Goal: Task Accomplishment & Management: Manage account settings

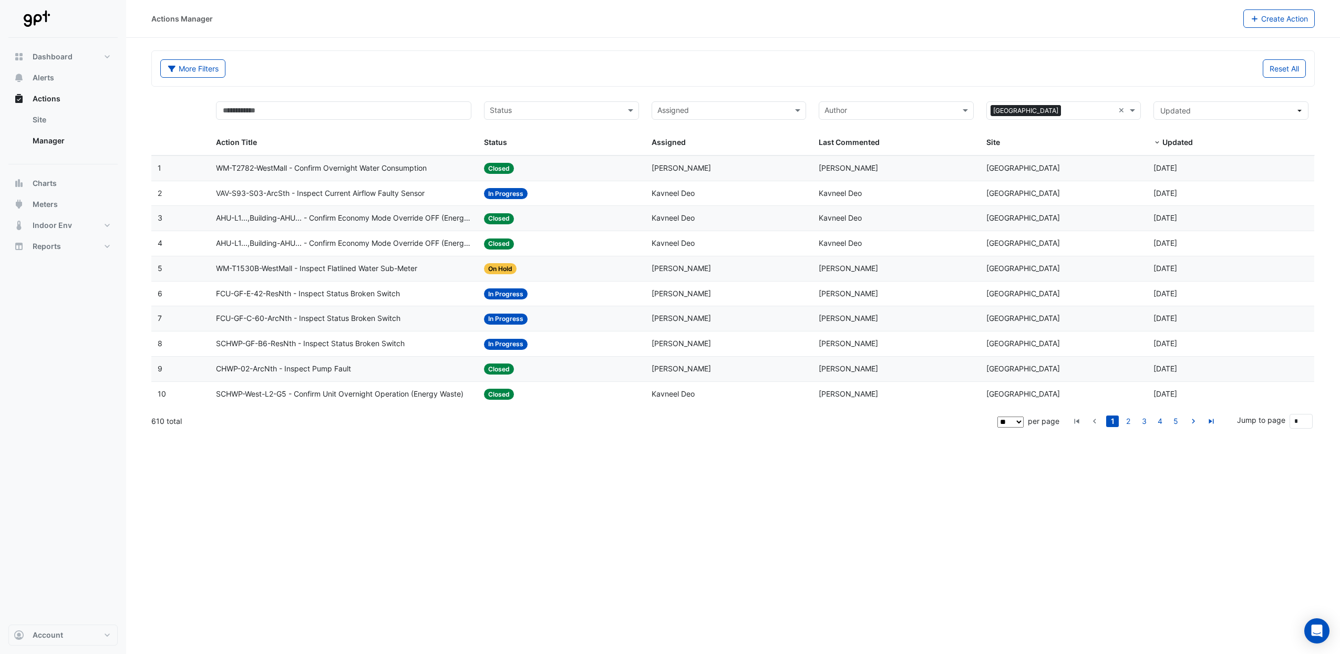
click at [753, 114] on input "text" at bounding box center [722, 112] width 131 height 12
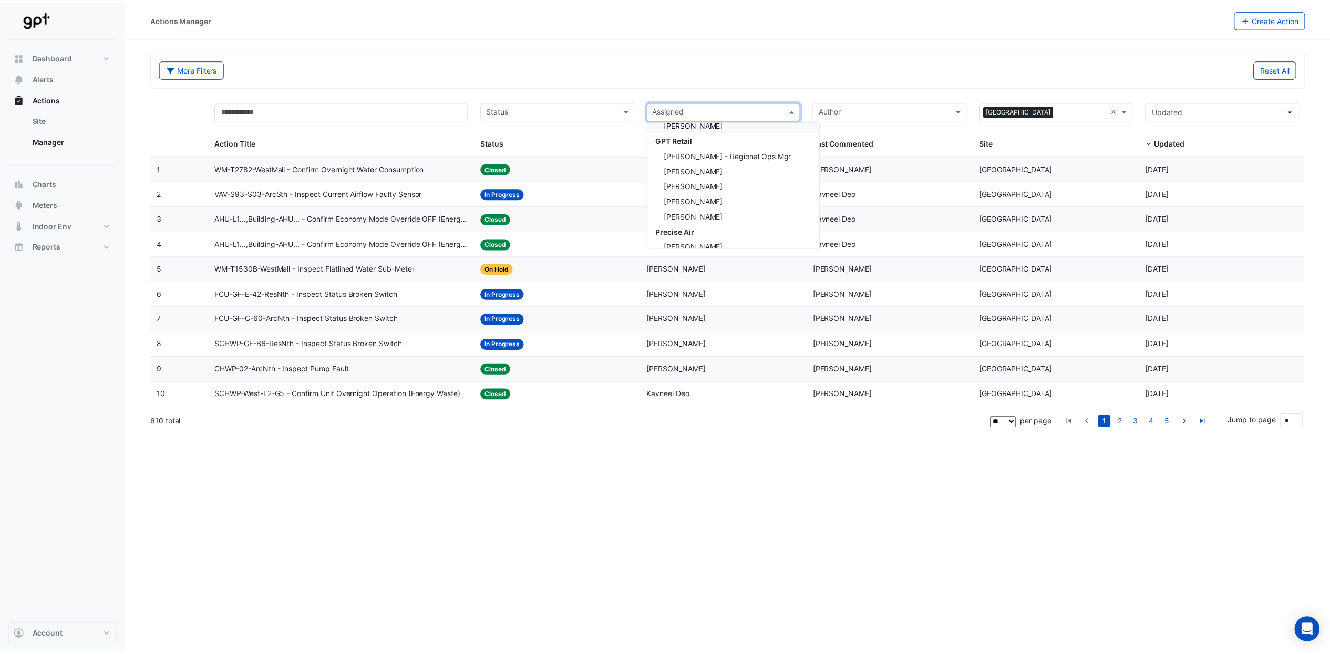
scroll to position [233, 0]
click at [715, 173] on span "[PERSON_NAME]" at bounding box center [698, 174] width 59 height 9
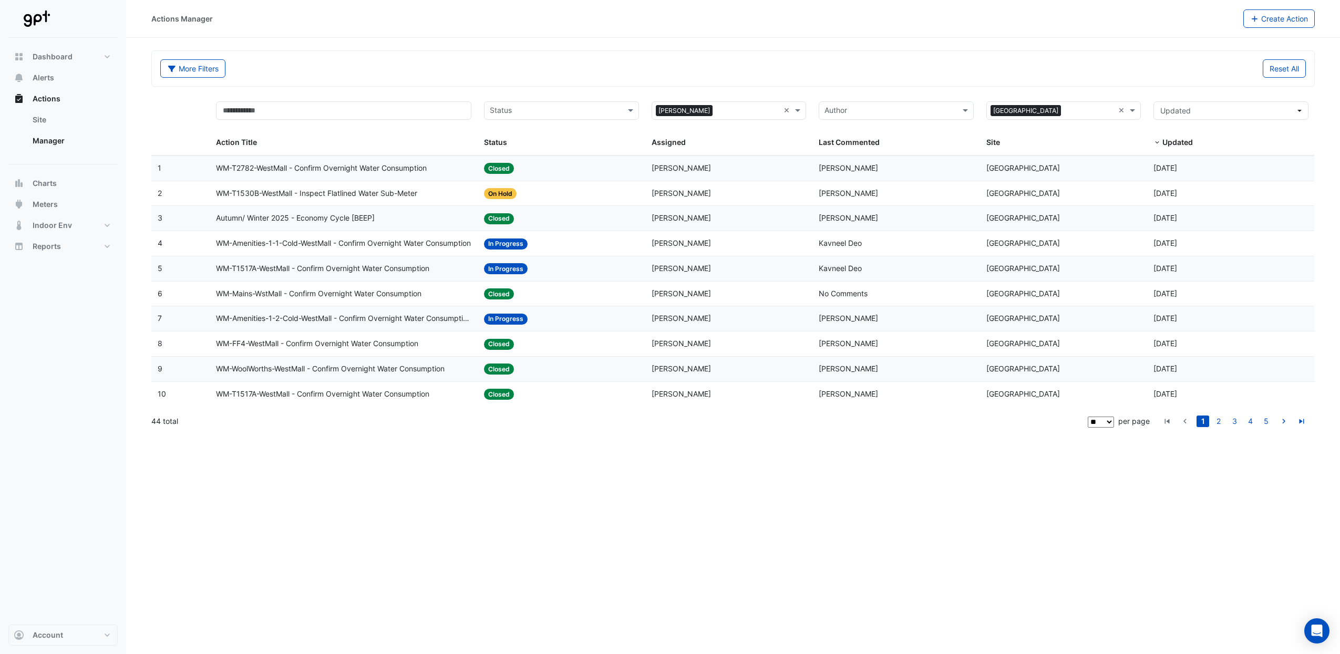
click at [313, 270] on span "WM-T1517A-WestMall - Confirm Overnight Water Consumption" at bounding box center [322, 269] width 213 height 12
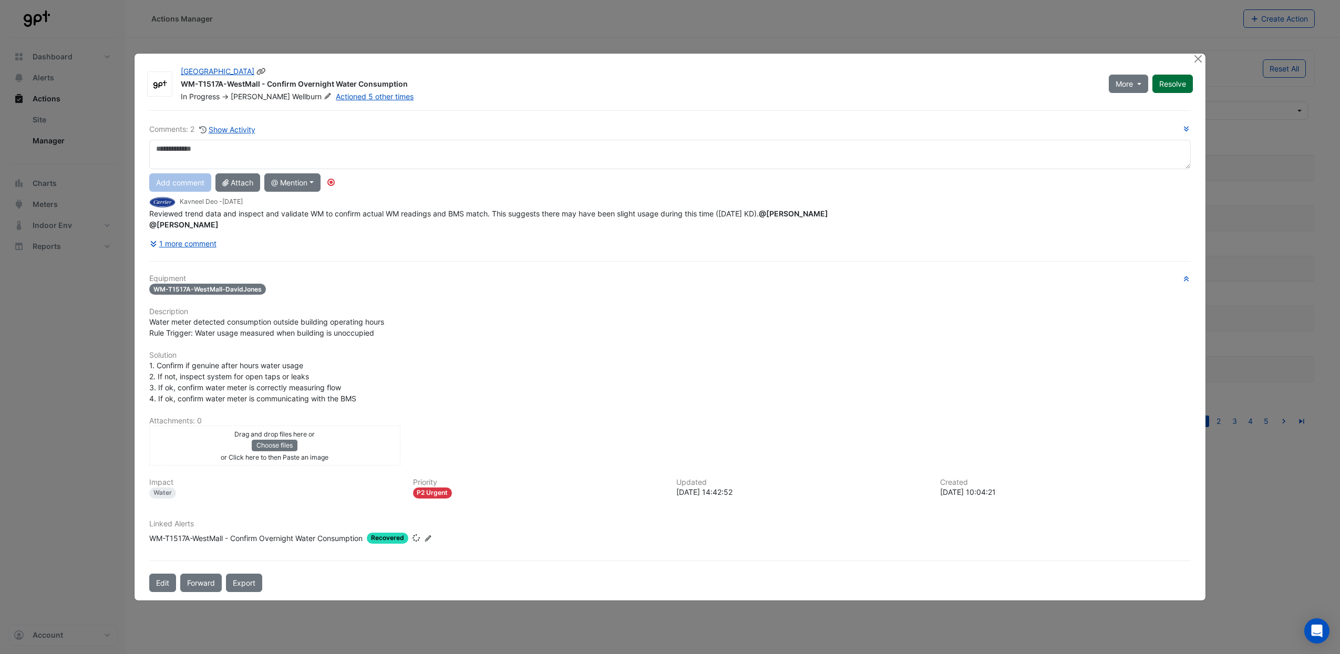
click at [1166, 84] on button "Resolve" at bounding box center [1172, 84] width 40 height 18
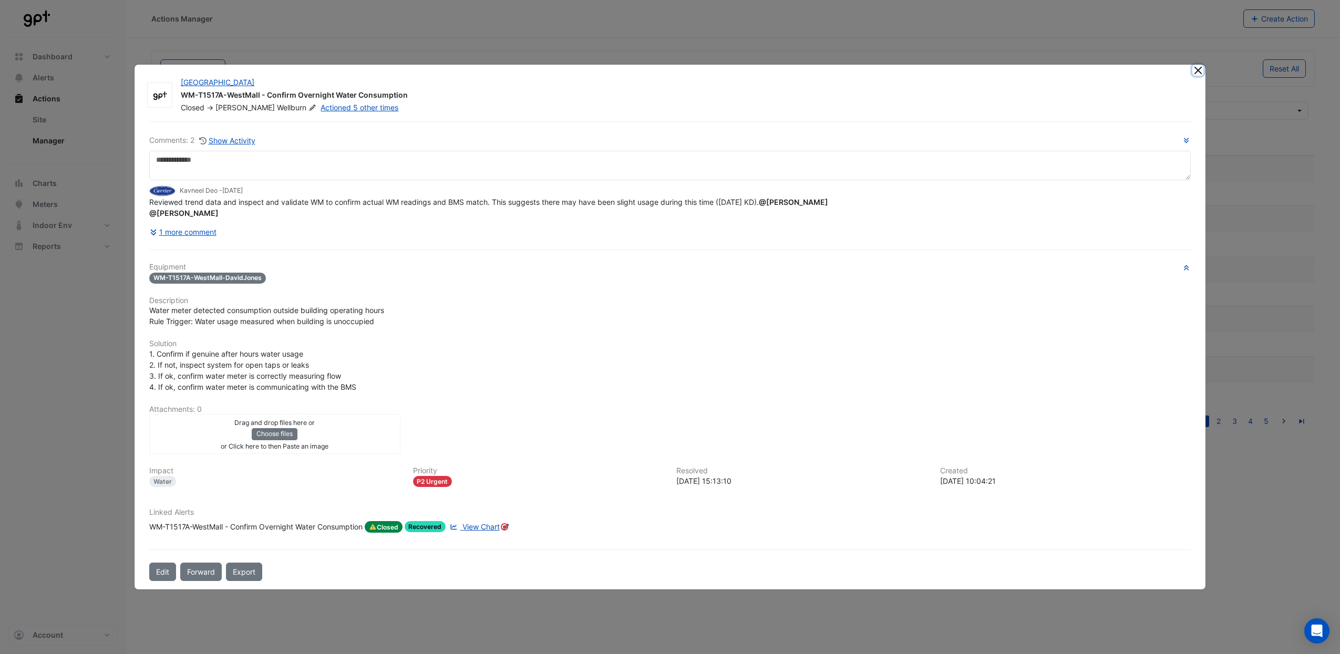
click at [1197, 65] on button "Close" at bounding box center [1197, 70] width 11 height 11
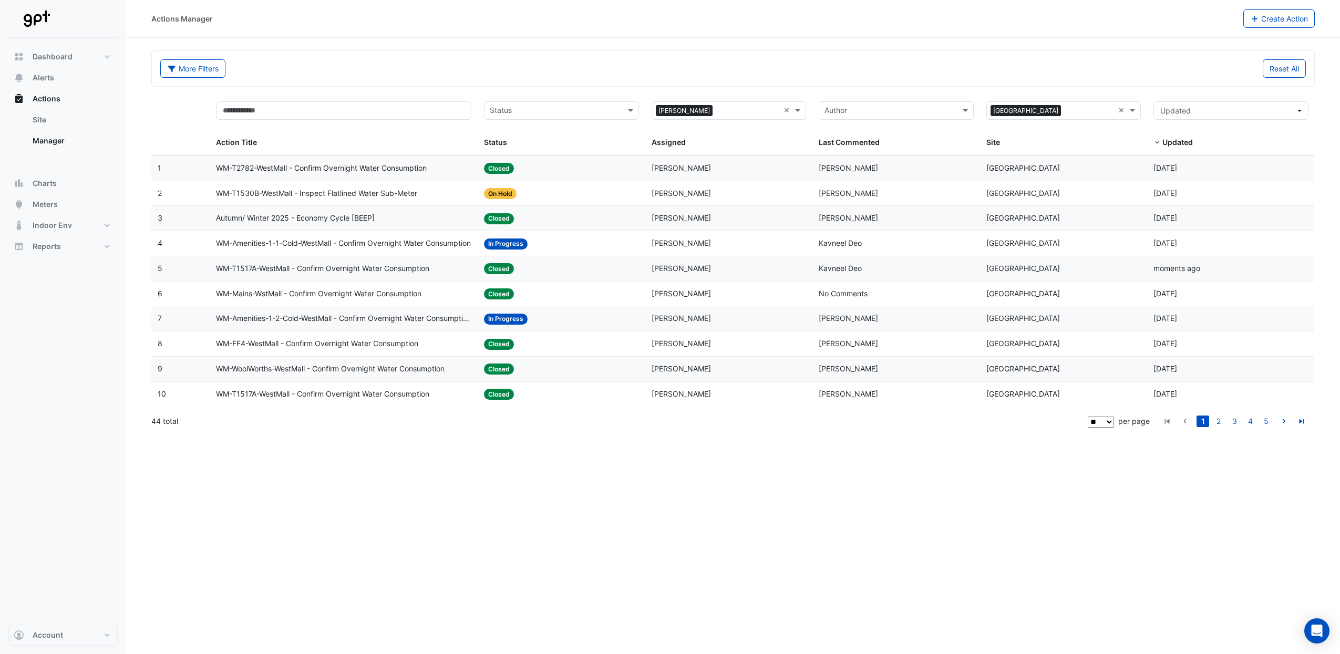
click at [384, 244] on span "WM-Amenities-1-1-Cold-WestMall - Confirm Overnight Water Consumption" at bounding box center [343, 243] width 255 height 12
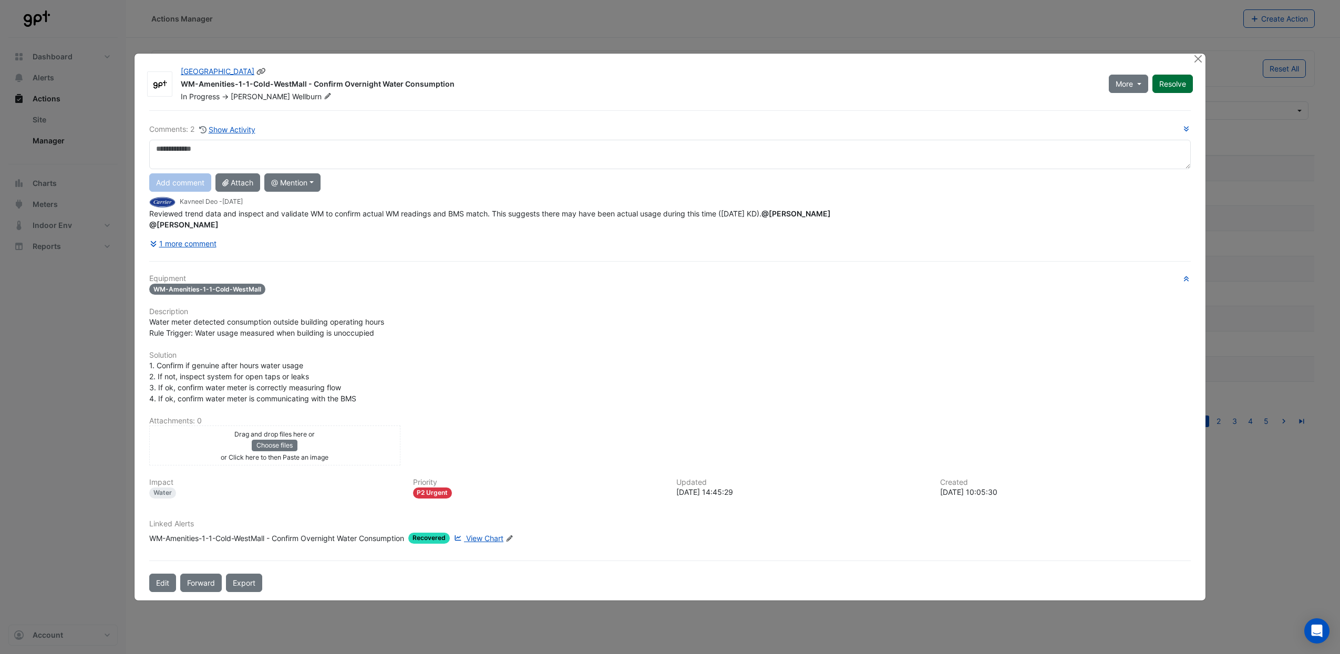
click at [1181, 82] on button "Resolve" at bounding box center [1172, 84] width 40 height 18
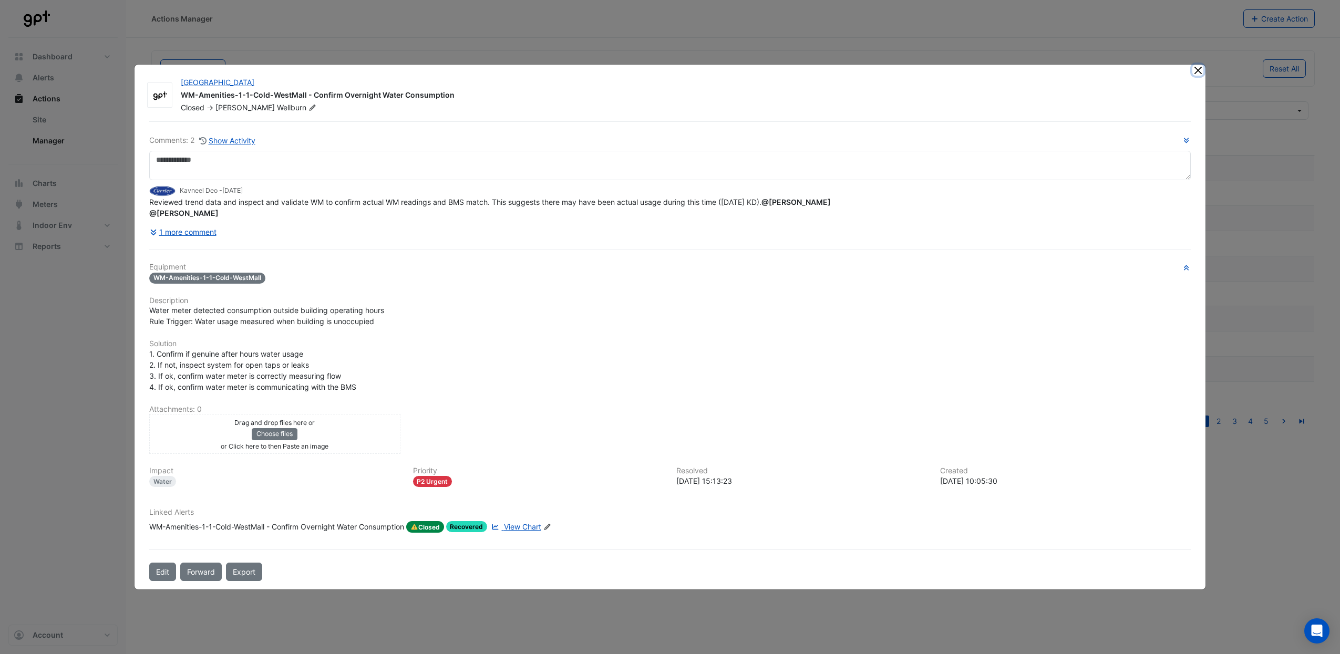
click at [1200, 65] on button "Close" at bounding box center [1197, 70] width 11 height 11
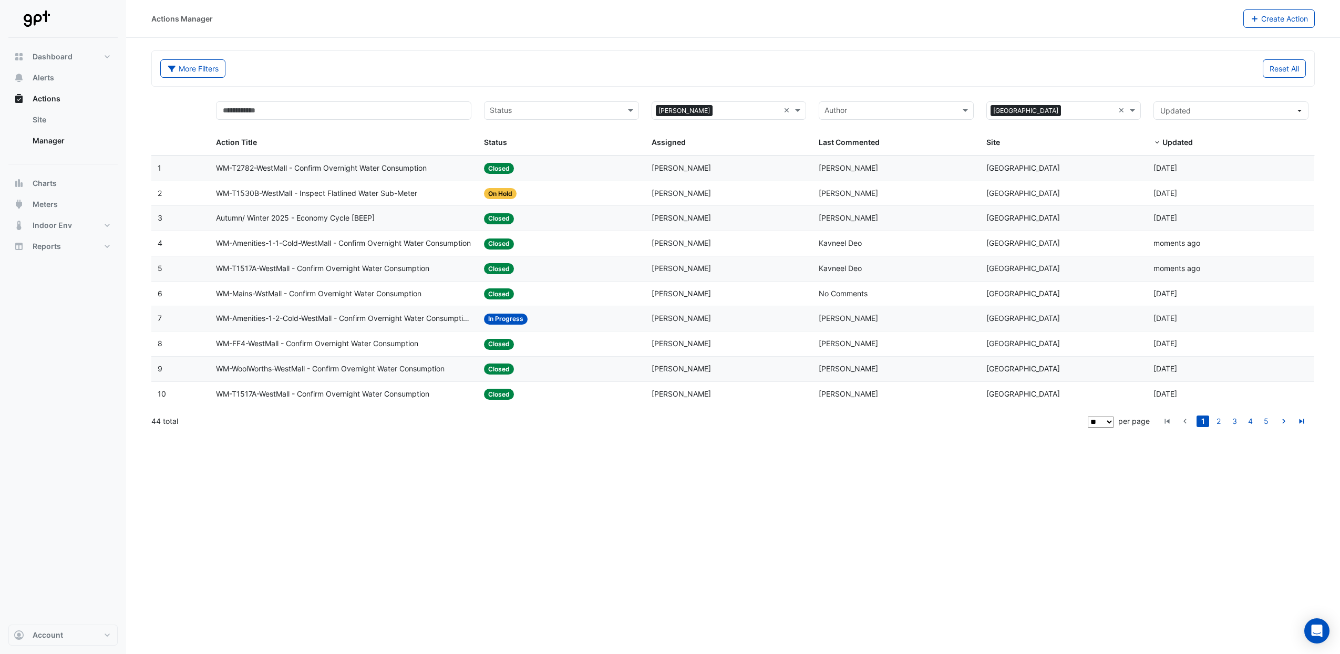
click at [368, 324] on span "WM-Amenities-1-2-Cold-WestMall - Confirm Overnight Water Consumption" at bounding box center [343, 319] width 255 height 12
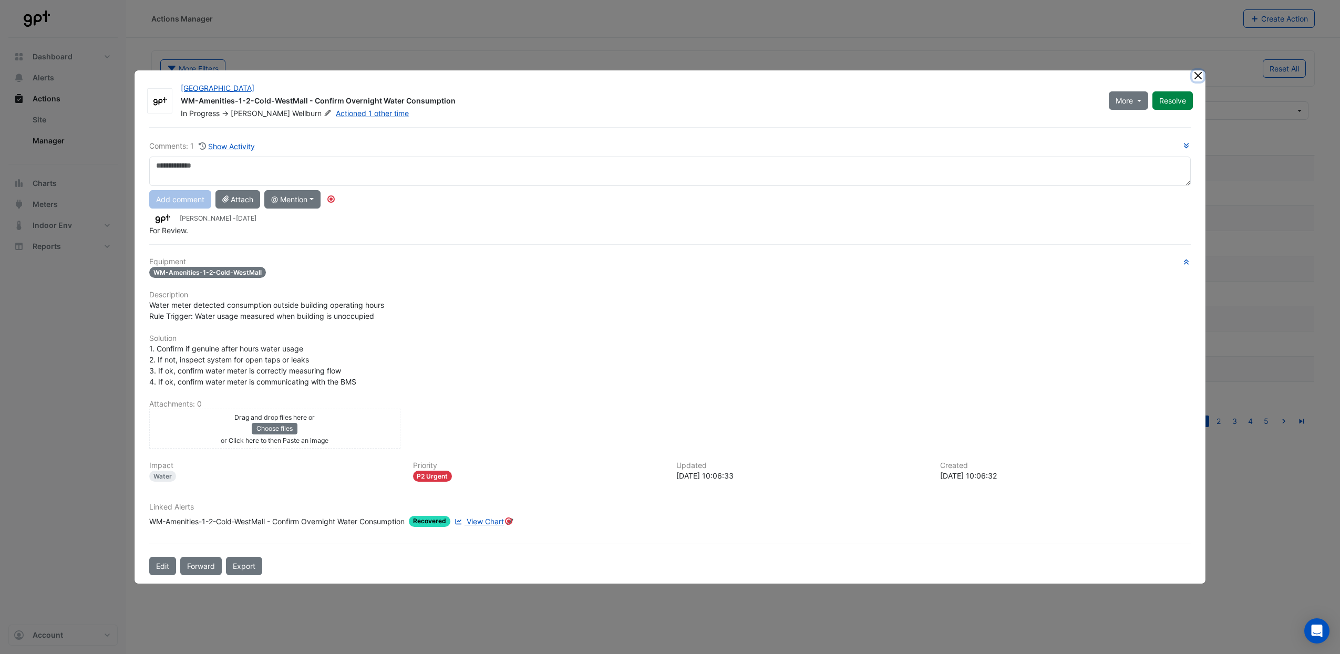
click at [1198, 75] on button "Close" at bounding box center [1197, 75] width 11 height 11
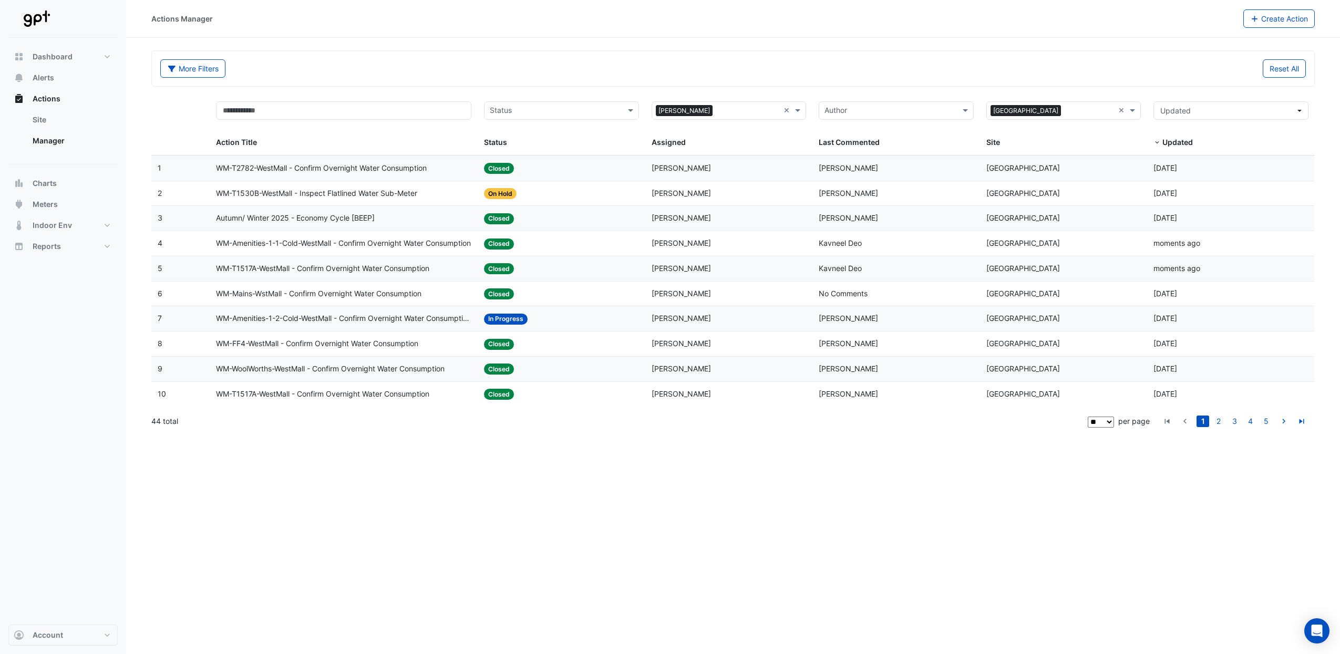
click at [440, 321] on span "WM-Amenities-1-2-Cold-WestMall - Confirm Overnight Water Consumption" at bounding box center [343, 319] width 255 height 12
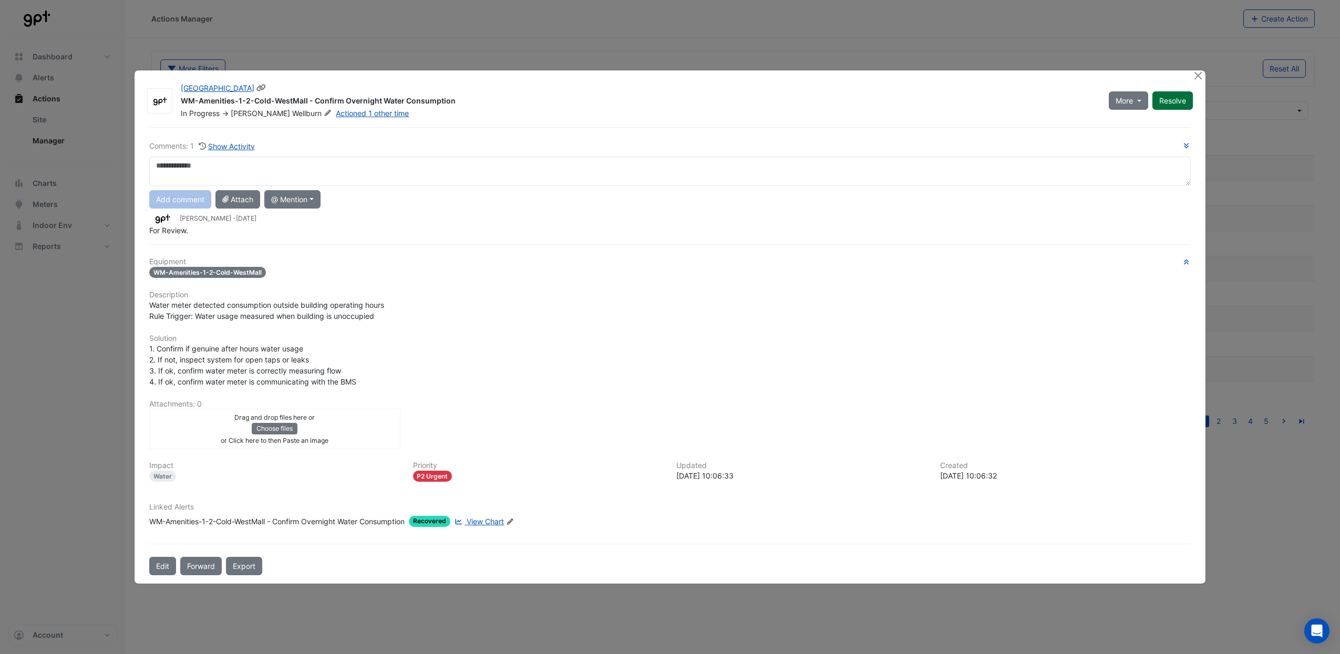
click at [1180, 95] on button "Resolve" at bounding box center [1172, 100] width 40 height 18
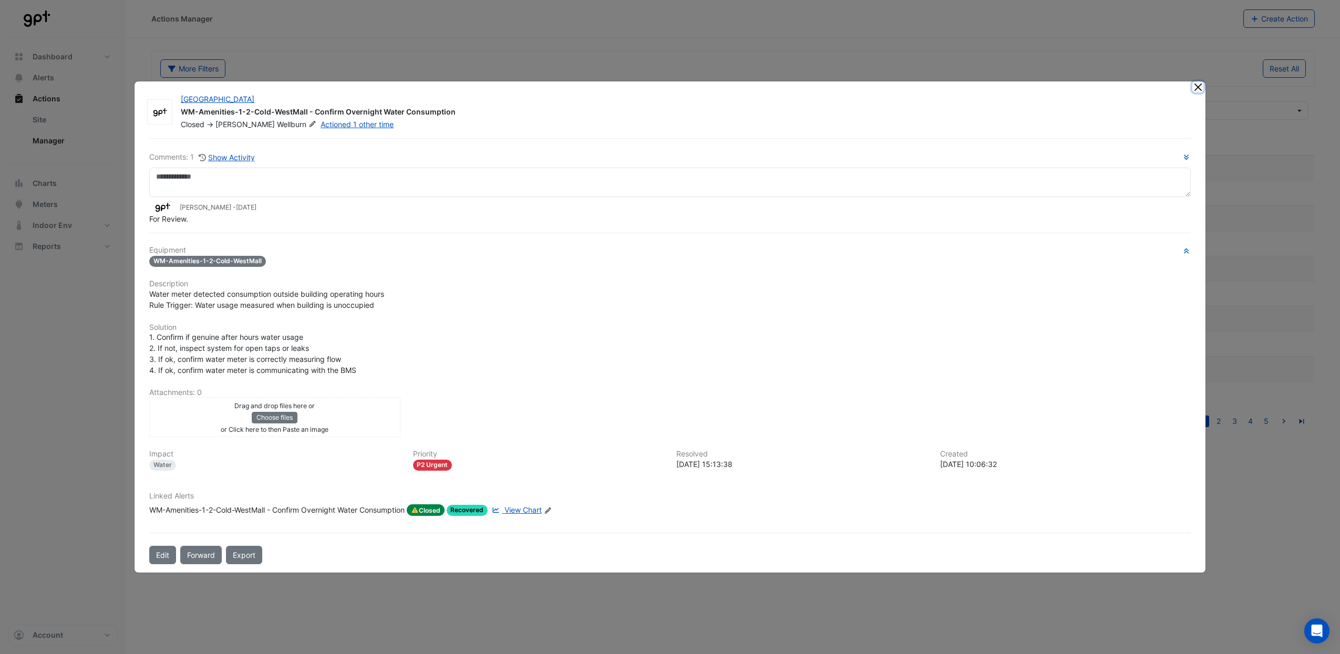
click at [1200, 90] on button "Close" at bounding box center [1197, 86] width 11 height 11
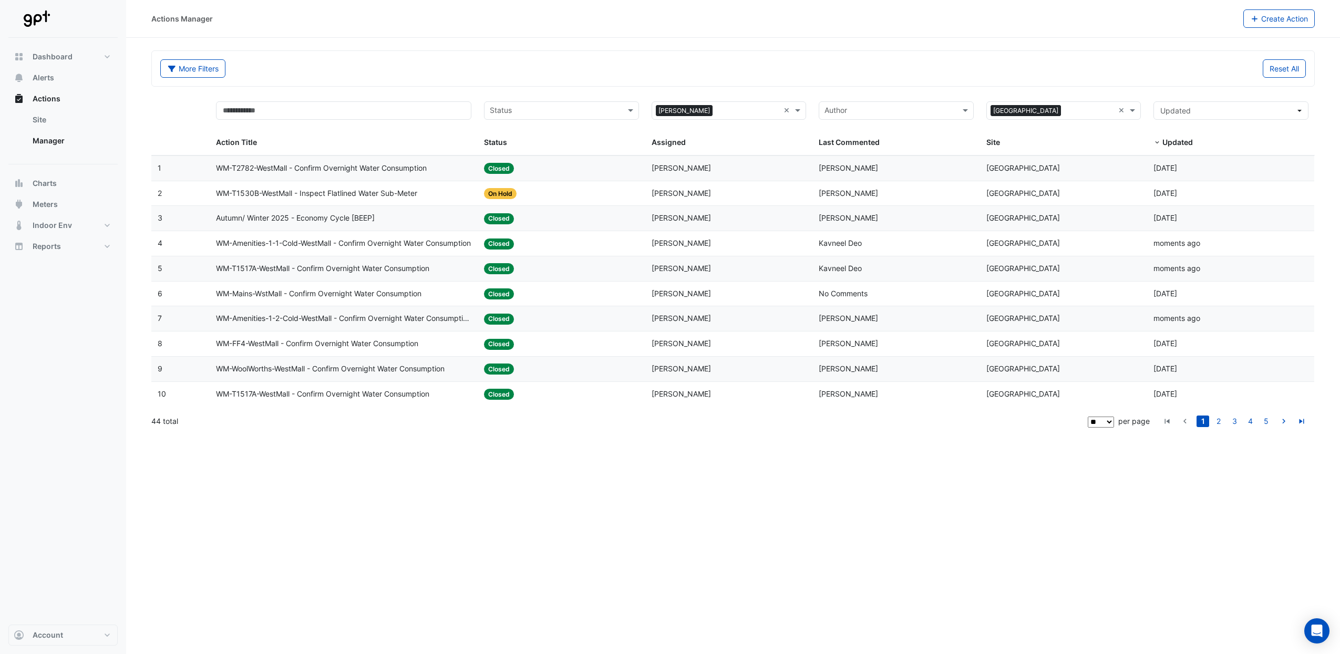
click at [340, 396] on span "WM-T1517A-WestMall - Confirm Overnight Water Consumption" at bounding box center [322, 394] width 213 height 12
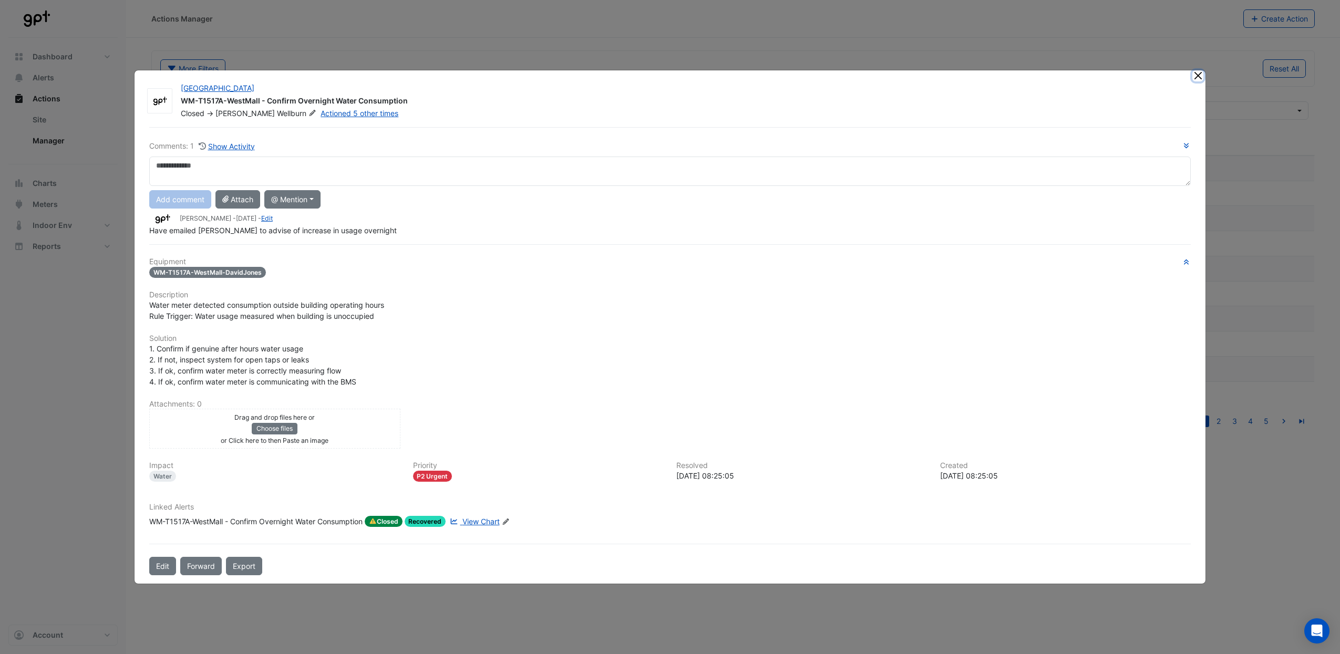
click at [1196, 73] on button "Close" at bounding box center [1197, 75] width 11 height 11
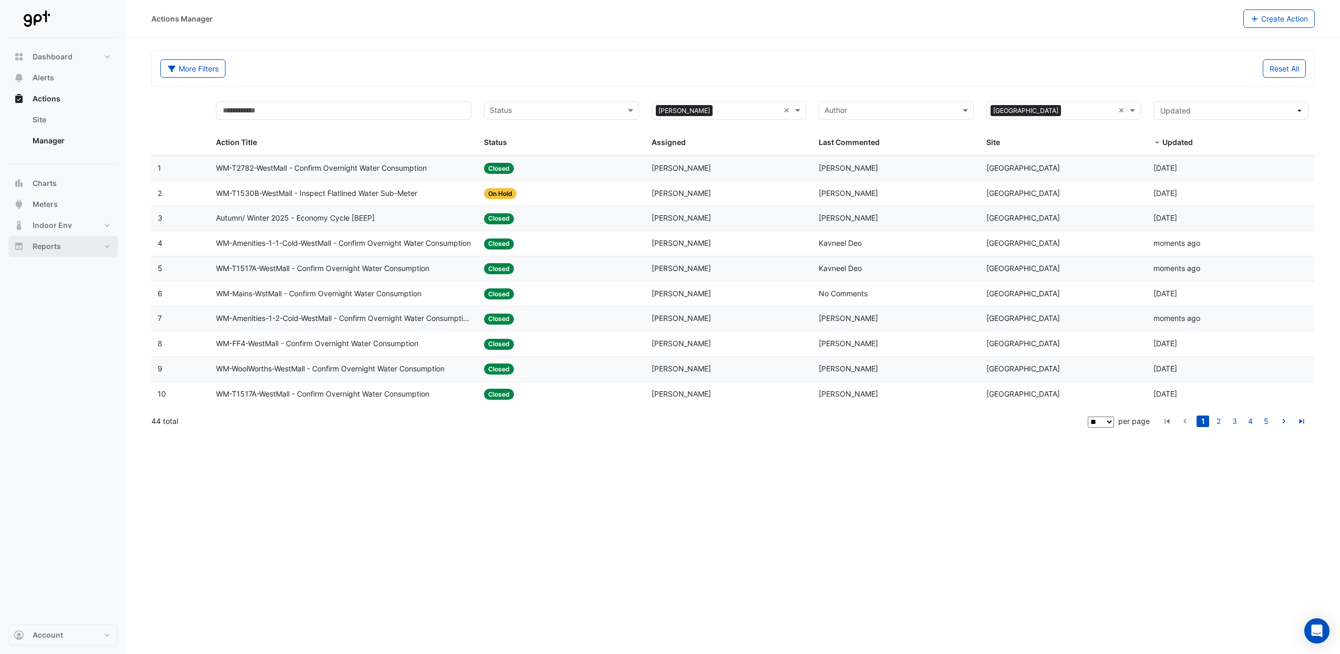
click at [103, 247] on button "Reports" at bounding box center [62, 246] width 109 height 21
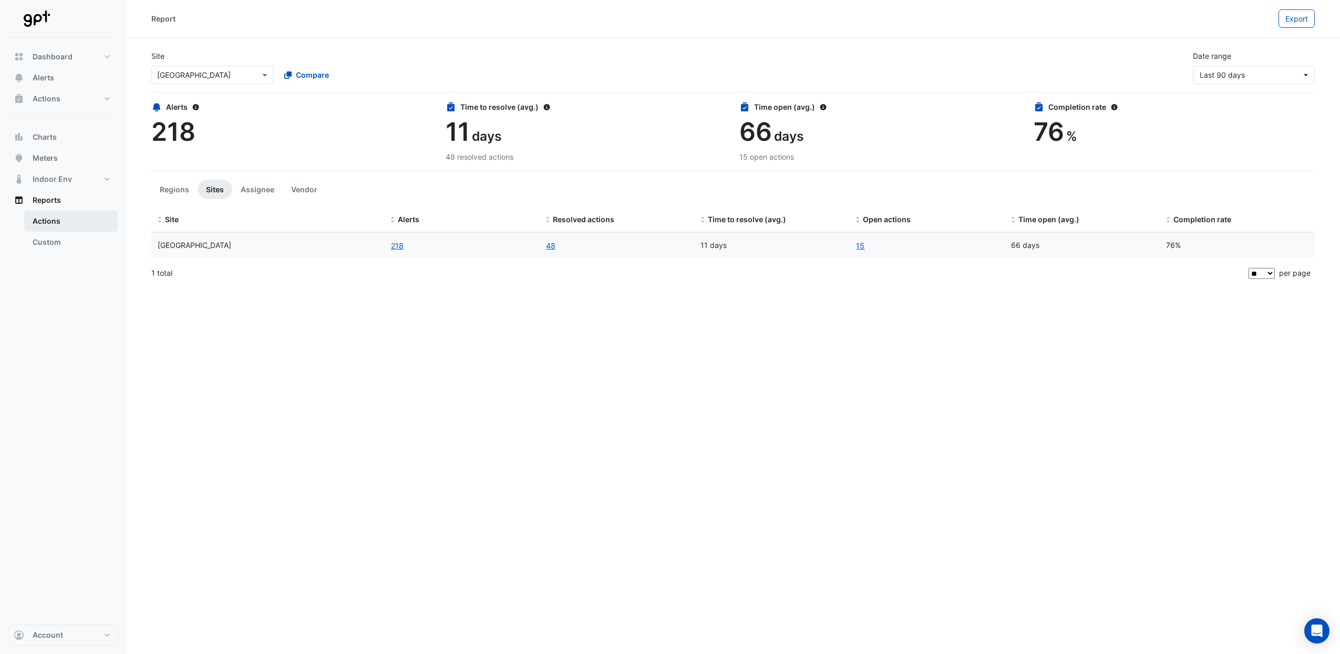
click at [51, 221] on link "Actions" at bounding box center [71, 221] width 94 height 21
click at [104, 100] on button "Actions" at bounding box center [62, 98] width 109 height 21
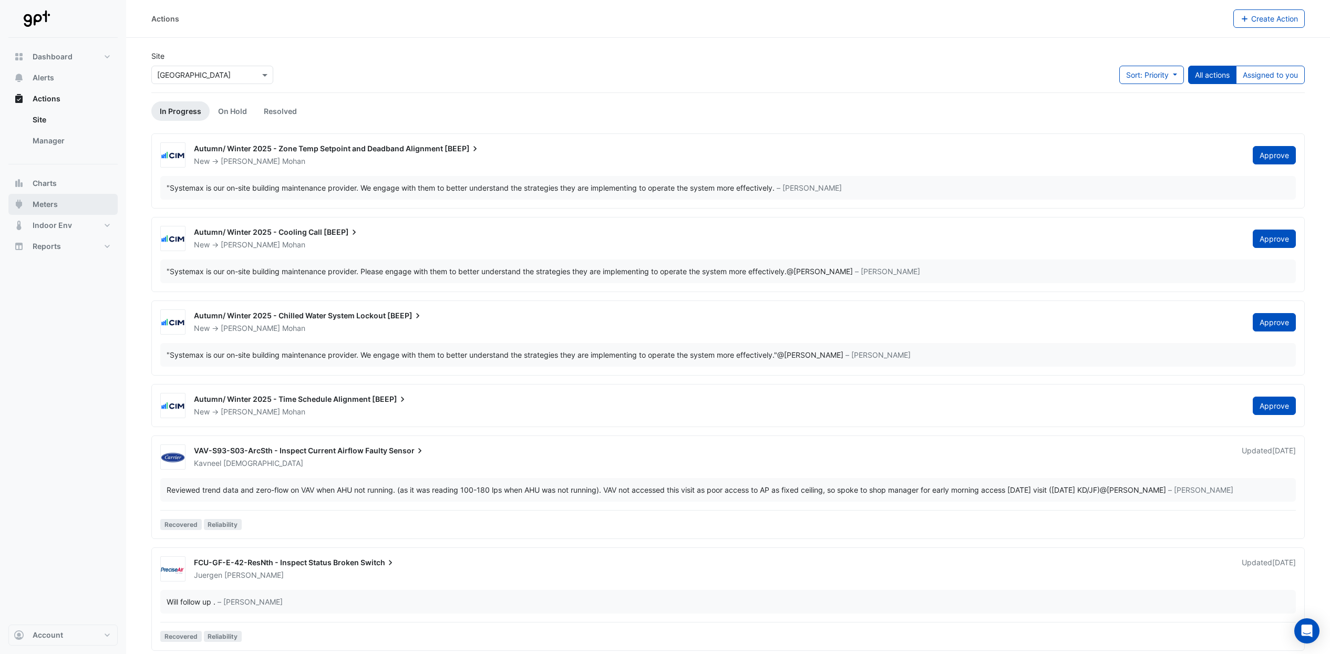
drag, startPoint x: 59, startPoint y: 203, endPoint x: 67, endPoint y: 201, distance: 8.2
click at [61, 203] on button "Meters" at bounding box center [62, 204] width 109 height 21
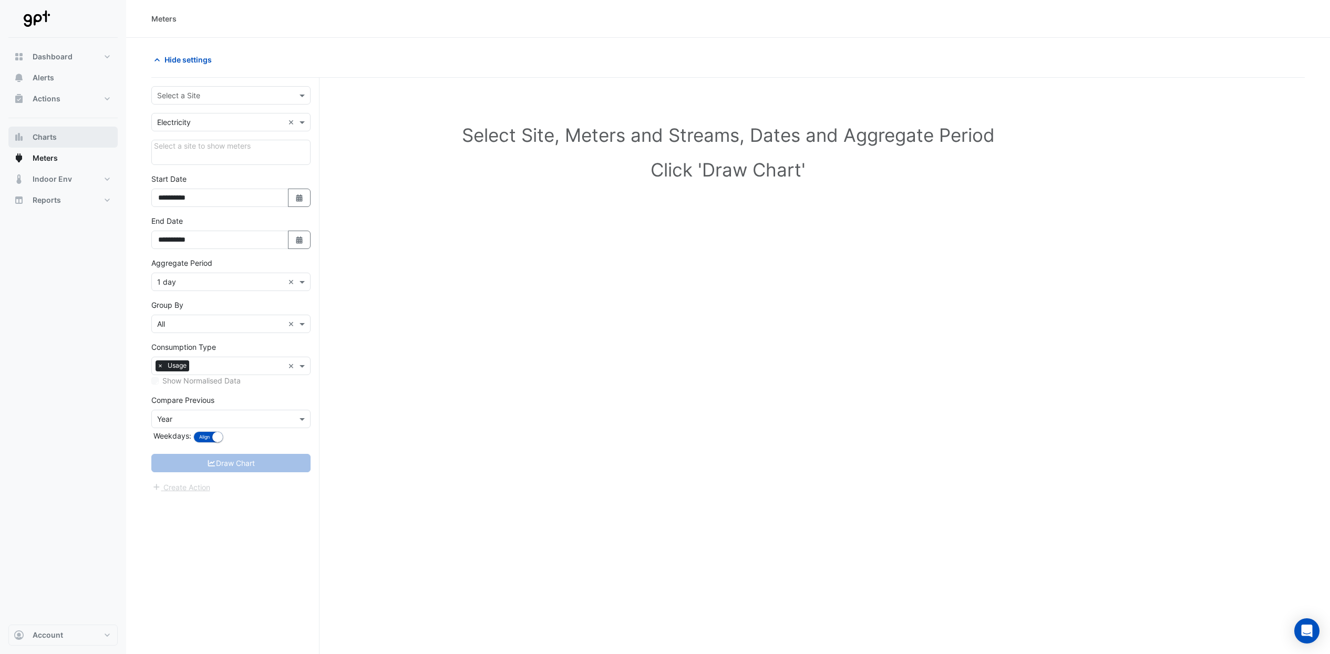
click at [59, 142] on button "Charts" at bounding box center [62, 137] width 109 height 21
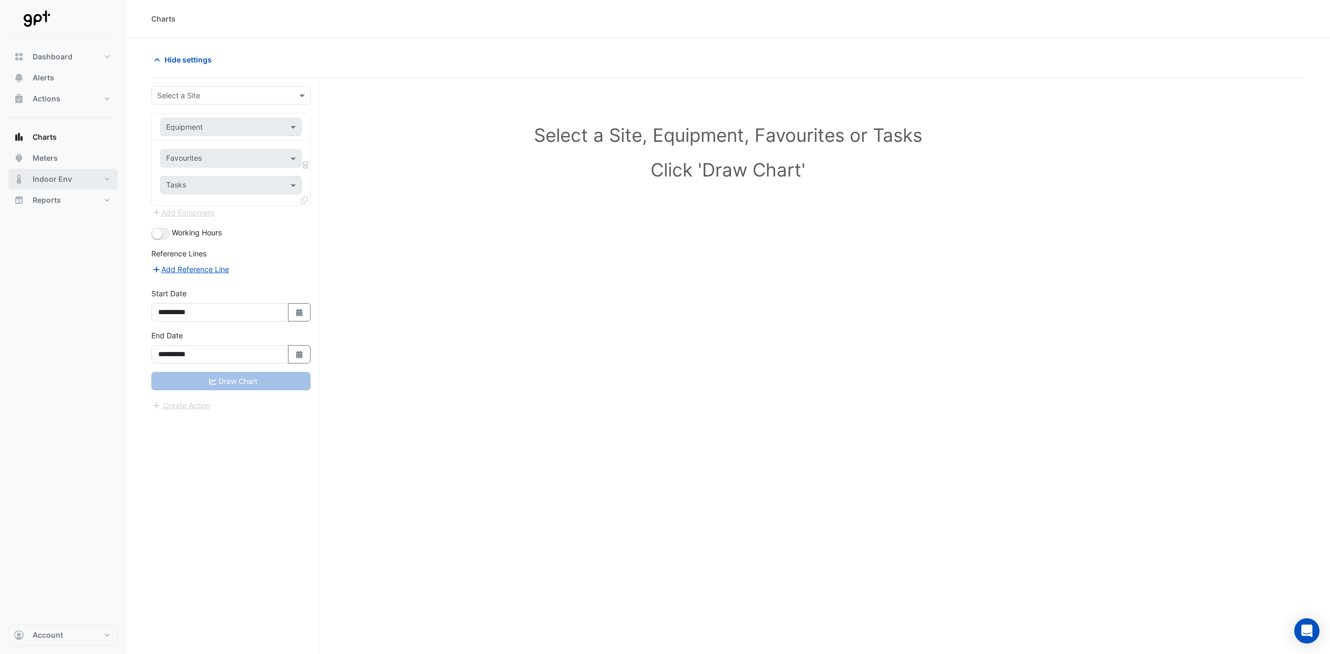
click at [55, 187] on button "Indoor Env" at bounding box center [62, 179] width 109 height 21
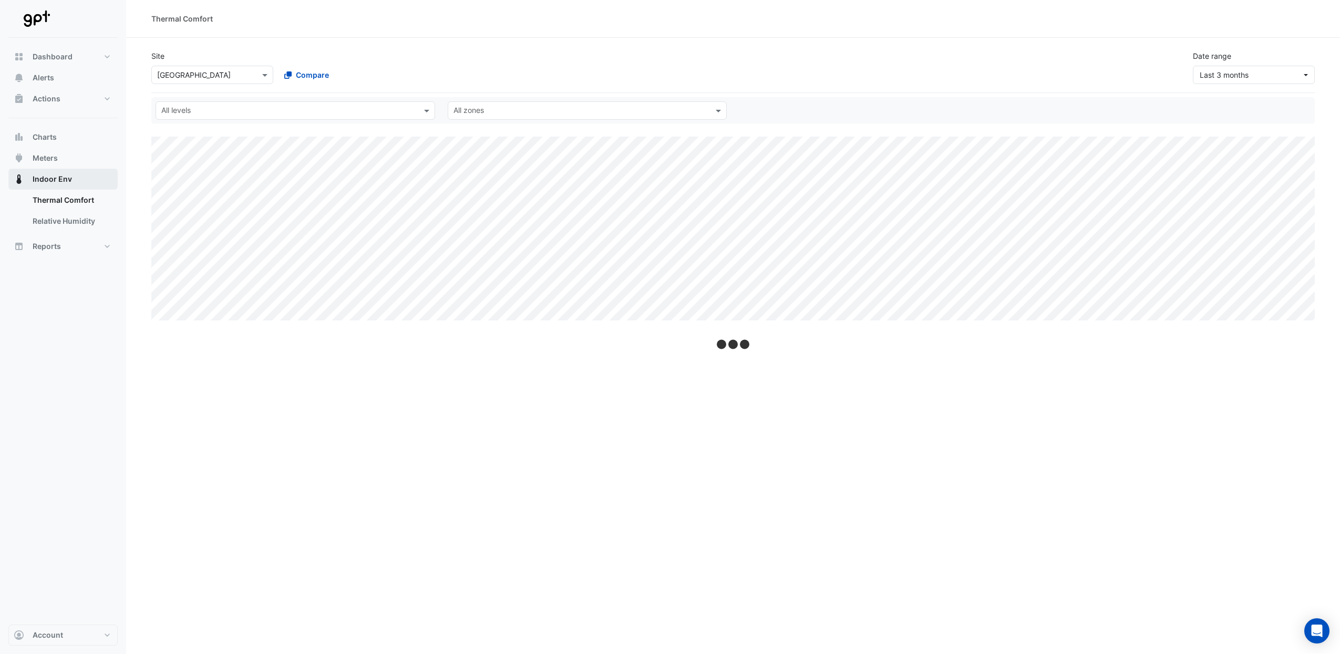
click at [67, 179] on span "Indoor Env" at bounding box center [52, 179] width 39 height 11
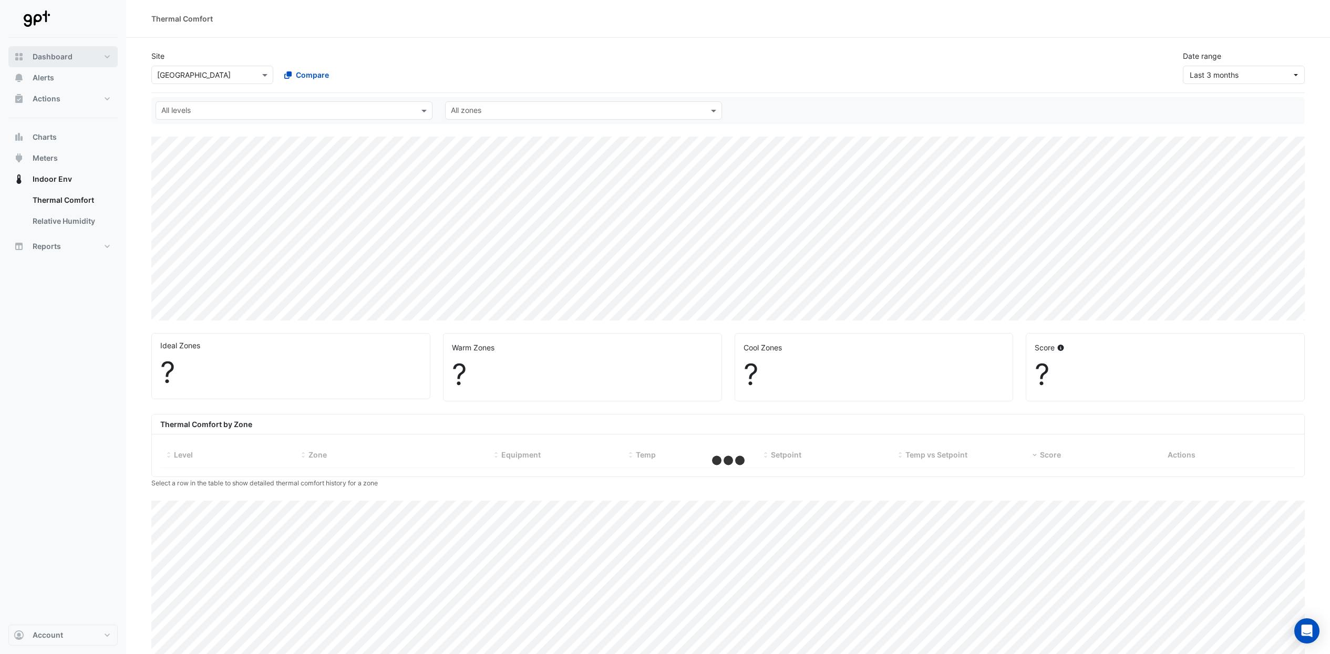
click at [95, 59] on button "Dashboard" at bounding box center [62, 56] width 109 height 21
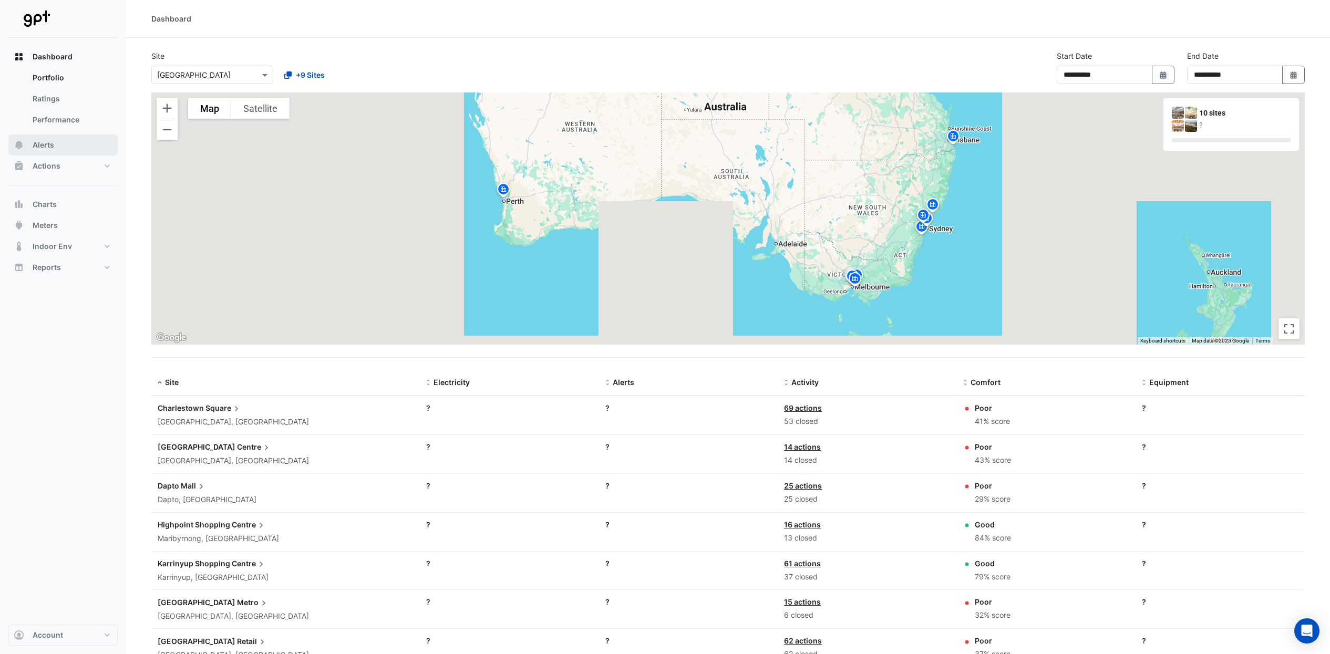
click at [46, 146] on span "Alerts" at bounding box center [44, 145] width 22 height 11
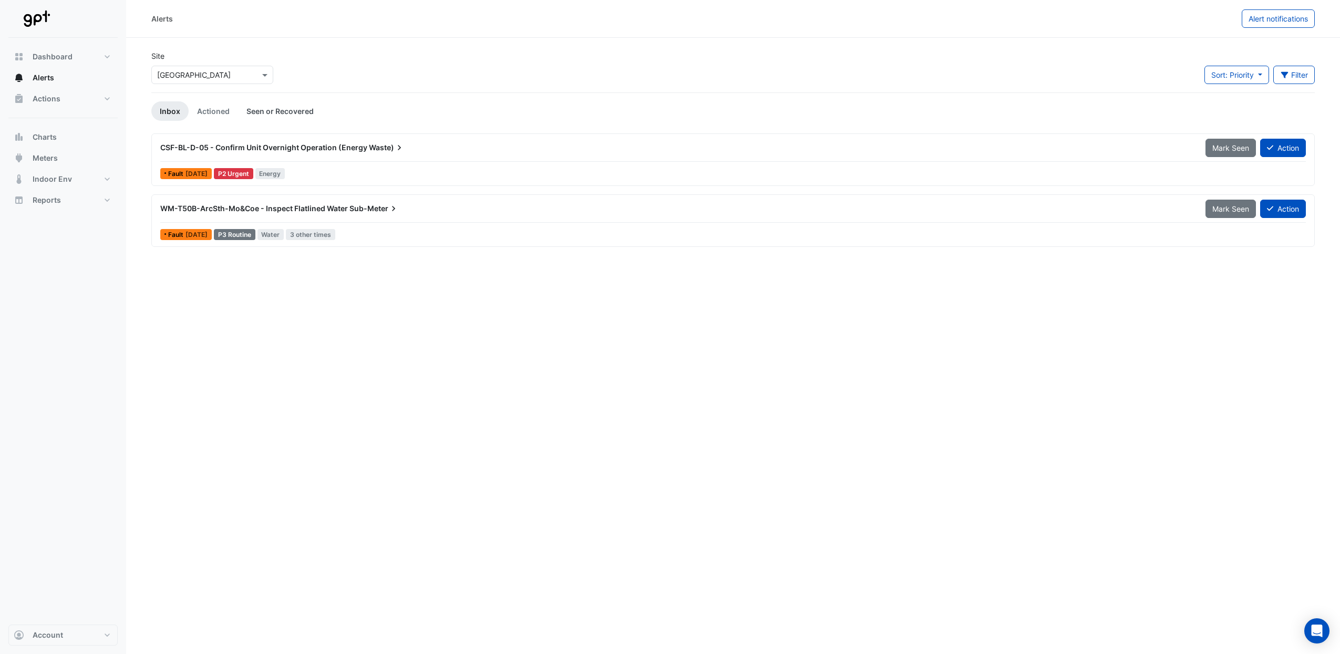
click at [270, 116] on link "Seen or Recovered" at bounding box center [280, 110] width 84 height 19
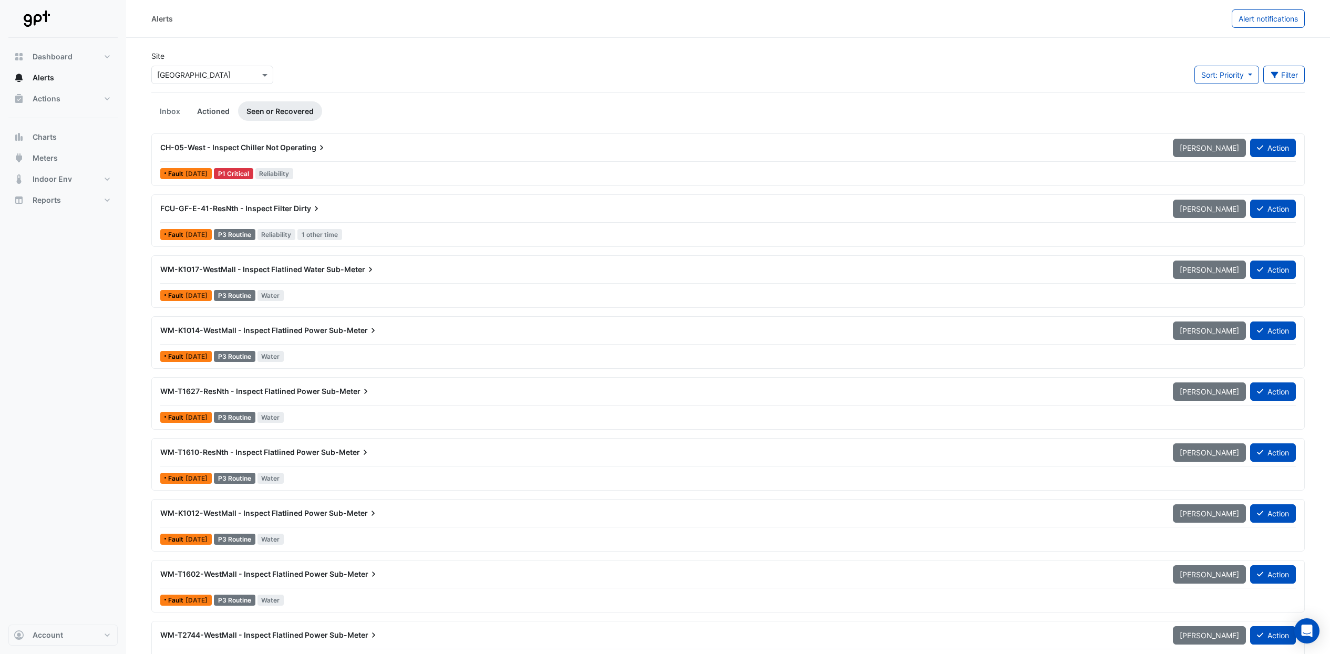
click at [216, 115] on link "Actioned" at bounding box center [213, 110] width 49 height 19
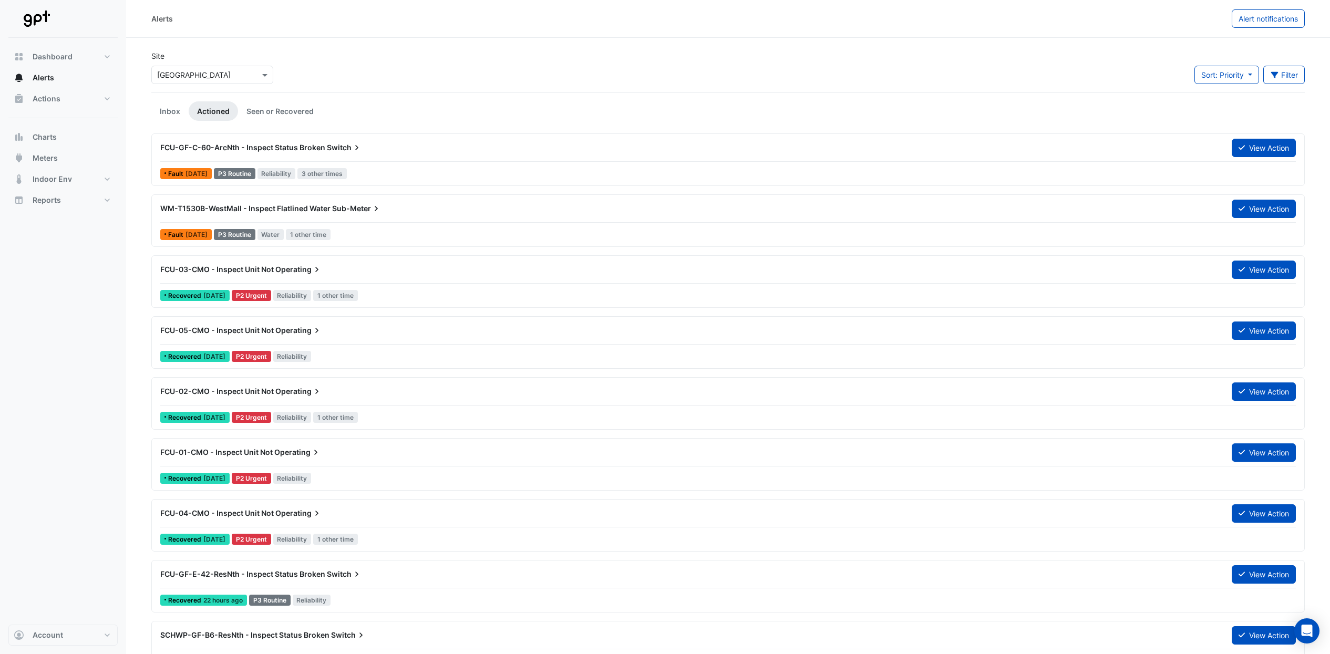
click at [316, 212] on span "WM-T1530B-WestMall - Inspect Flatlined Water" at bounding box center [245, 208] width 170 height 9
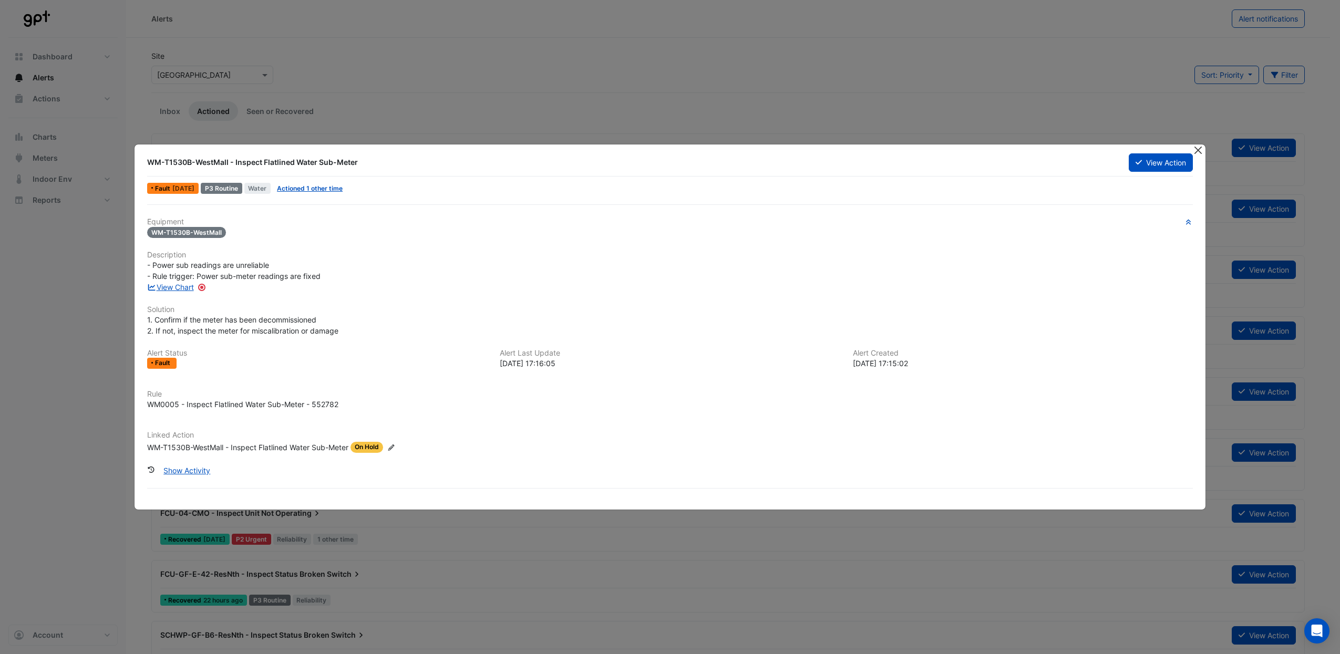
click at [1199, 153] on button "Close" at bounding box center [1197, 149] width 11 height 11
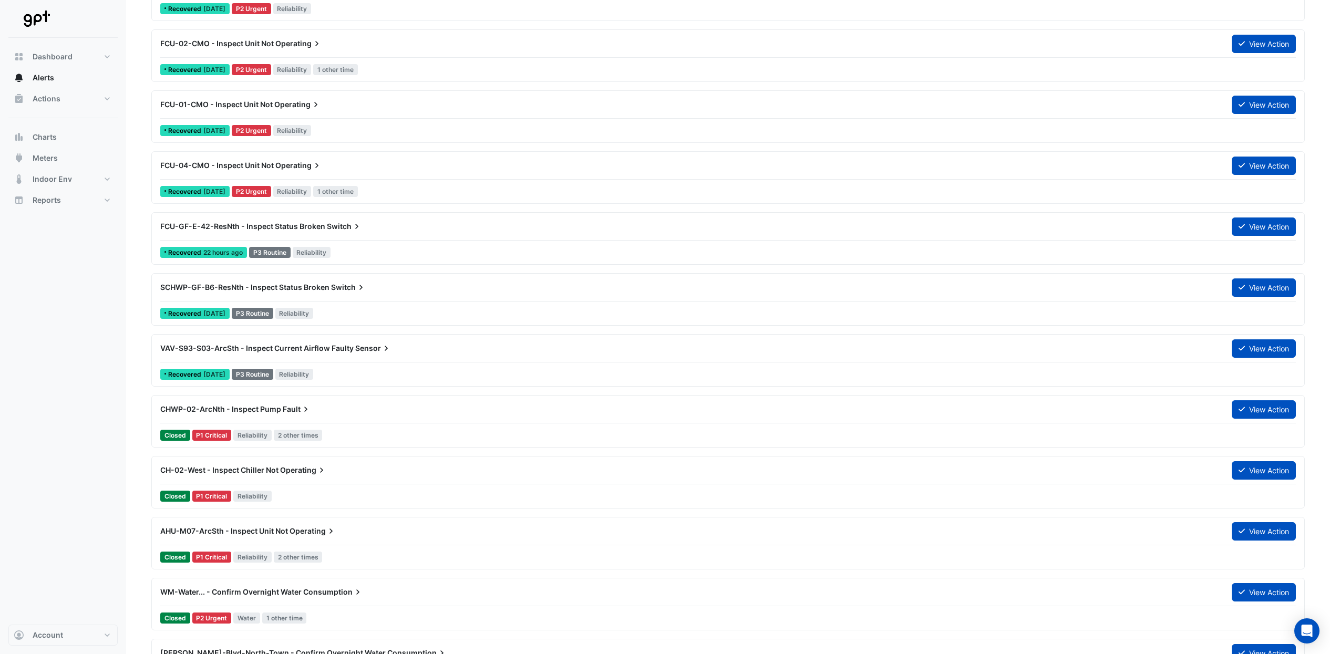
scroll to position [525, 0]
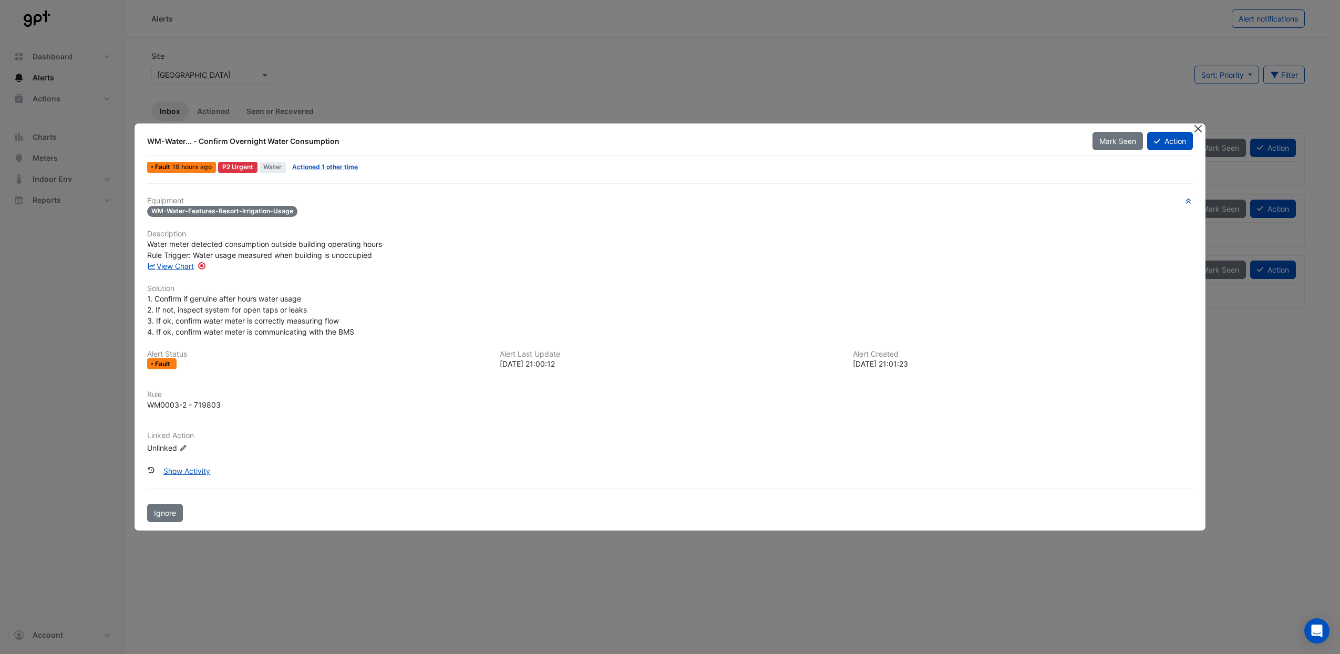
click at [1197, 129] on button "Close" at bounding box center [1197, 128] width 11 height 11
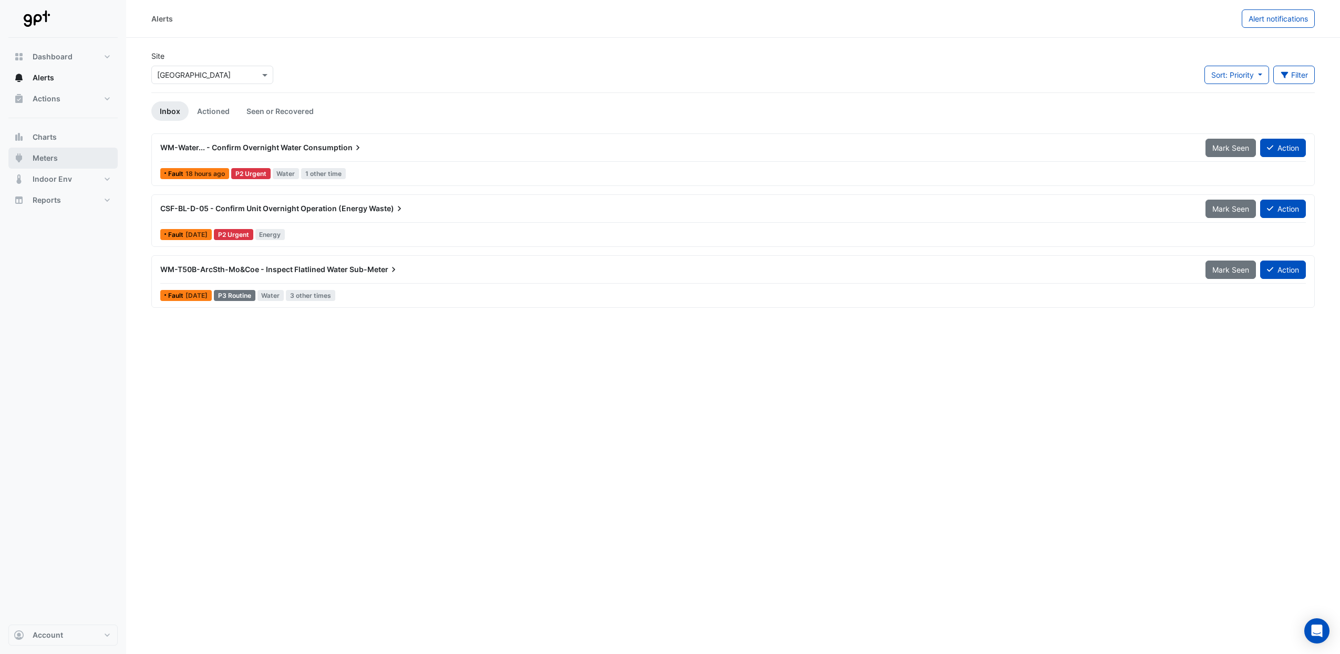
click at [66, 157] on button "Meters" at bounding box center [62, 158] width 109 height 21
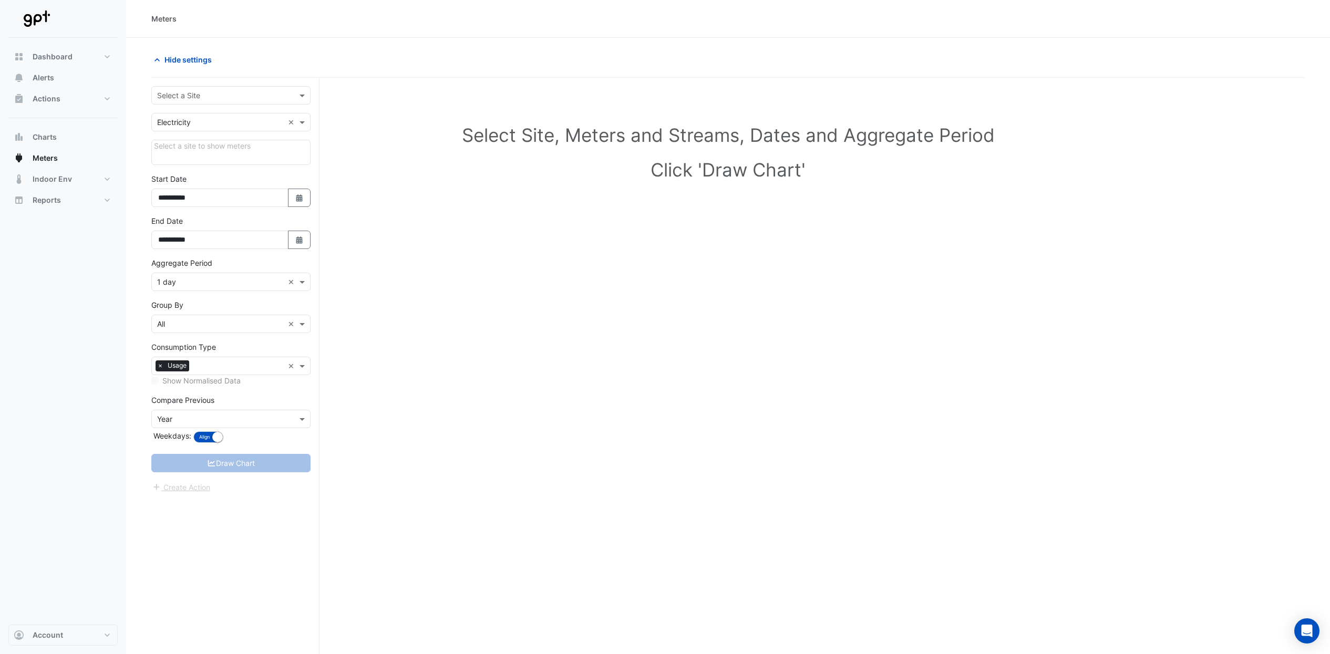
click at [289, 97] on div at bounding box center [231, 95] width 158 height 12
click at [228, 185] on span "[GEOGRAPHIC_DATA]" at bounding box center [197, 189] width 74 height 9
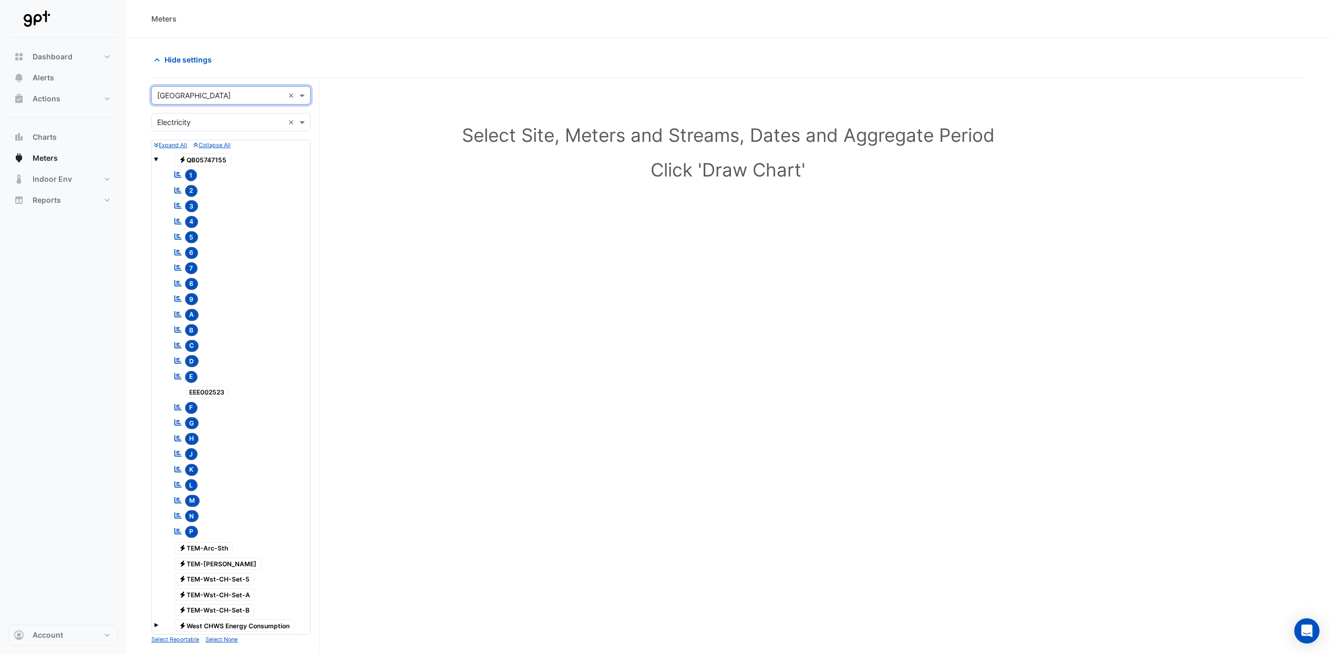
click at [198, 126] on input "text" at bounding box center [220, 122] width 127 height 11
click at [201, 172] on div "Water" at bounding box center [231, 175] width 158 height 15
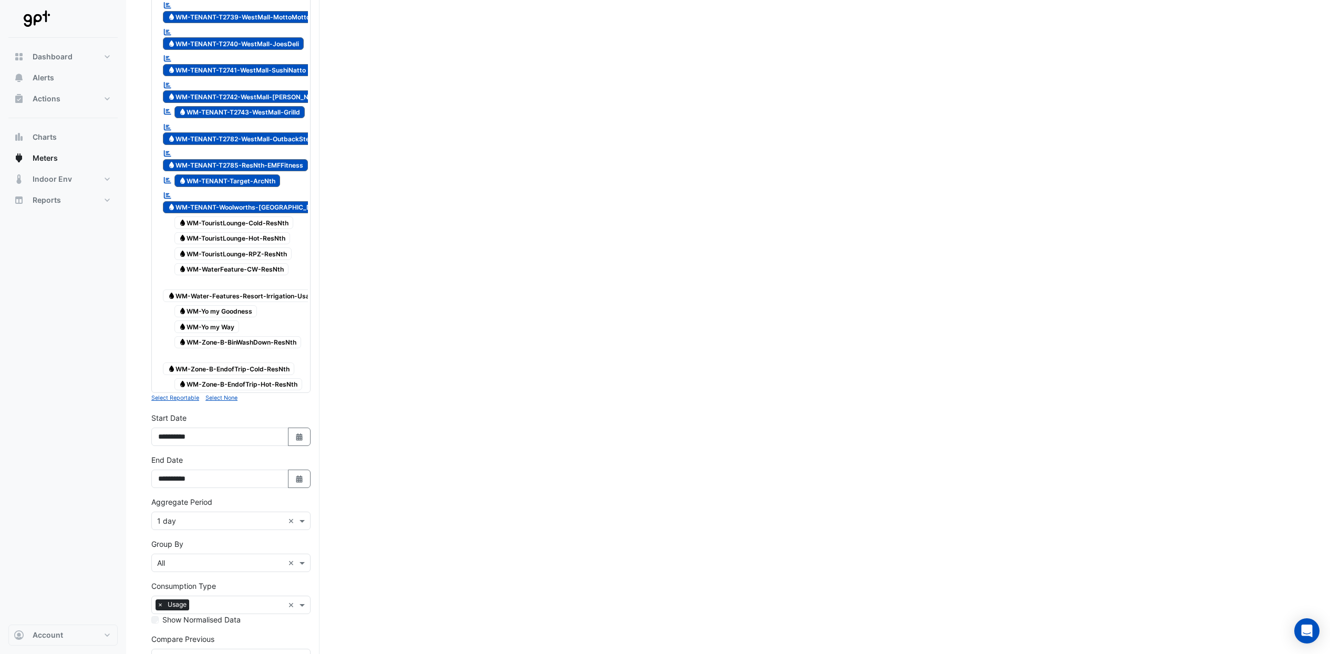
scroll to position [3079, 0]
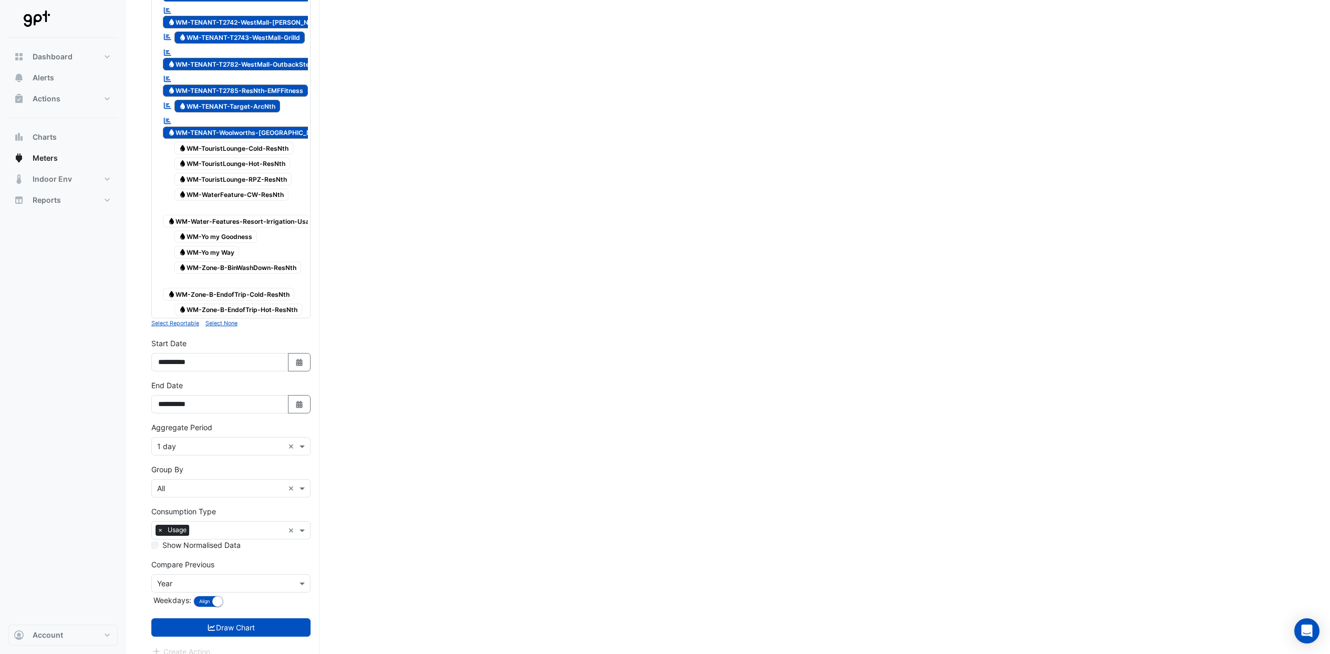
click at [231, 320] on small "Select None" at bounding box center [221, 323] width 32 height 7
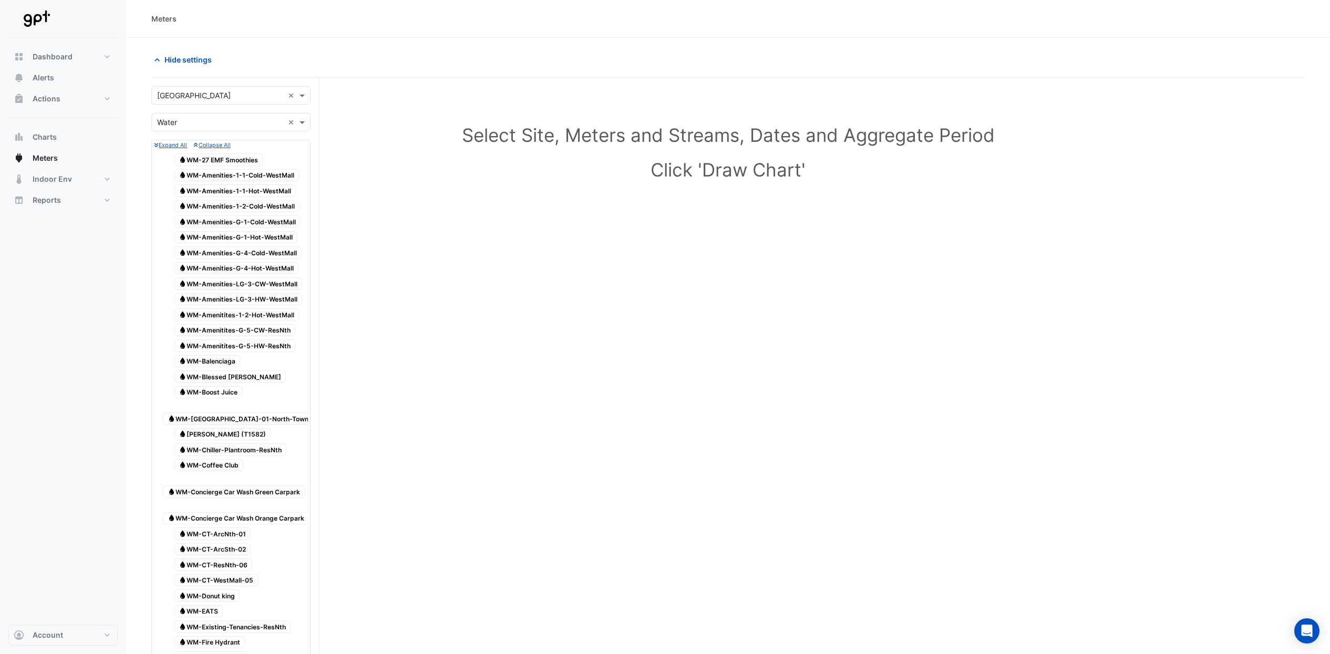
scroll to position [2924, 0]
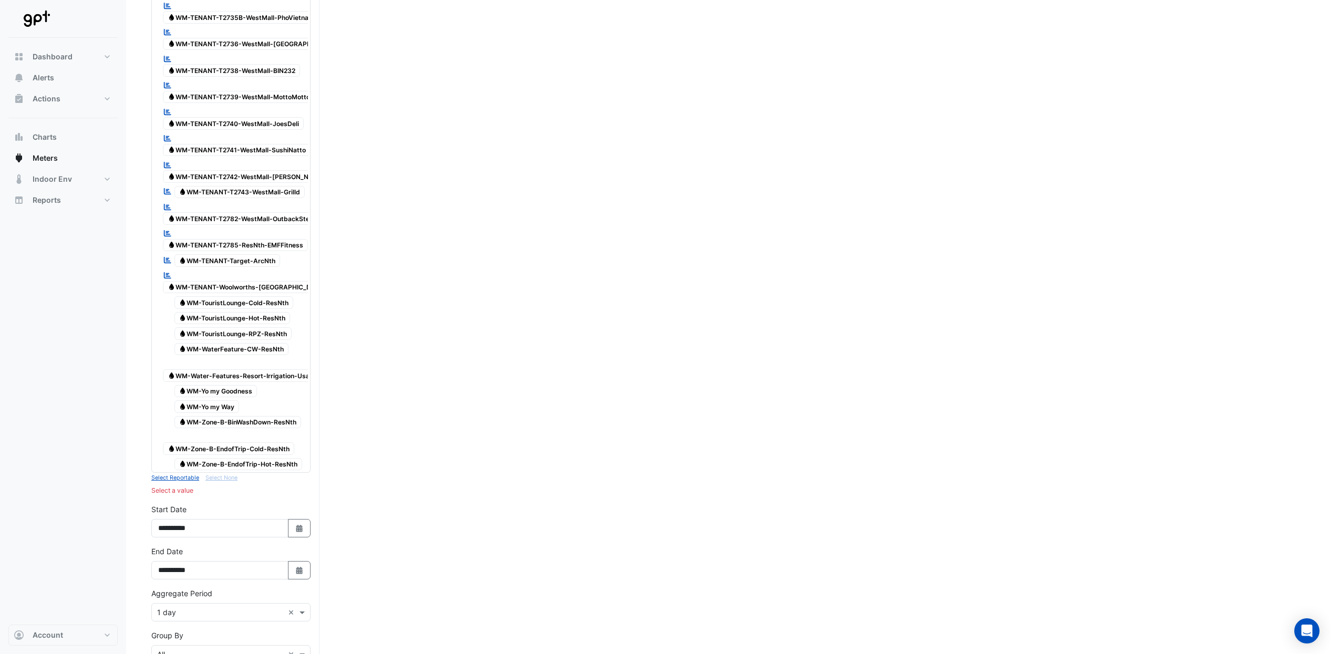
click at [227, 343] on span "Water WM-WaterFeature-CW-ResNth" at bounding box center [231, 349] width 115 height 13
click at [272, 343] on span "Water WM-WaterFeature-CW-ResNth" at bounding box center [231, 349] width 115 height 13
click at [283, 369] on span "Water WM-Water-Features-Resort-Irrigation-Usage" at bounding box center [242, 375] width 159 height 13
click at [271, 343] on span "Water WM-WaterFeature-CW-ResNth" at bounding box center [231, 349] width 115 height 13
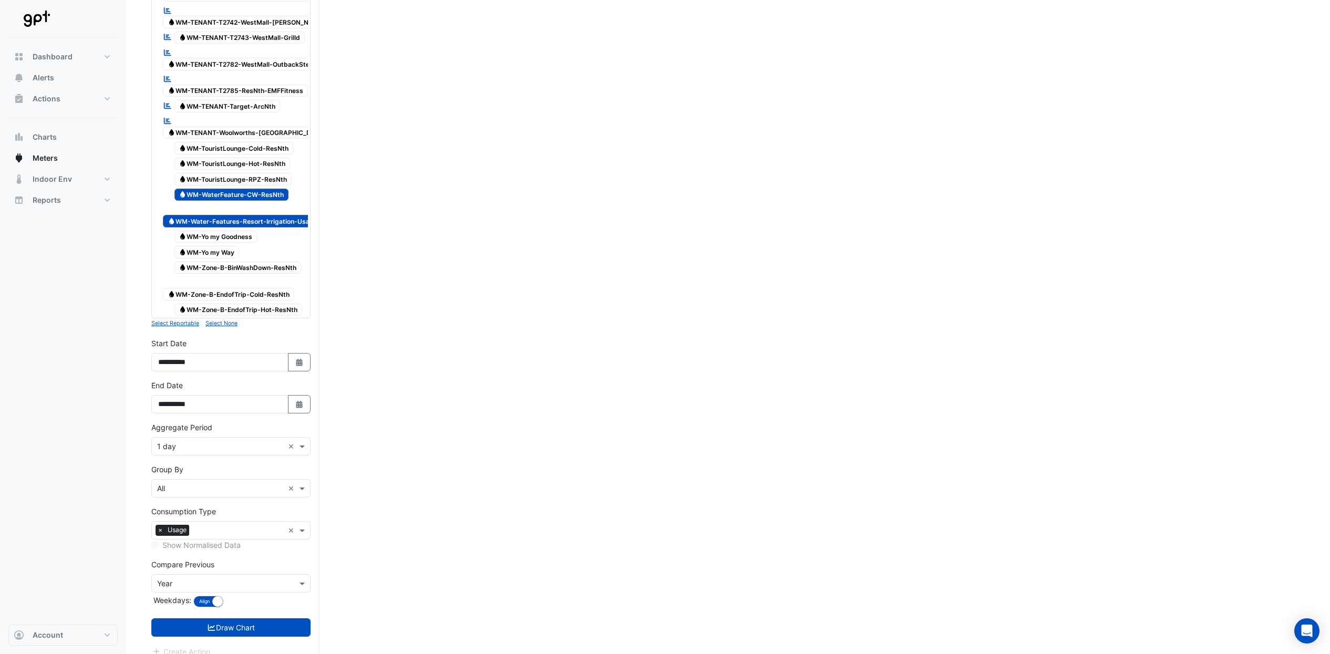
drag, startPoint x: 364, startPoint y: 315, endPoint x: 476, endPoint y: 377, distance: 127.9
click at [304, 400] on button "Select Date" at bounding box center [299, 404] width 23 height 18
click at [203, 255] on select "*** *** *** *** ***" at bounding box center [200, 253] width 40 height 16
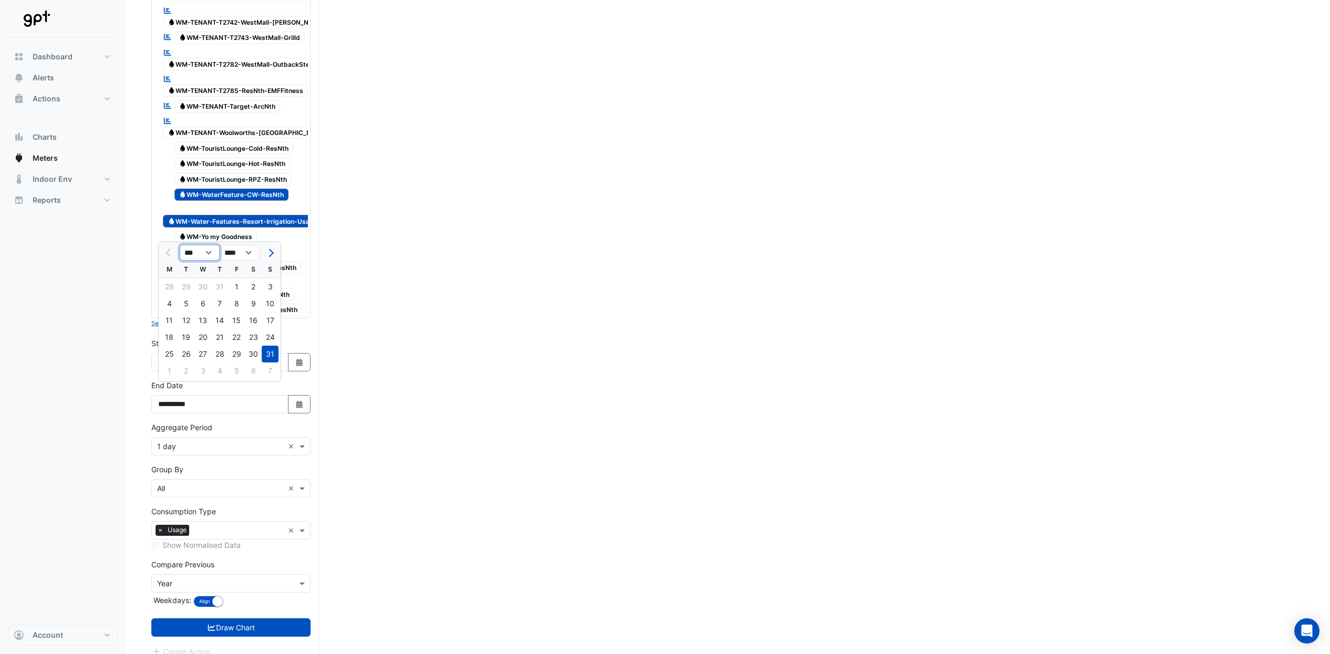
click at [180, 245] on select "*** *** *** *** ***" at bounding box center [200, 253] width 40 height 16
drag, startPoint x: 200, startPoint y: 249, endPoint x: 210, endPoint y: 258, distance: 13.8
click at [200, 249] on select "*** *** *** *** ***" at bounding box center [200, 253] width 40 height 16
select select "*"
click at [180, 245] on select "*** *** *** *** ***" at bounding box center [200, 253] width 40 height 16
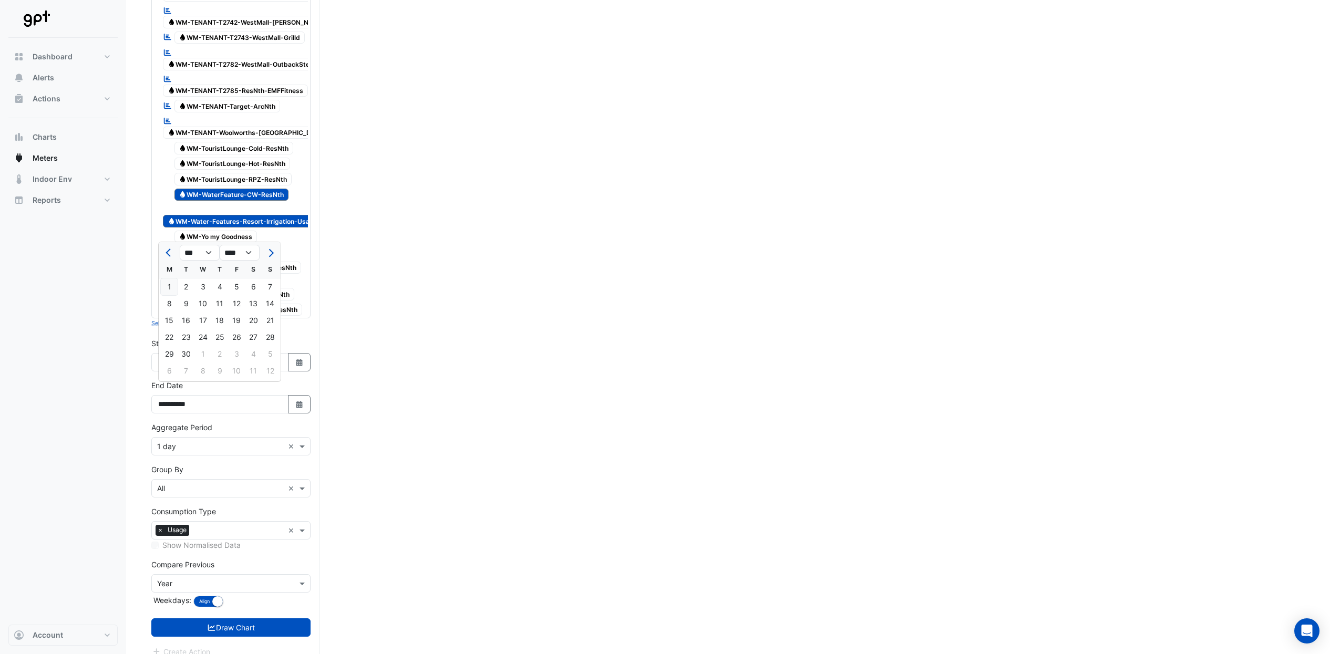
click at [171, 286] on div "1" at bounding box center [169, 286] width 17 height 17
type input "**********"
click at [298, 359] on icon "button" at bounding box center [299, 362] width 6 height 7
select select "*"
select select "****"
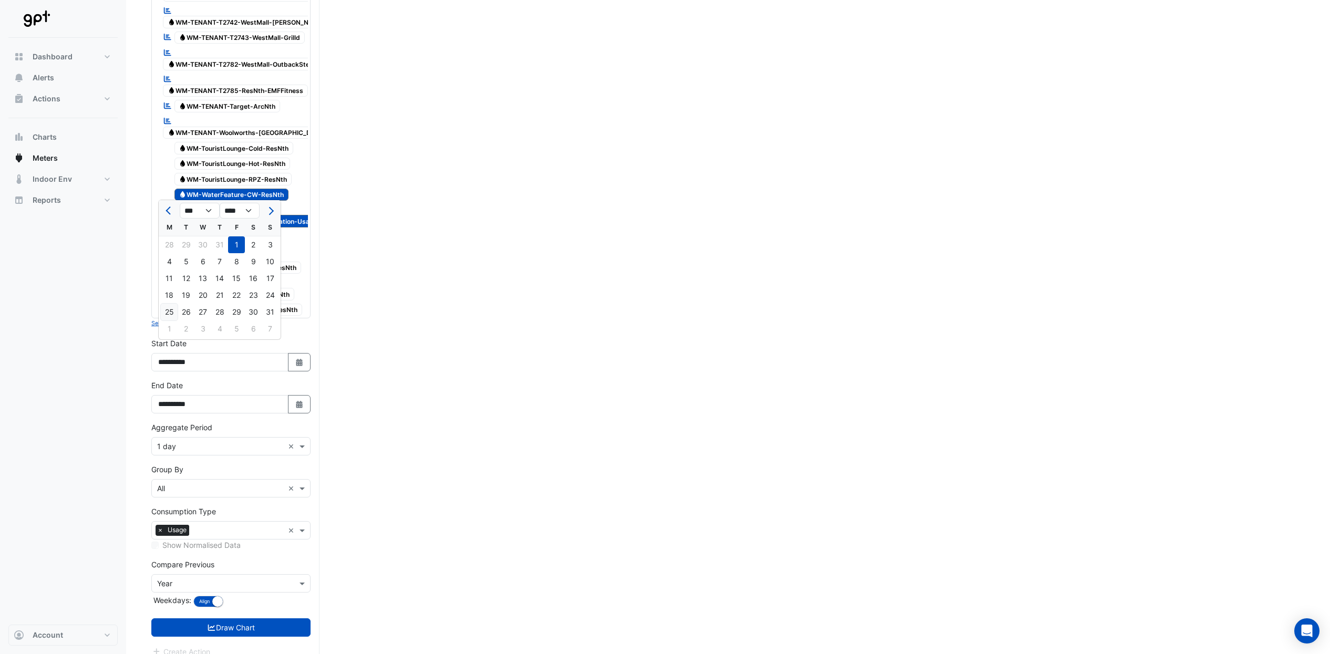
click at [172, 314] on div "25" at bounding box center [169, 312] width 17 height 17
type input "**********"
click at [301, 441] on span at bounding box center [303, 446] width 13 height 11
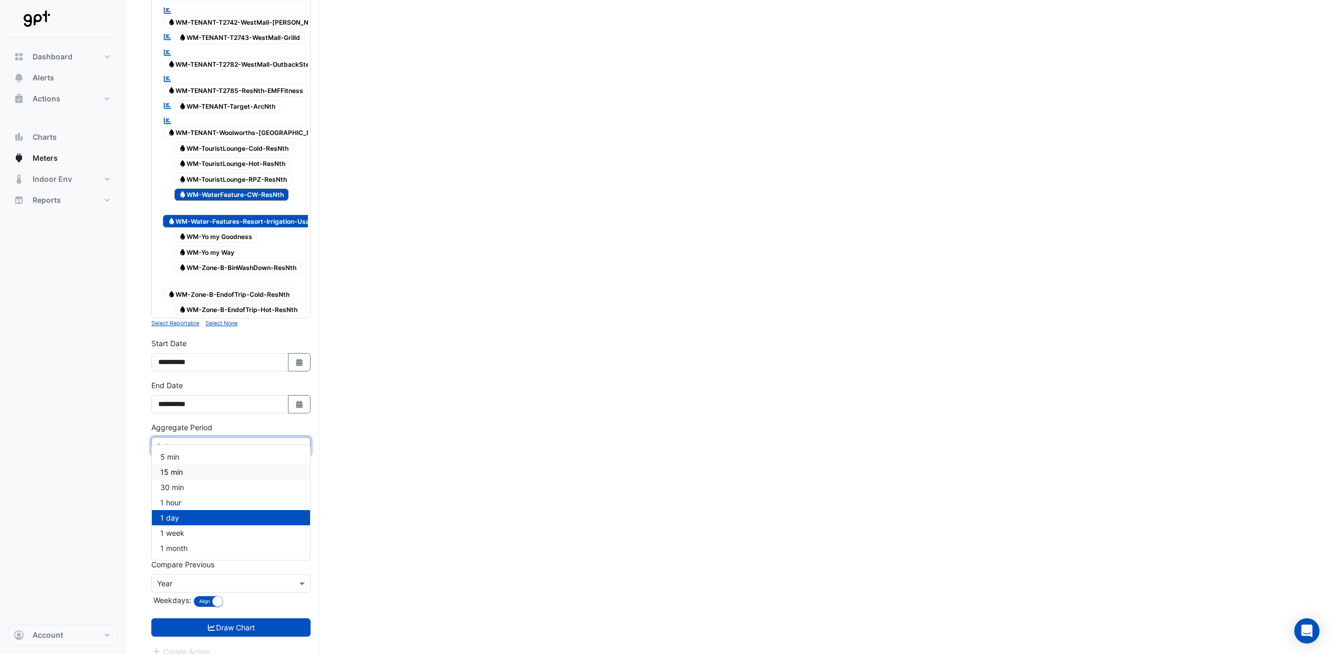
click at [242, 479] on div "15 min" at bounding box center [231, 471] width 158 height 15
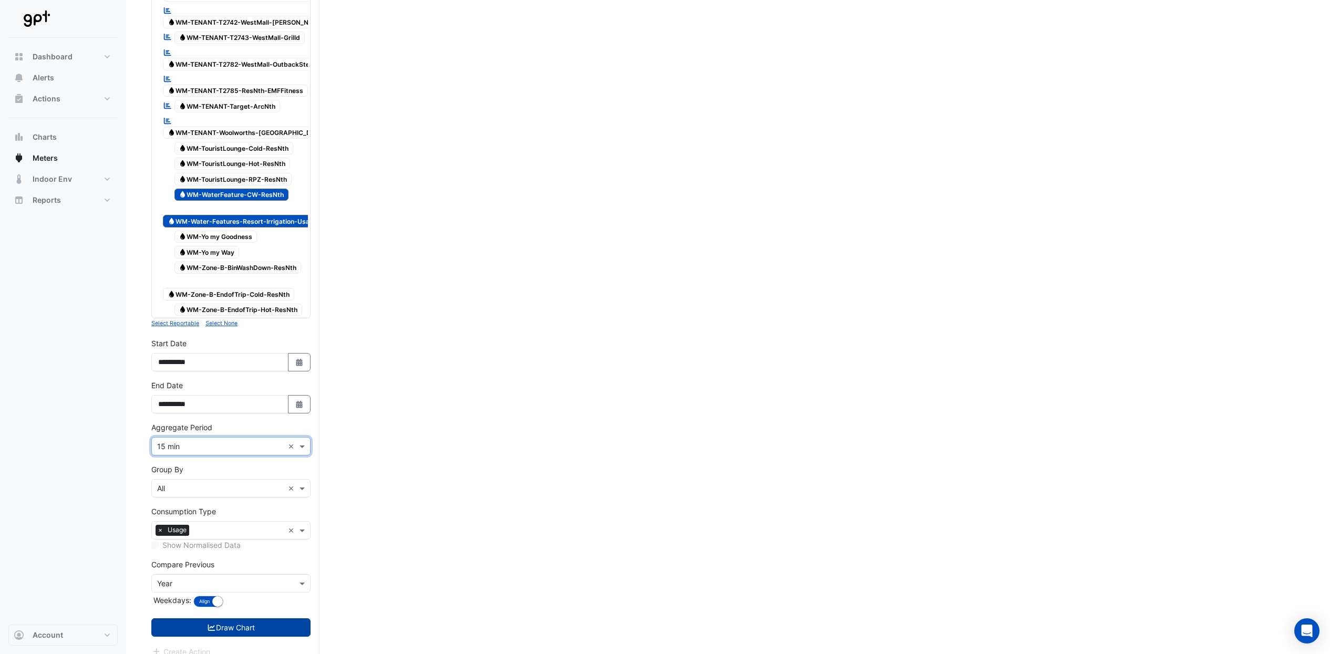
click at [284, 618] on button "Draw Chart" at bounding box center [230, 627] width 159 height 18
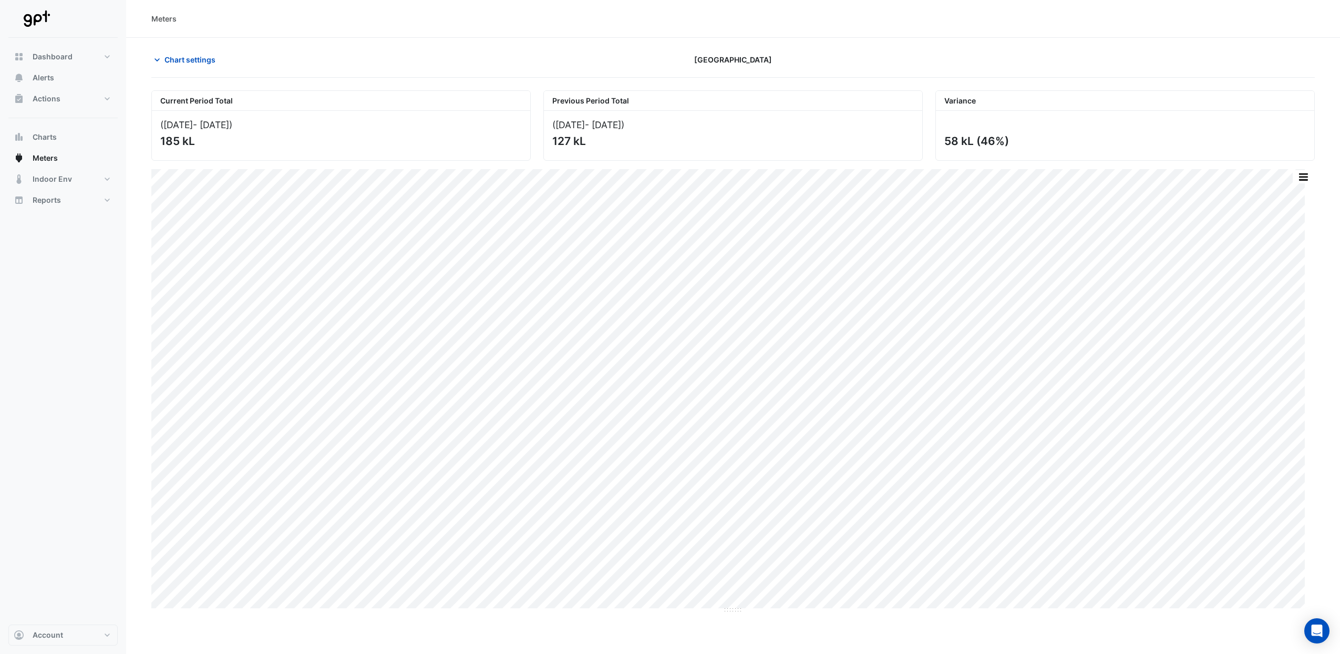
click at [1320, 461] on section "Chart settings Pacific Fair Shopping Centre Current Period Total (25 Aug 25 - 0…" at bounding box center [733, 326] width 1214 height 576
click at [1320, 460] on section "Chart settings Pacific Fair Shopping Centre Current Period Total (25 Aug 25 - 0…" at bounding box center [733, 326] width 1214 height 576
click at [1283, 177] on button "button" at bounding box center [1281, 176] width 21 height 13
click at [1301, 182] on button "button" at bounding box center [1302, 176] width 21 height 13
click at [190, 55] on span "Chart settings" at bounding box center [189, 59] width 51 height 11
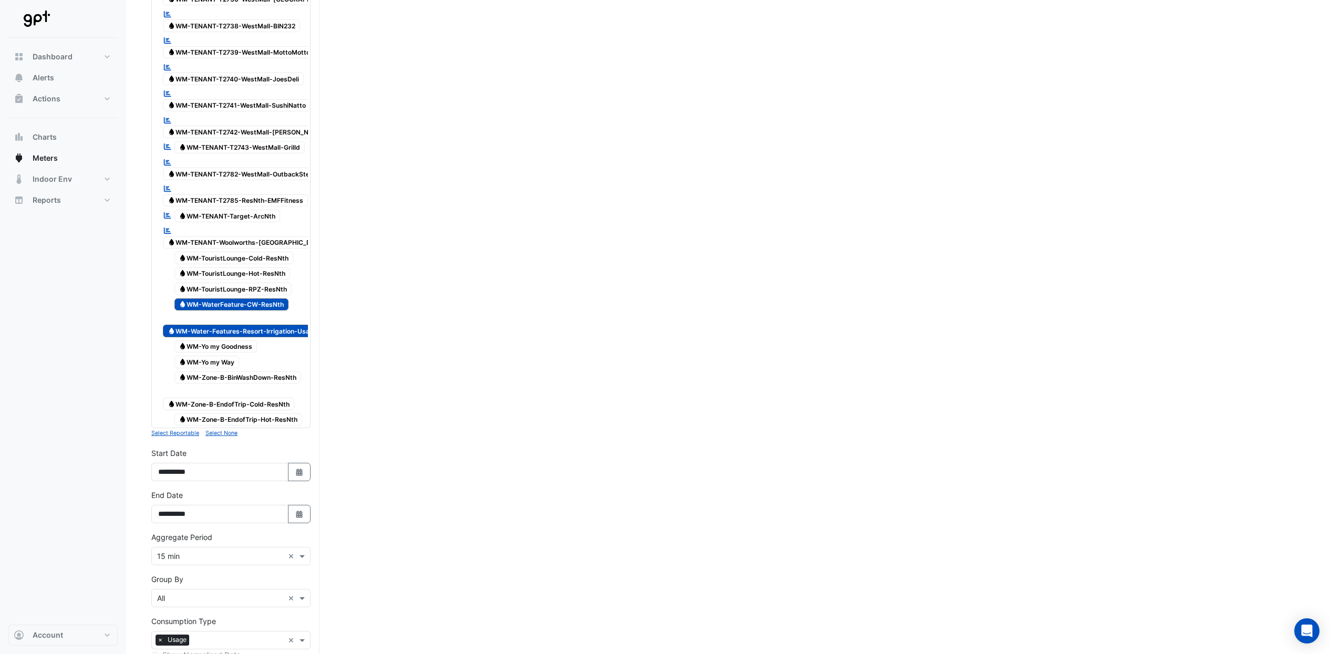
scroll to position [3079, 0]
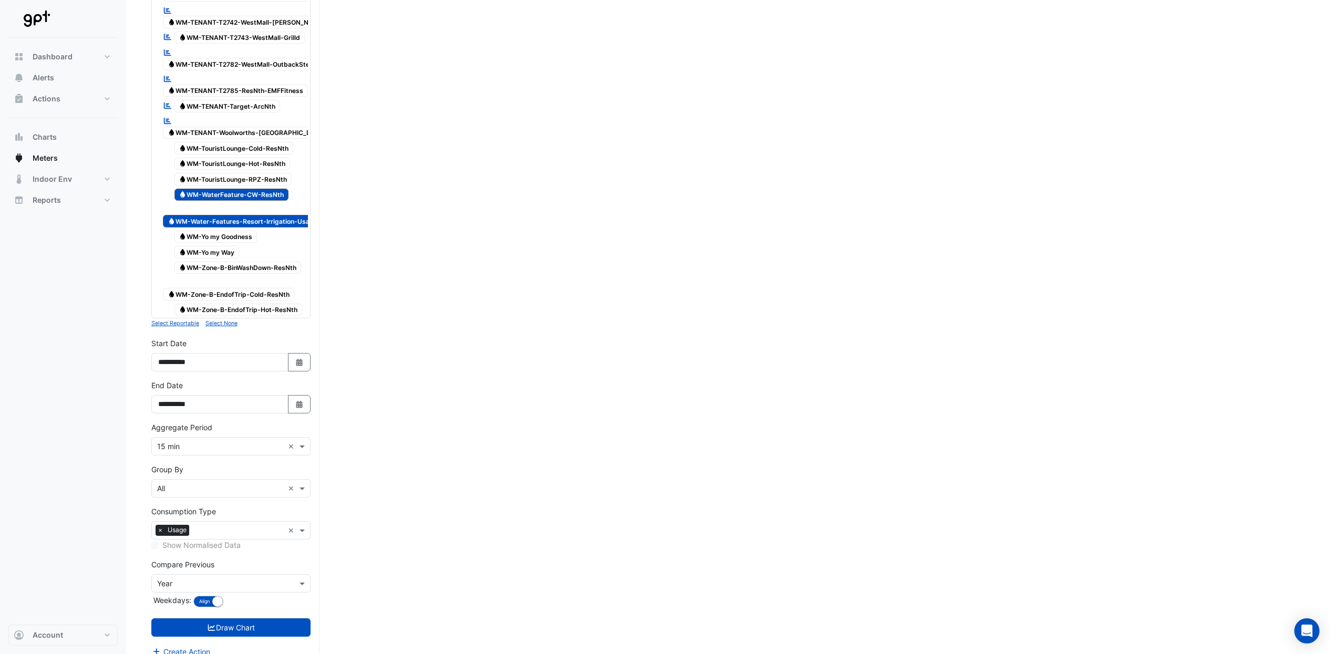
click at [300, 482] on div "Group By × All ×" at bounding box center [230, 488] width 159 height 18
click at [308, 483] on span at bounding box center [303, 488] width 13 height 11
click at [304, 483] on span at bounding box center [303, 488] width 13 height 11
click at [236, 515] on div "Meter" at bounding box center [231, 513] width 158 height 15
click at [268, 618] on button "Draw Chart" at bounding box center [230, 627] width 159 height 18
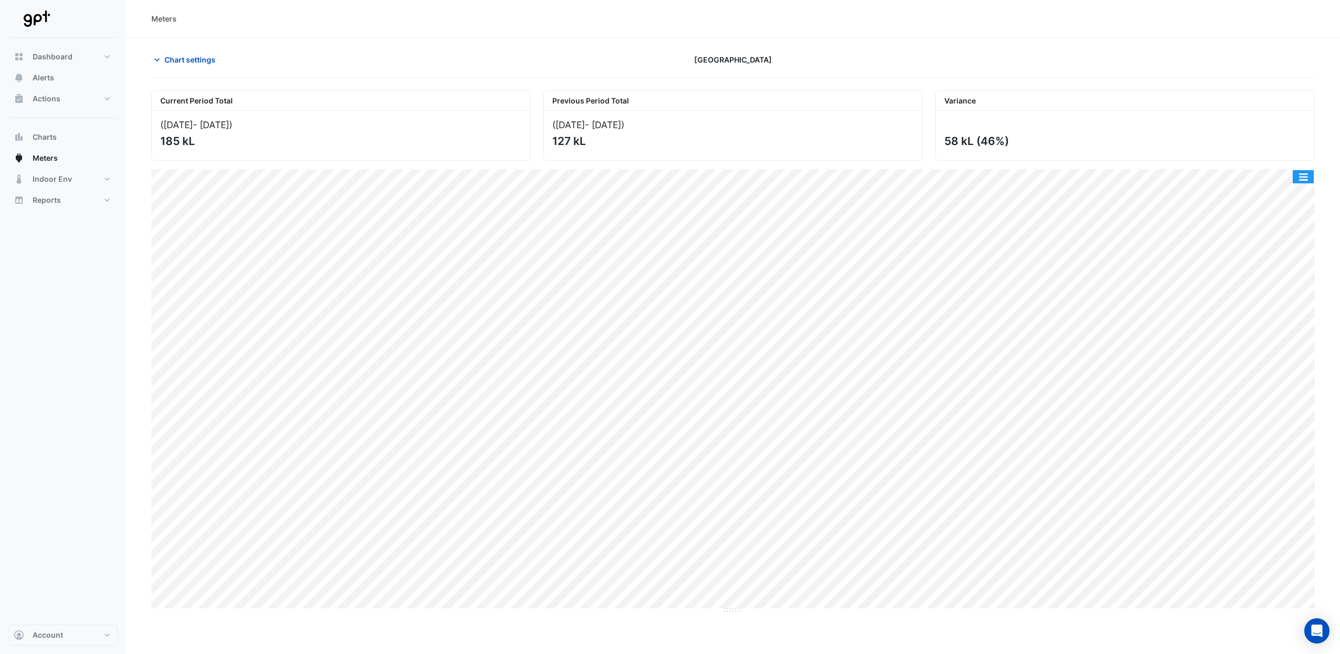
click at [1306, 179] on button "button" at bounding box center [1302, 176] width 21 height 13
click at [1280, 195] on div "Split by Meter" at bounding box center [1281, 195] width 63 height 19
click at [1277, 175] on button "button" at bounding box center [1281, 176] width 21 height 13
click at [212, 57] on span "Chart settings" at bounding box center [189, 59] width 51 height 11
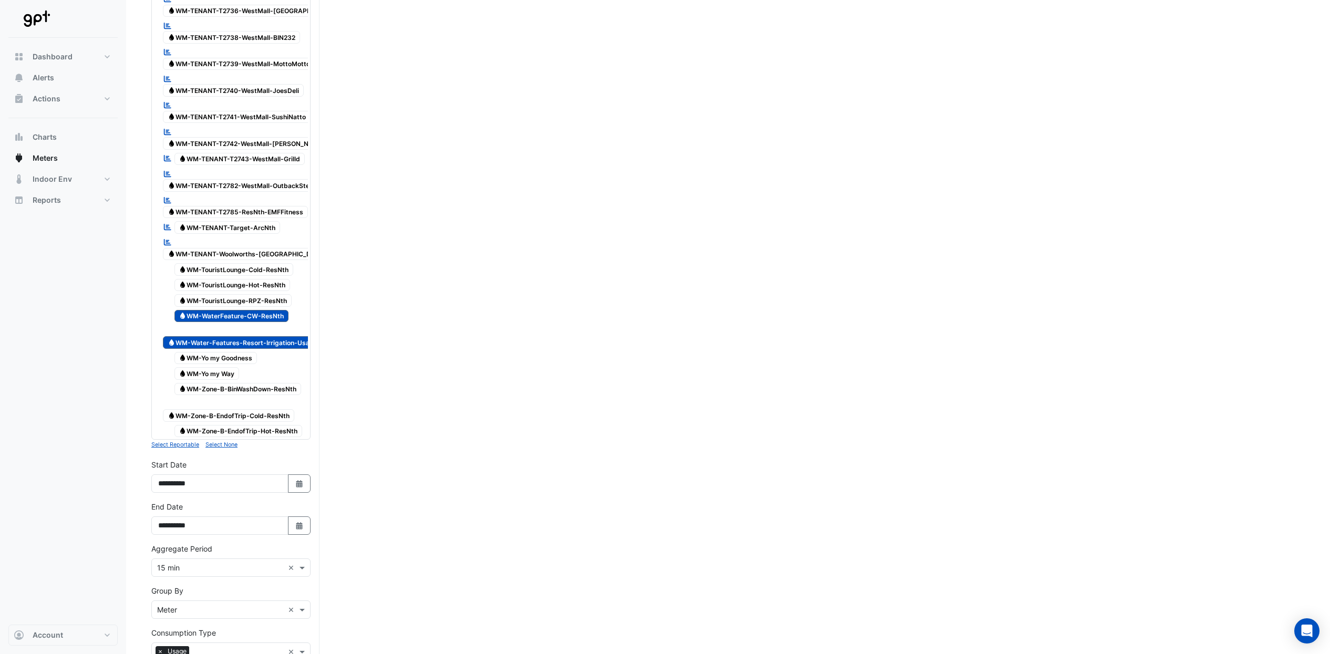
scroll to position [2816, 0]
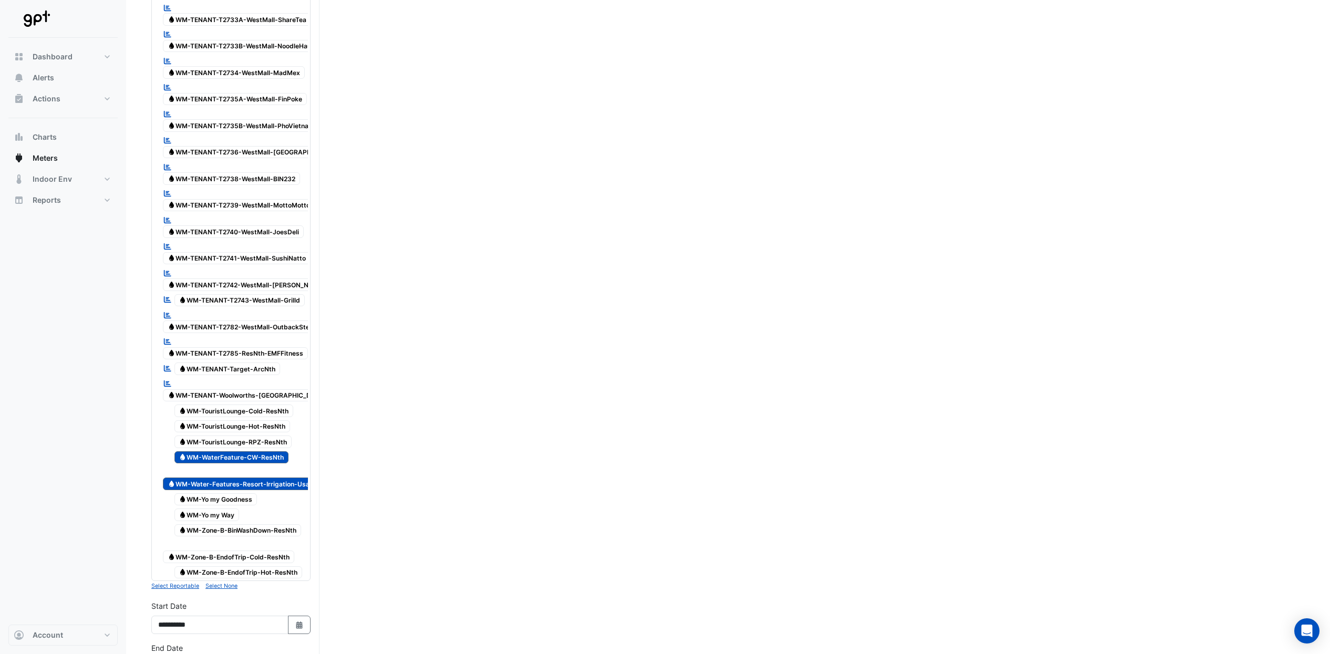
click at [260, 451] on span "Water WM-WaterFeature-CW-ResNth" at bounding box center [231, 457] width 115 height 13
click at [268, 478] on span "Water WM-Water-Features-Resort-Irrigation-Usage" at bounding box center [242, 484] width 159 height 13
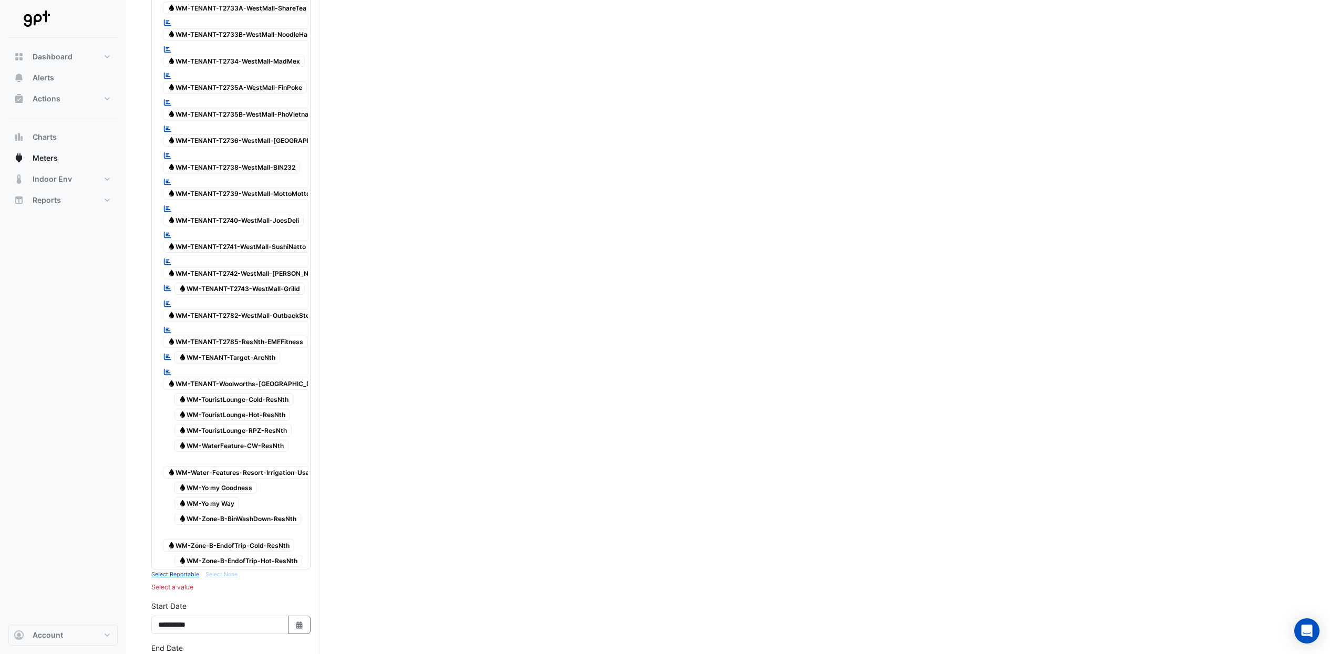
scroll to position [1955, 0]
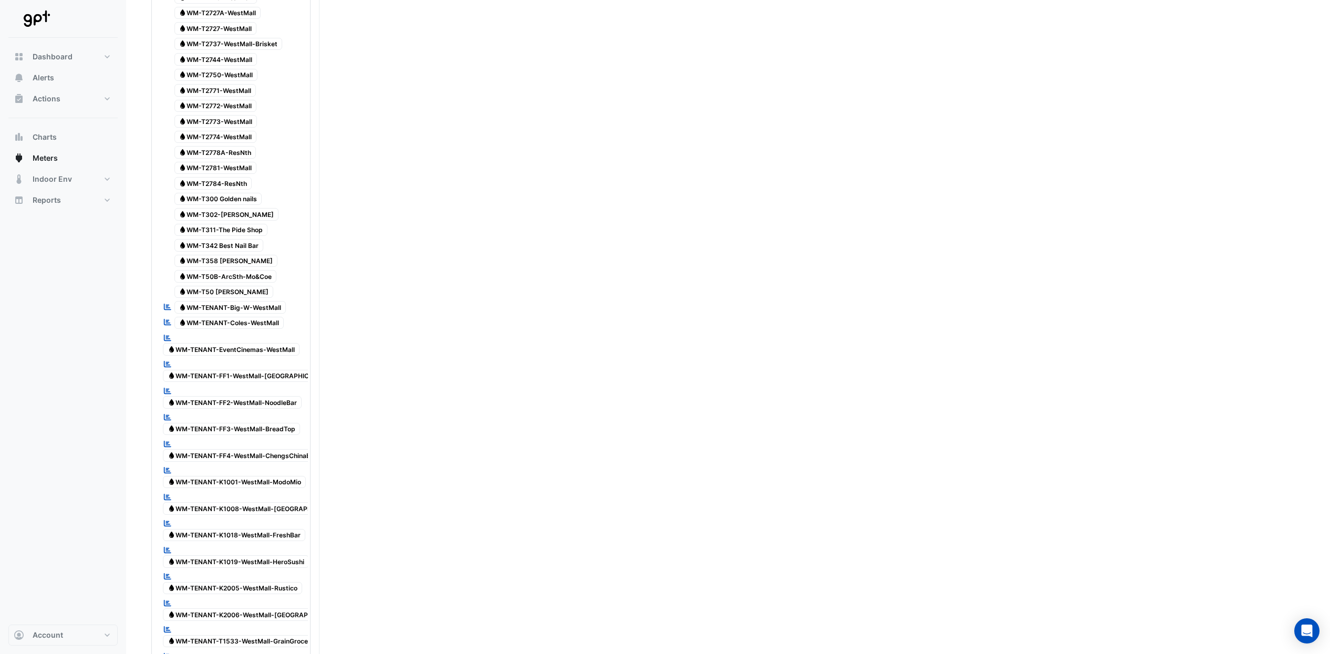
click at [274, 343] on span "Water WM-TENANT-EventCinemas-WestMall" at bounding box center [231, 349] width 137 height 13
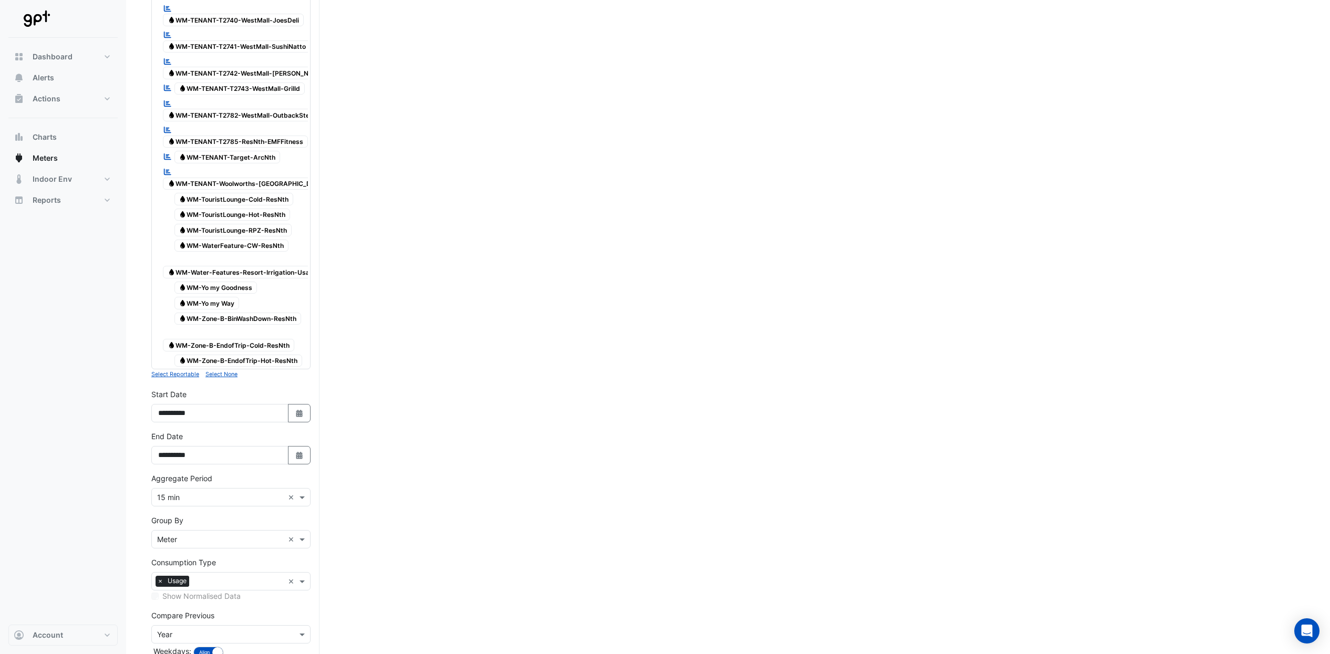
scroll to position [3079, 0]
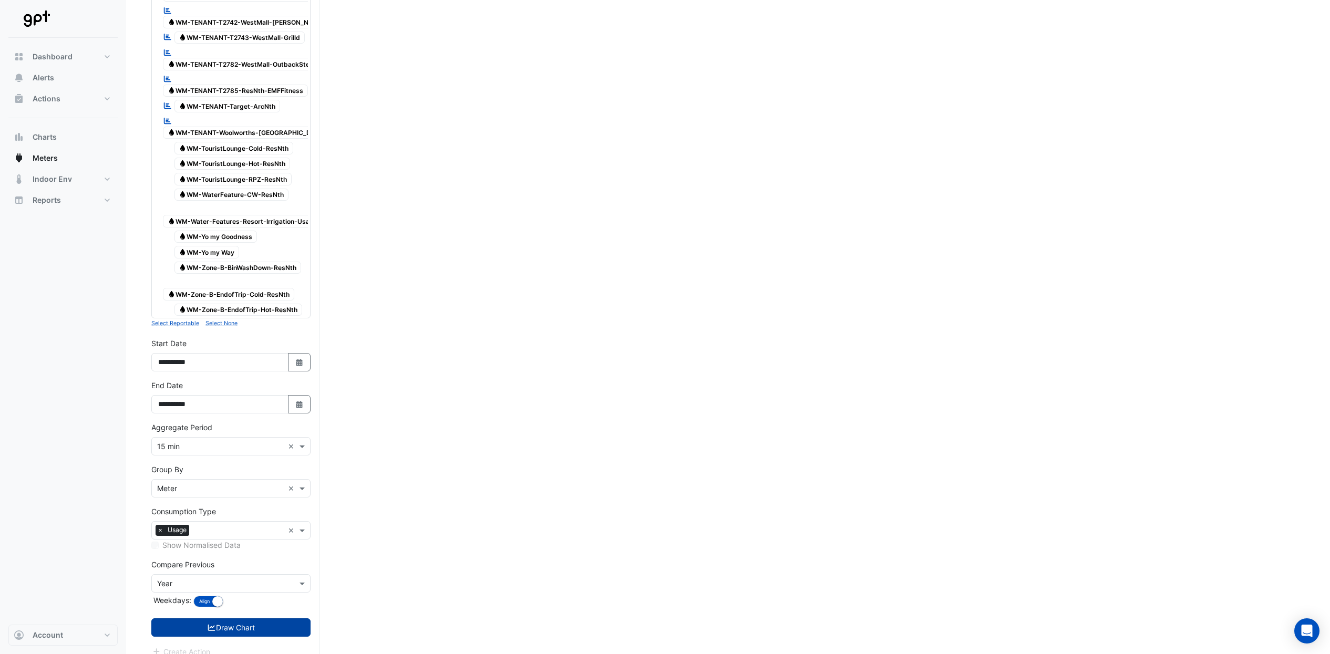
click at [292, 618] on button "Draw Chart" at bounding box center [230, 627] width 159 height 18
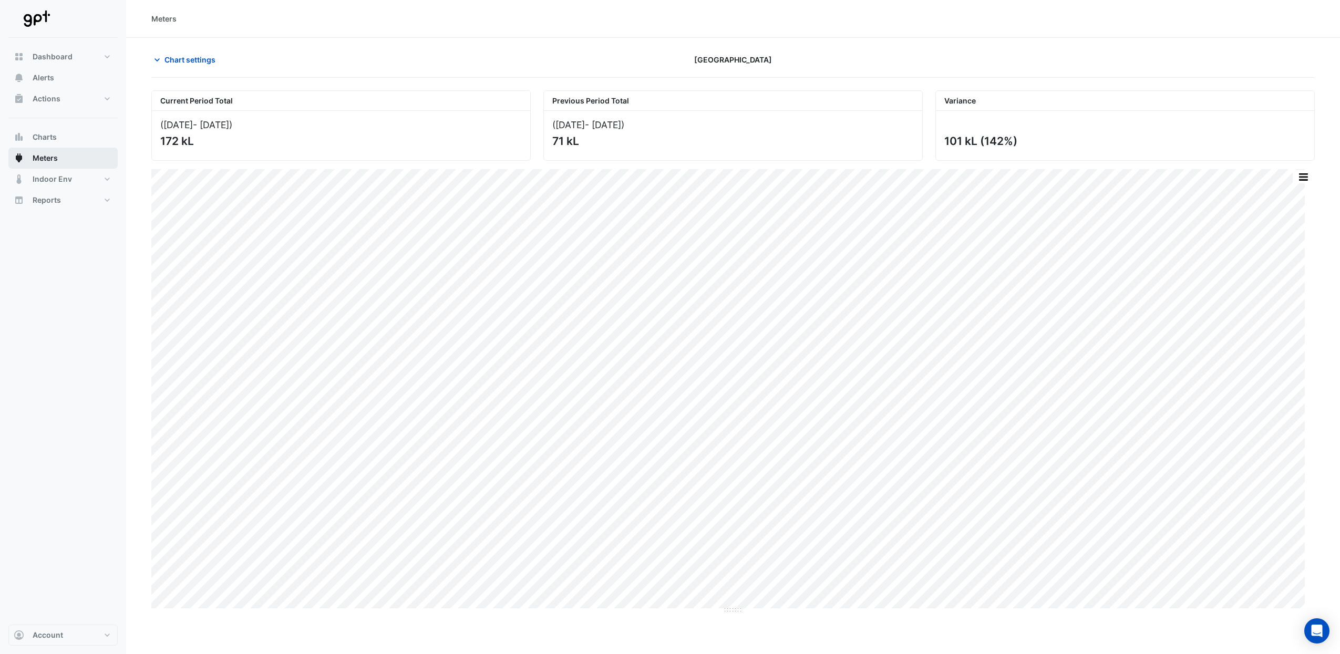
click at [80, 158] on button "Meters" at bounding box center [62, 158] width 109 height 21
click at [201, 58] on span "Chart settings" at bounding box center [189, 59] width 51 height 11
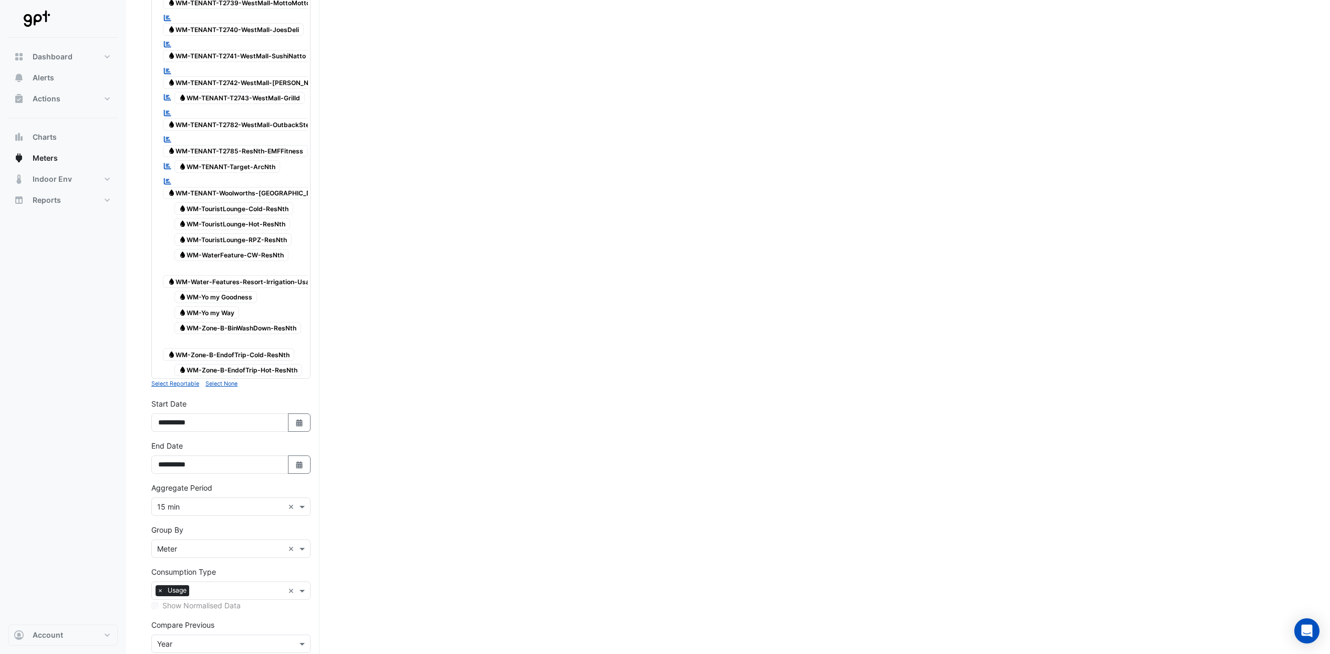
scroll to position [3079, 0]
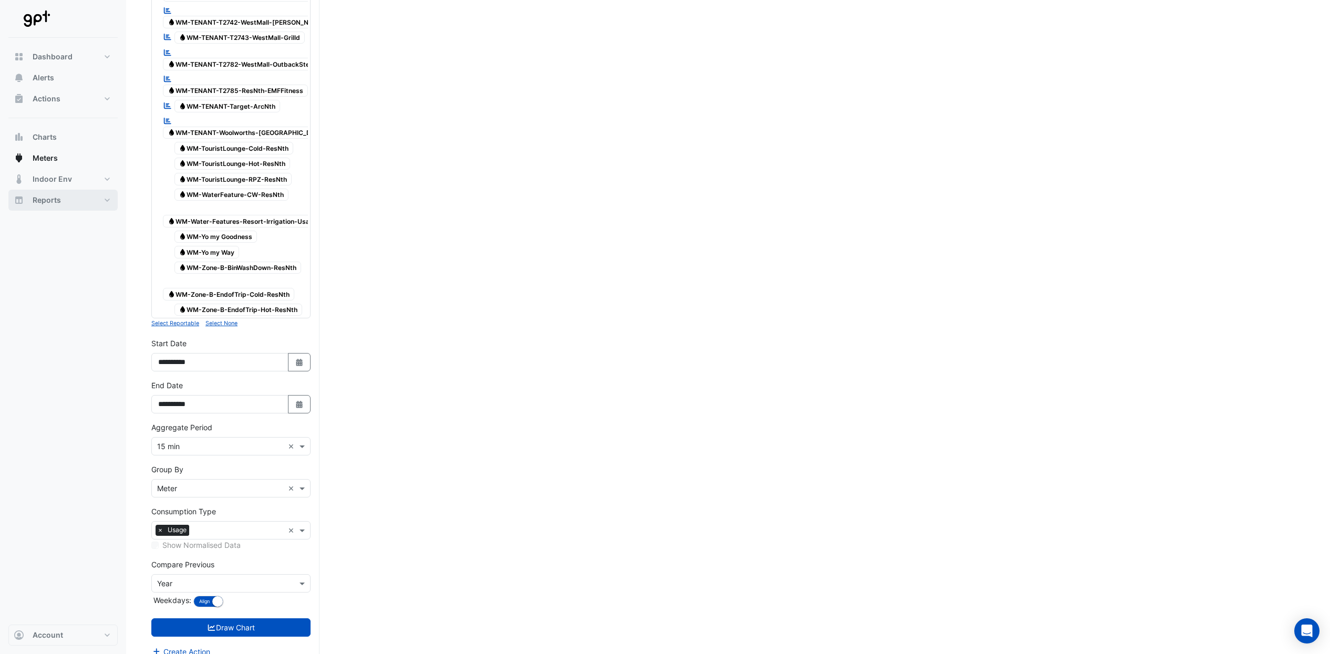
click at [103, 198] on button "Reports" at bounding box center [62, 200] width 109 height 21
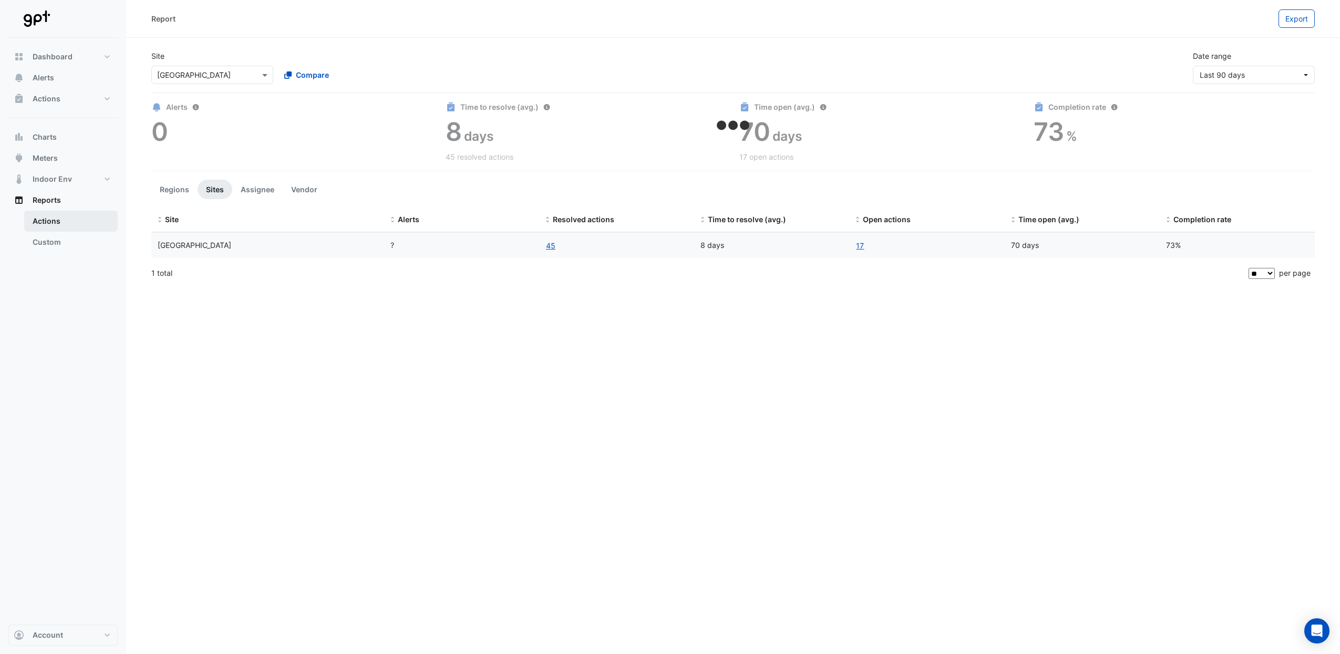
click at [70, 223] on link "Actions" at bounding box center [71, 221] width 94 height 21
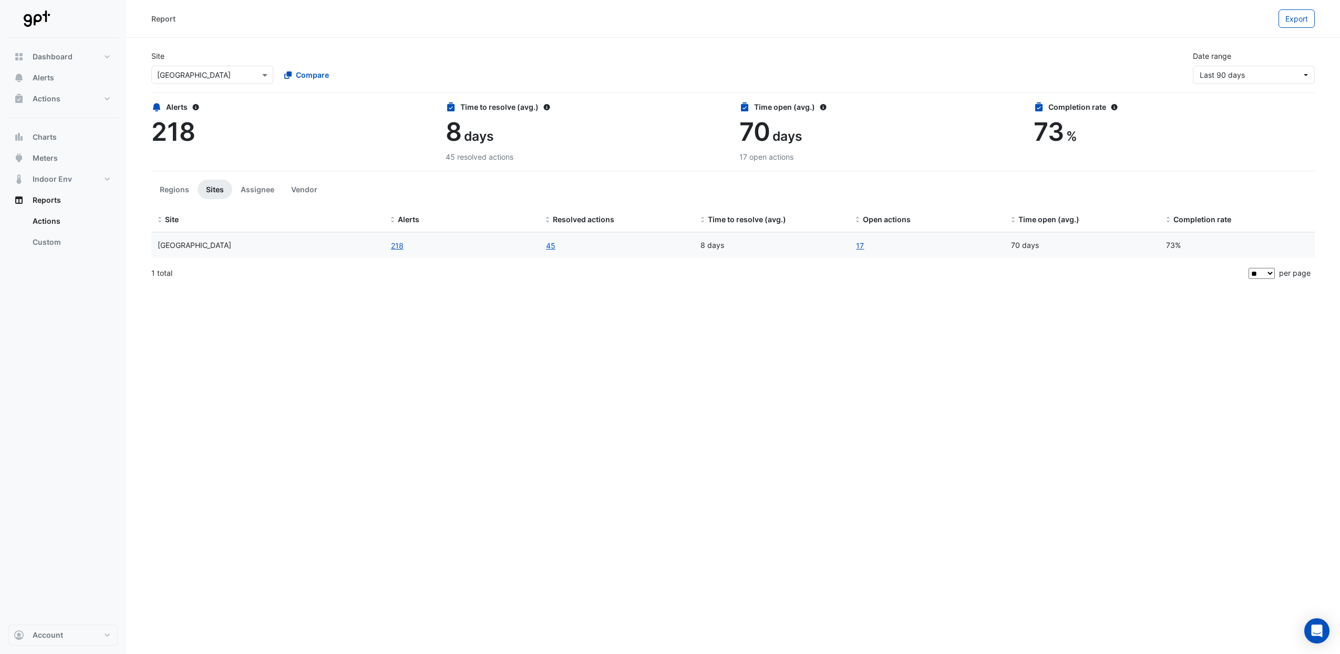
click at [861, 245] on link "17" at bounding box center [859, 246] width 9 height 12
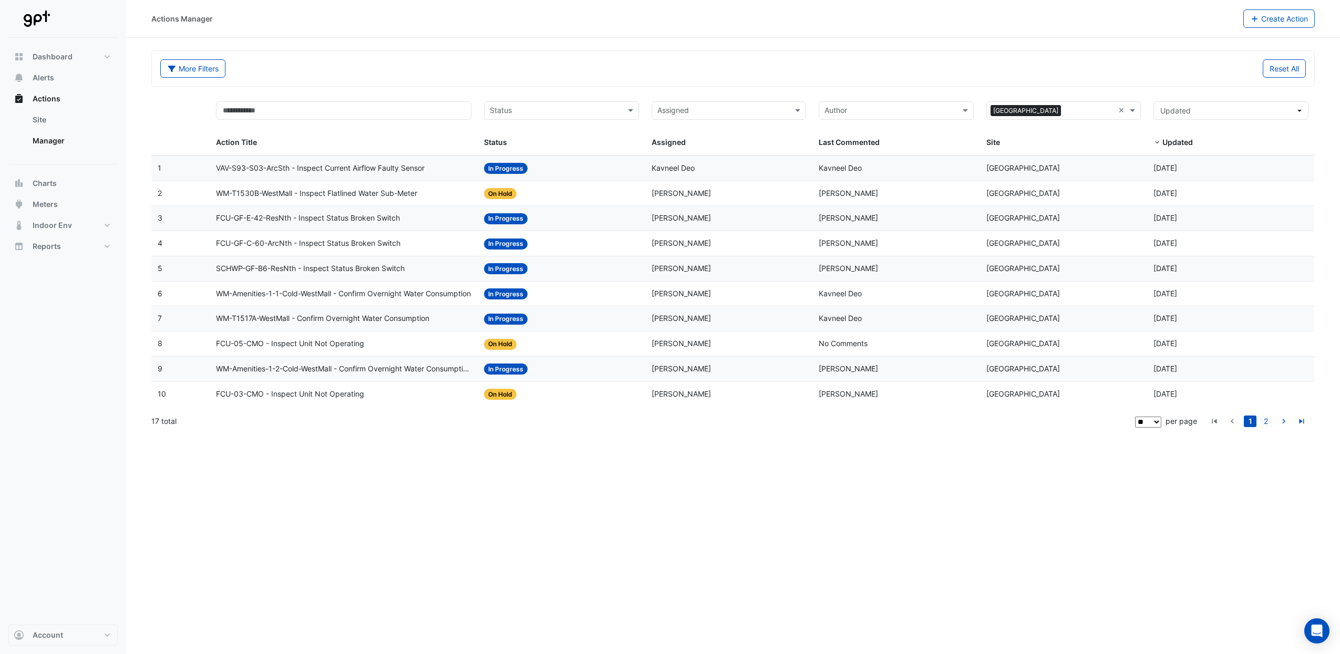
click at [1265, 422] on link "2" at bounding box center [1265, 422] width 13 height 12
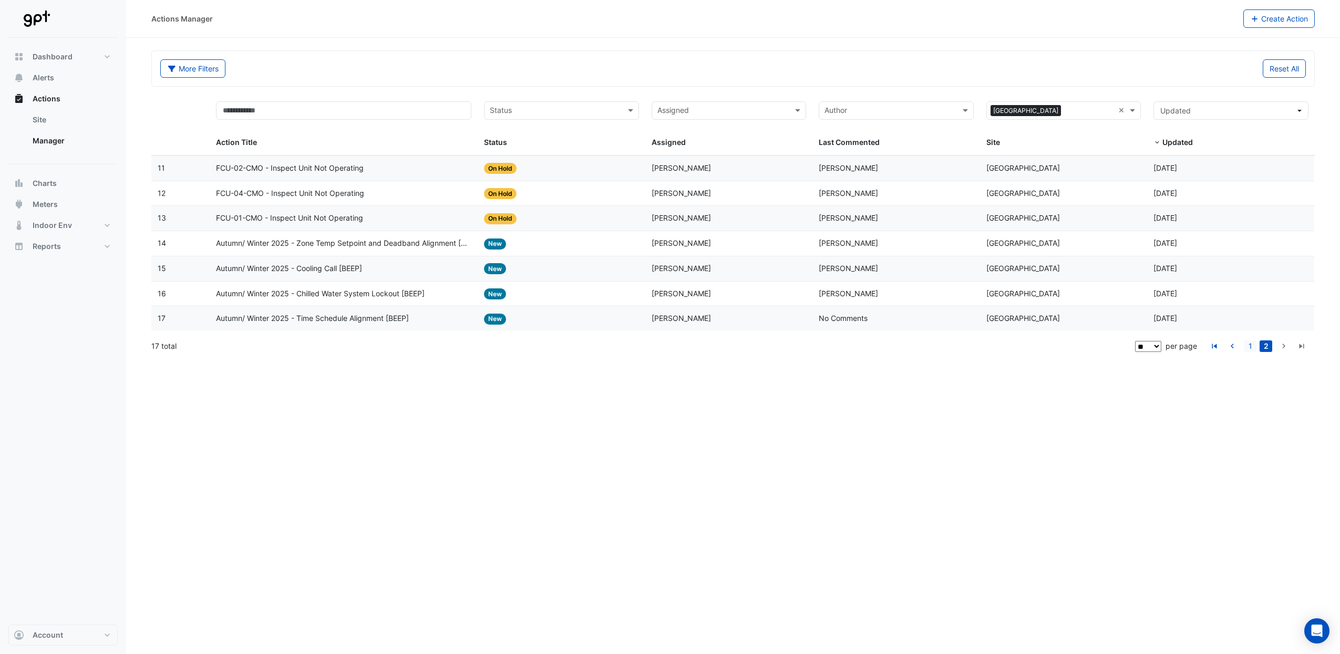
click at [1247, 340] on link "1" at bounding box center [1250, 346] width 13 height 12
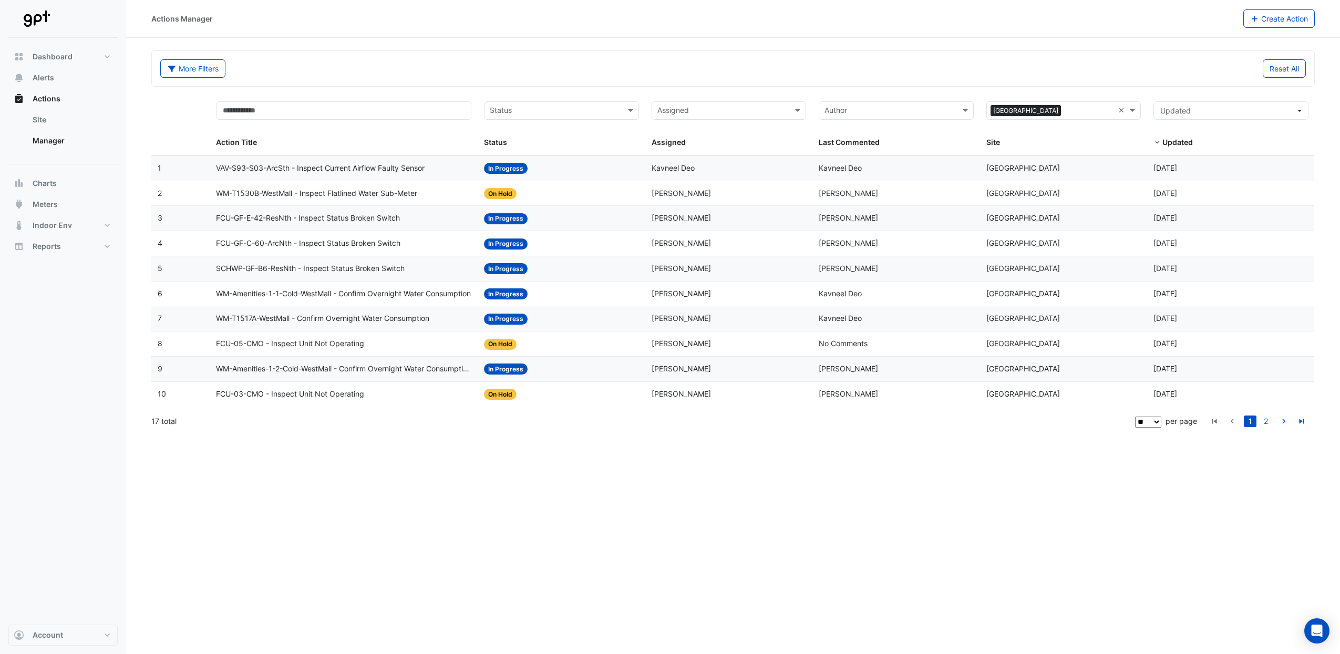
click at [397, 318] on span "WM-T1517A-WestMall - Confirm Overnight Water Consumption" at bounding box center [322, 319] width 213 height 12
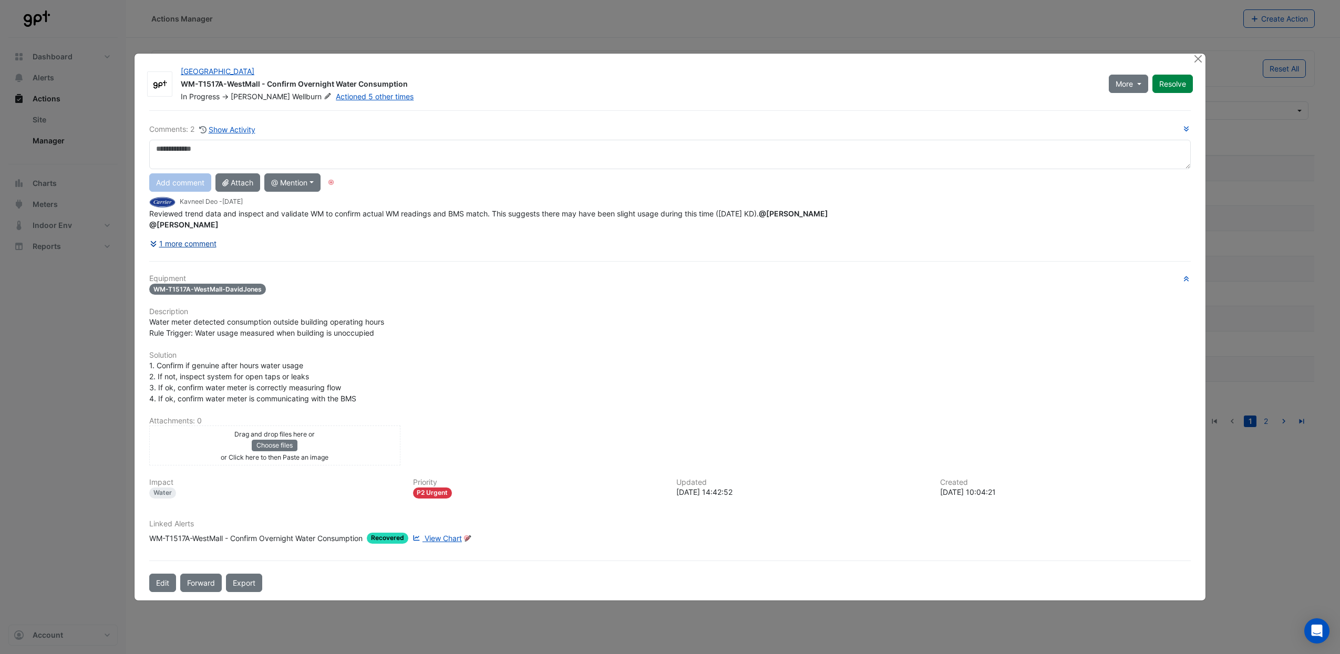
click at [183, 252] on button "1 more comment" at bounding box center [183, 243] width 68 height 18
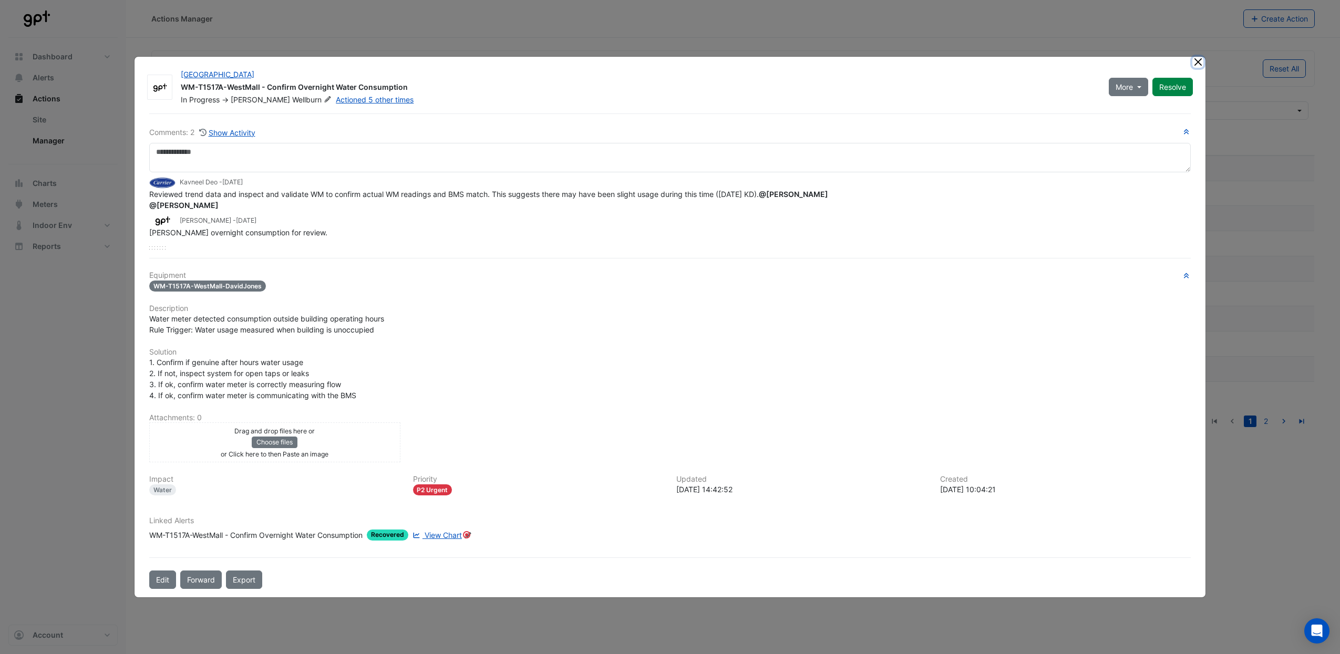
click at [1197, 59] on button "Close" at bounding box center [1197, 62] width 11 height 11
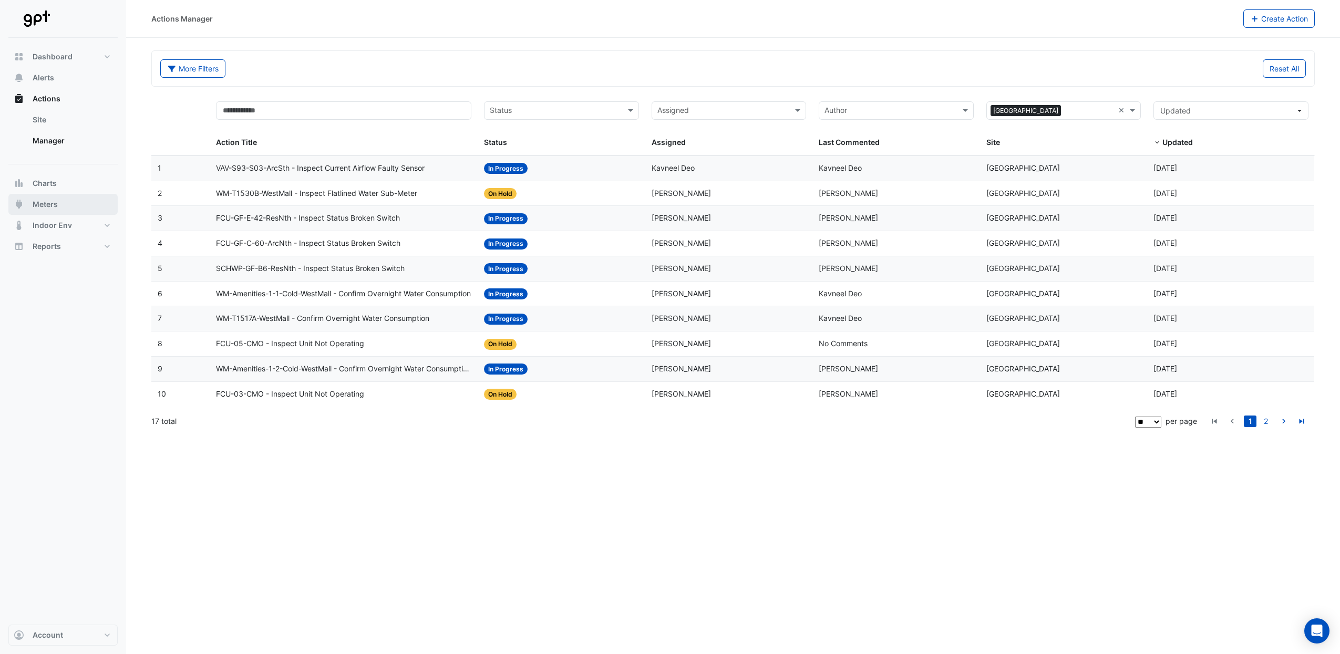
drag, startPoint x: 67, startPoint y: 203, endPoint x: 84, endPoint y: 208, distance: 17.8
click at [67, 203] on button "Meters" at bounding box center [62, 204] width 109 height 21
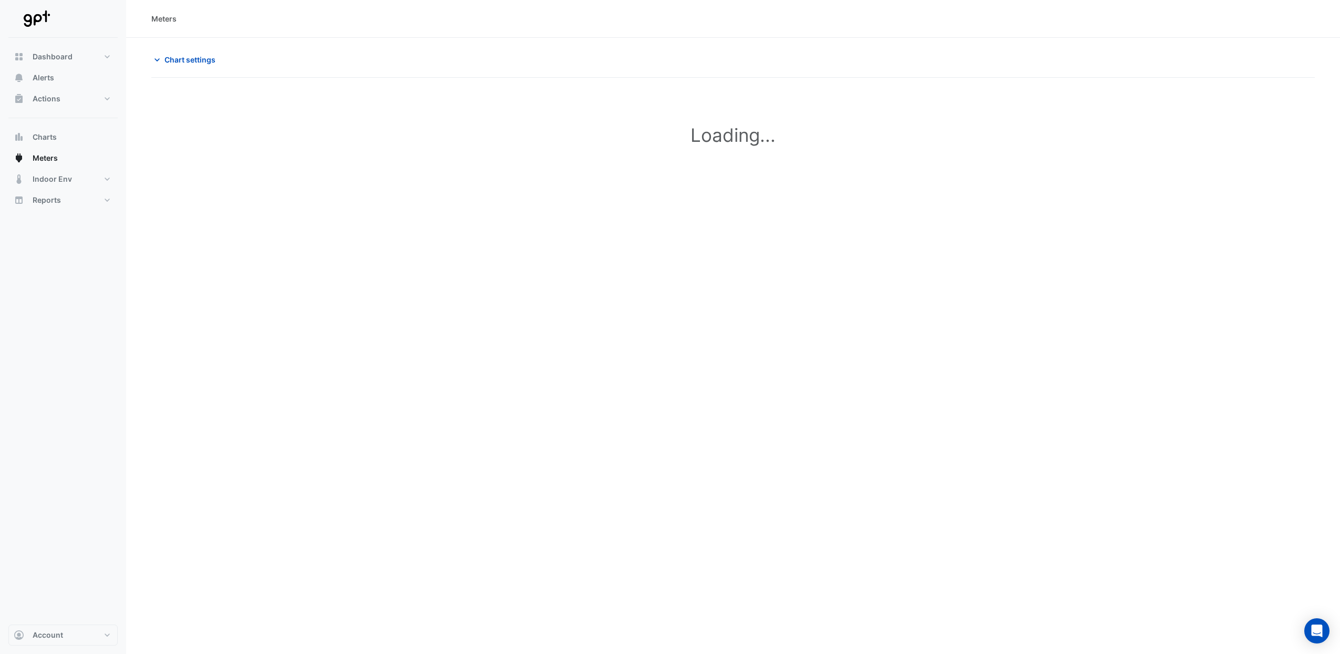
type input "**********"
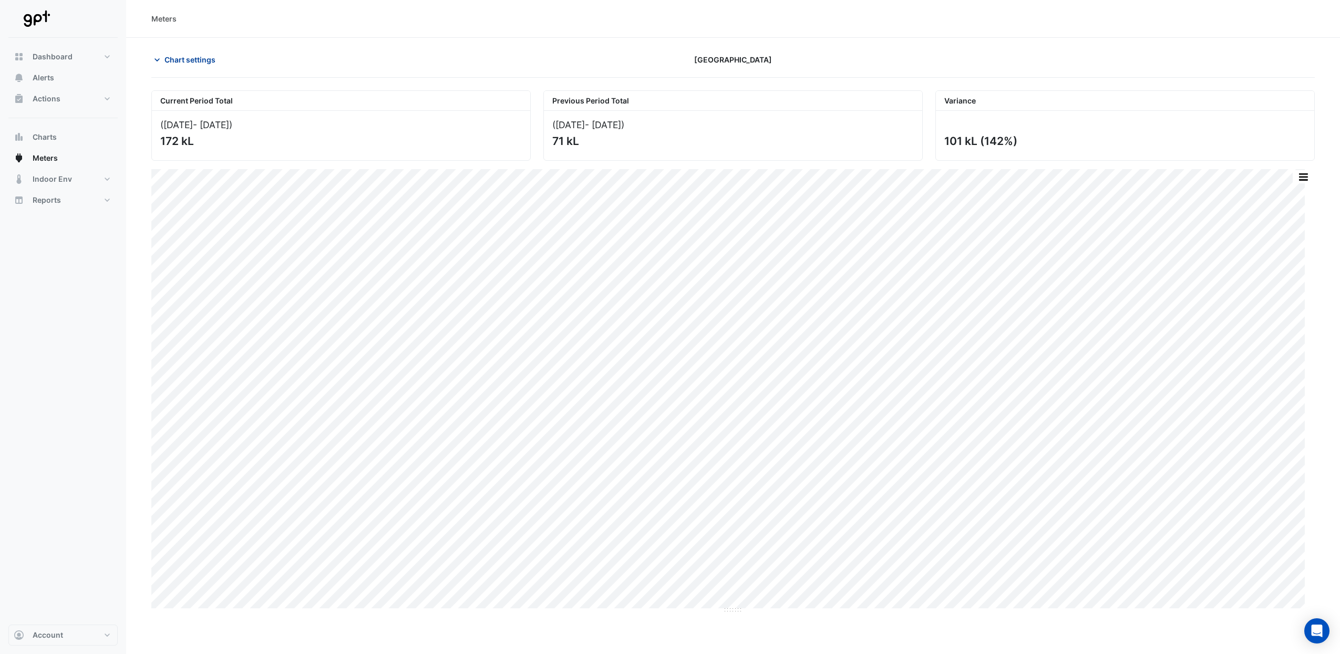
click at [198, 55] on span "Chart settings" at bounding box center [189, 59] width 51 height 11
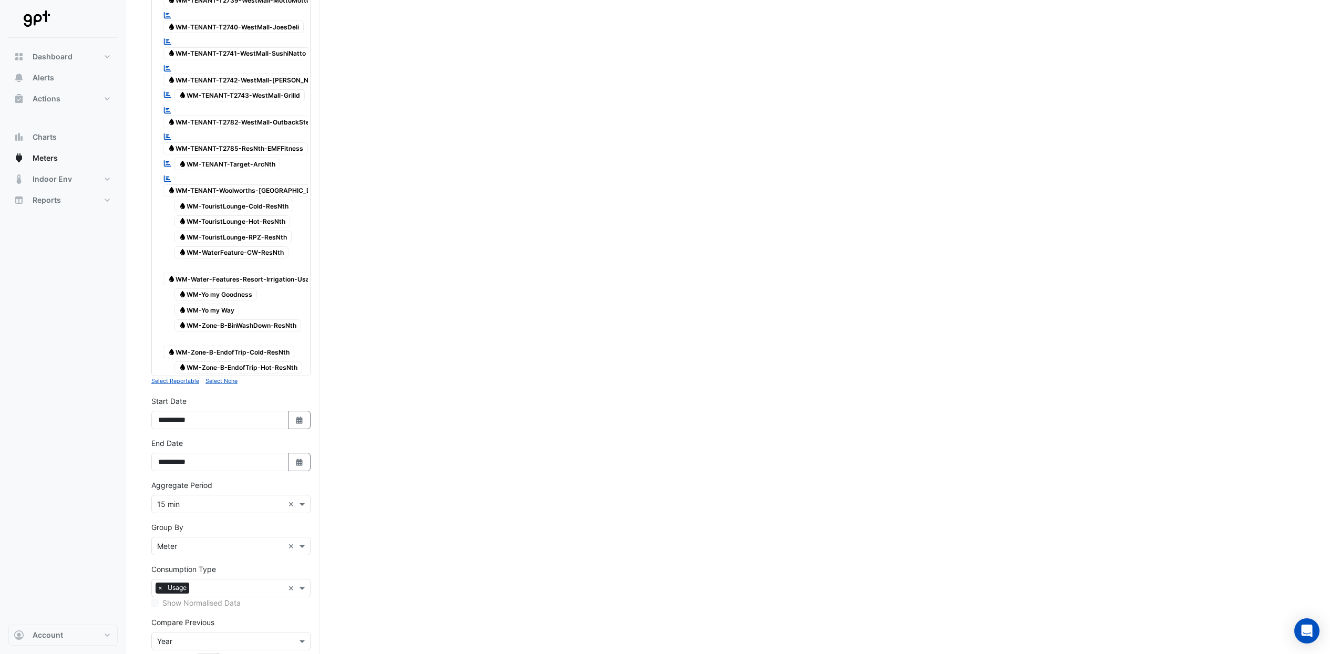
scroll to position [3079, 0]
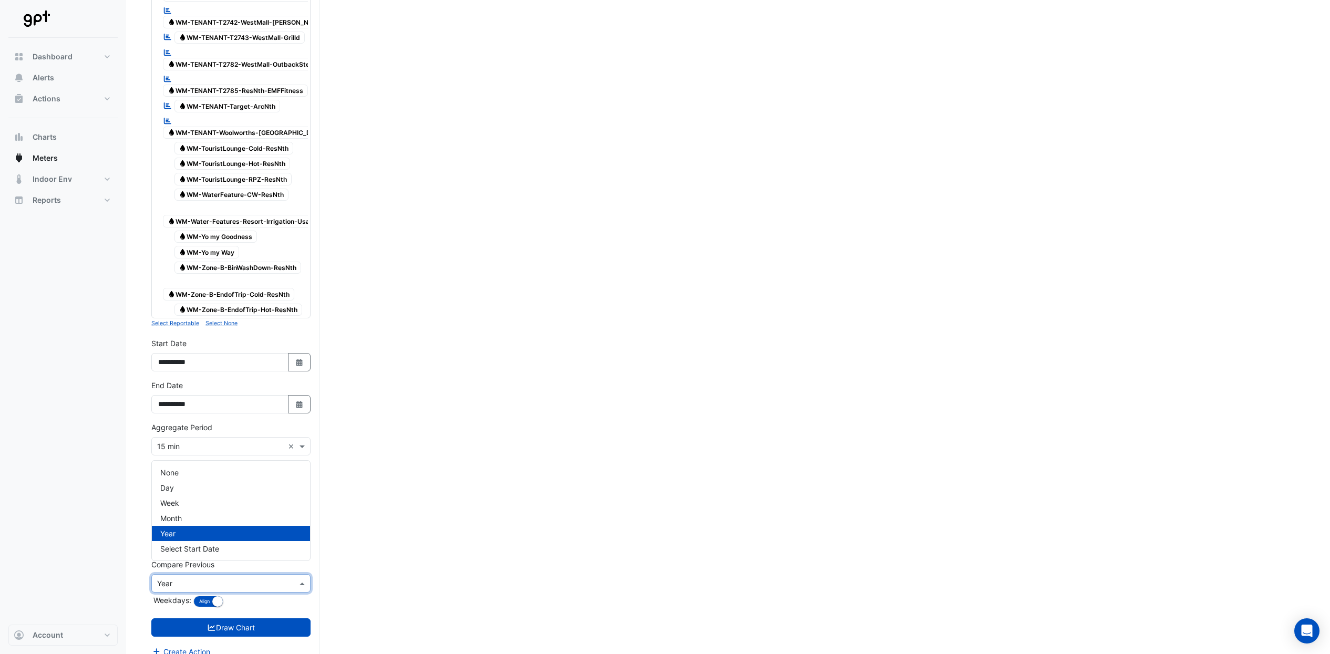
click at [236, 578] on input "text" at bounding box center [220, 583] width 127 height 11
click at [60, 485] on div "Dashboard Portfolio Ratings Performance Alerts Actions Site Manager Charts" at bounding box center [62, 331] width 109 height 587
click at [188, 646] on button "Create Action" at bounding box center [180, 652] width 59 height 12
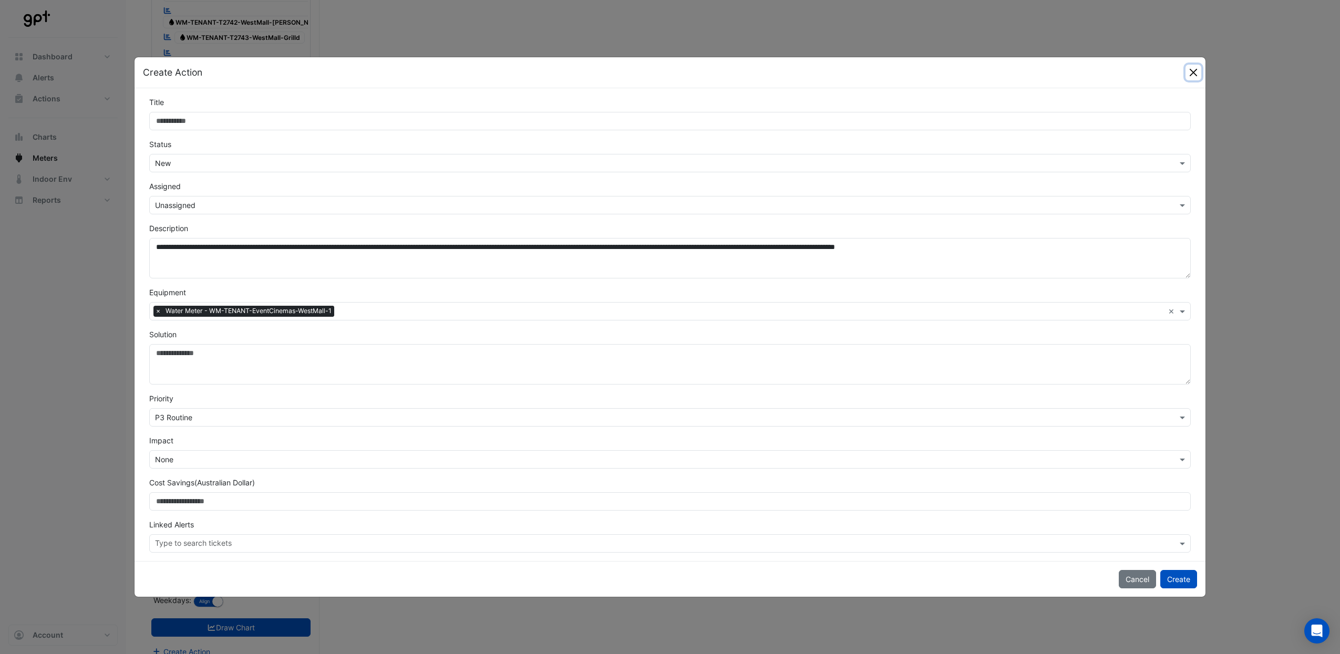
click at [1196, 70] on button "Close" at bounding box center [1193, 73] width 16 height 16
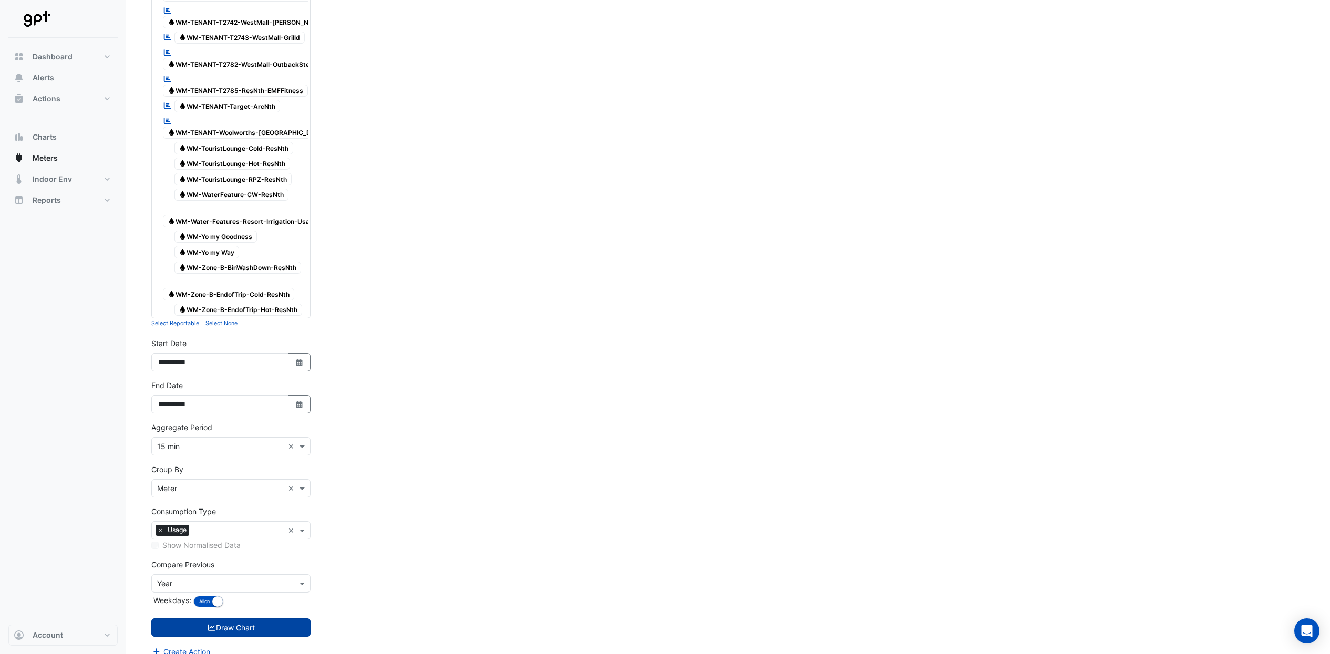
click at [267, 618] on button "Draw Chart" at bounding box center [230, 627] width 159 height 18
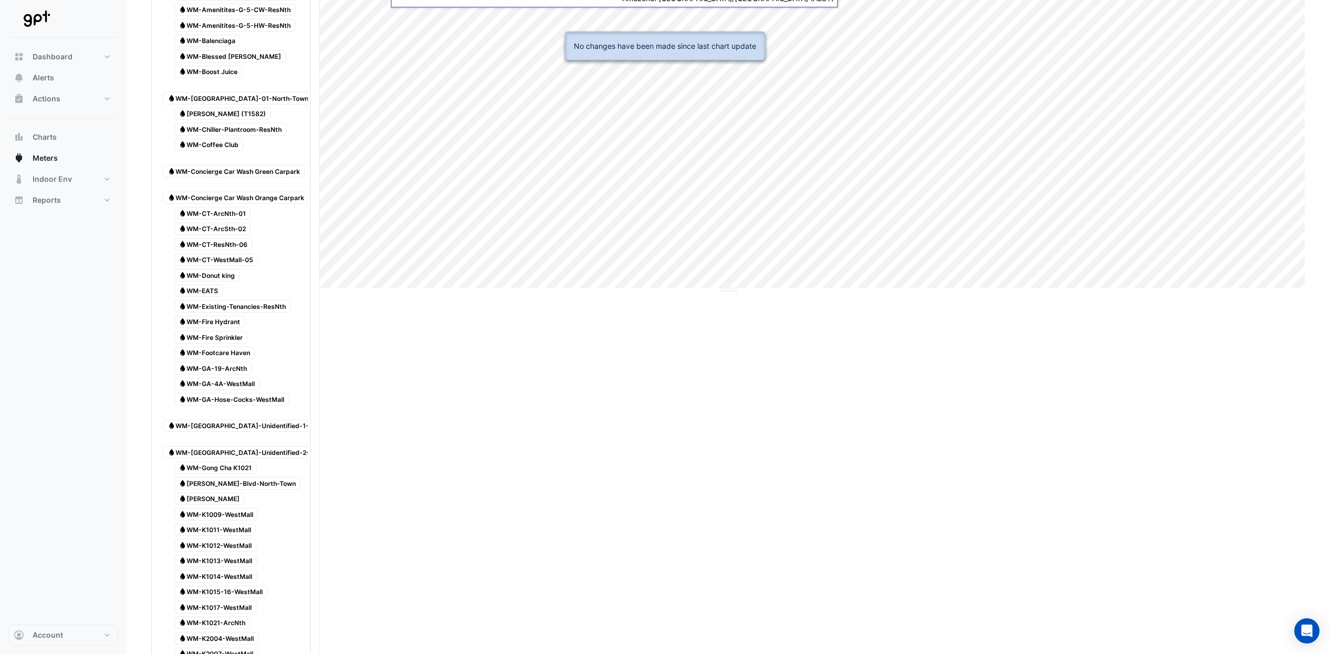
scroll to position [0, 0]
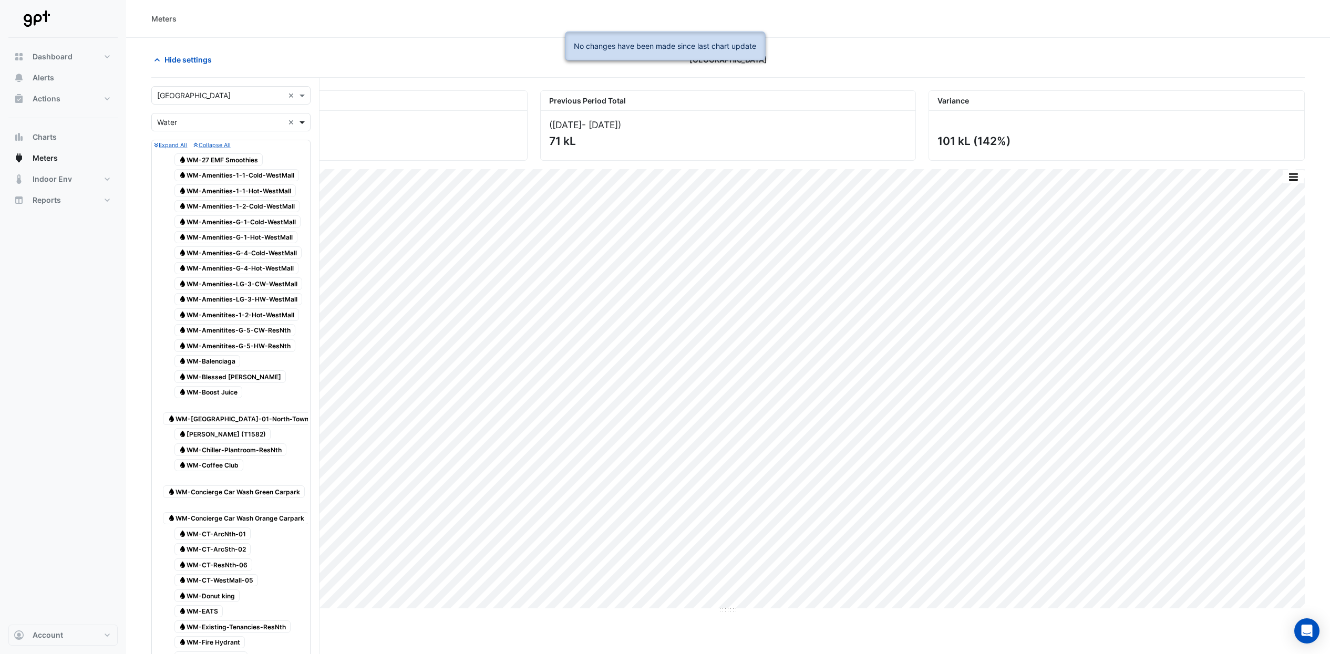
click at [306, 121] on span at bounding box center [303, 122] width 13 height 11
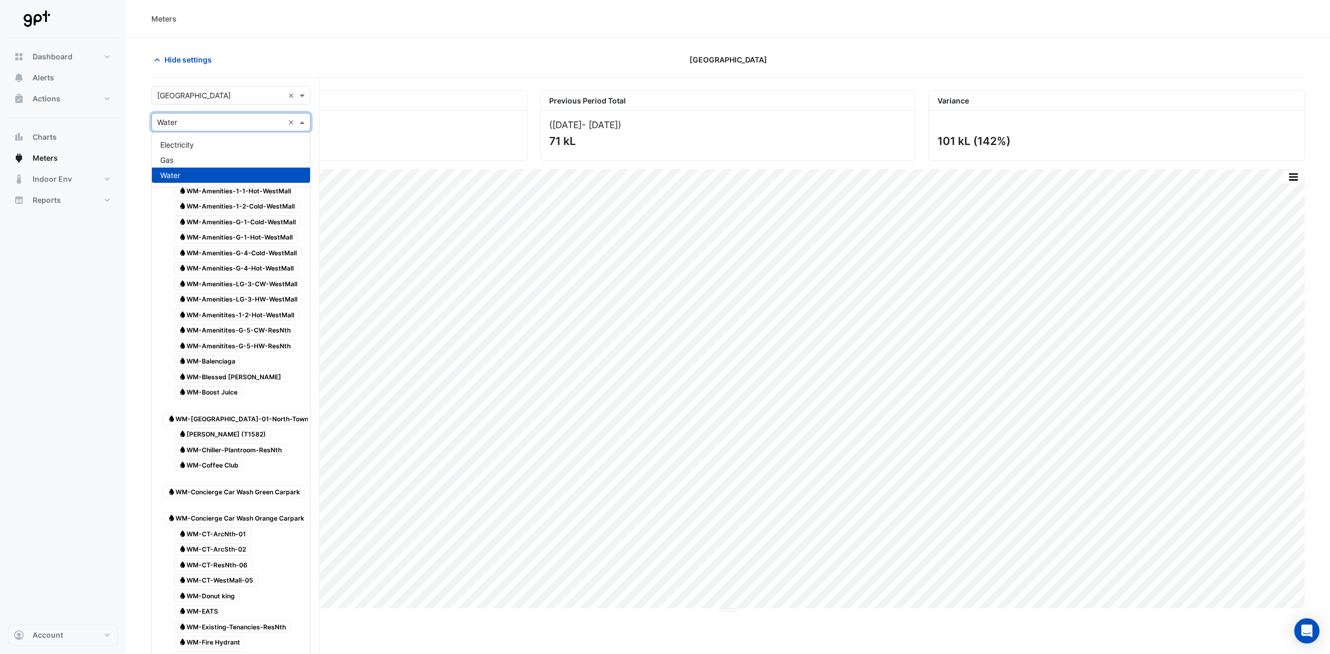
click at [306, 120] on span at bounding box center [303, 122] width 13 height 11
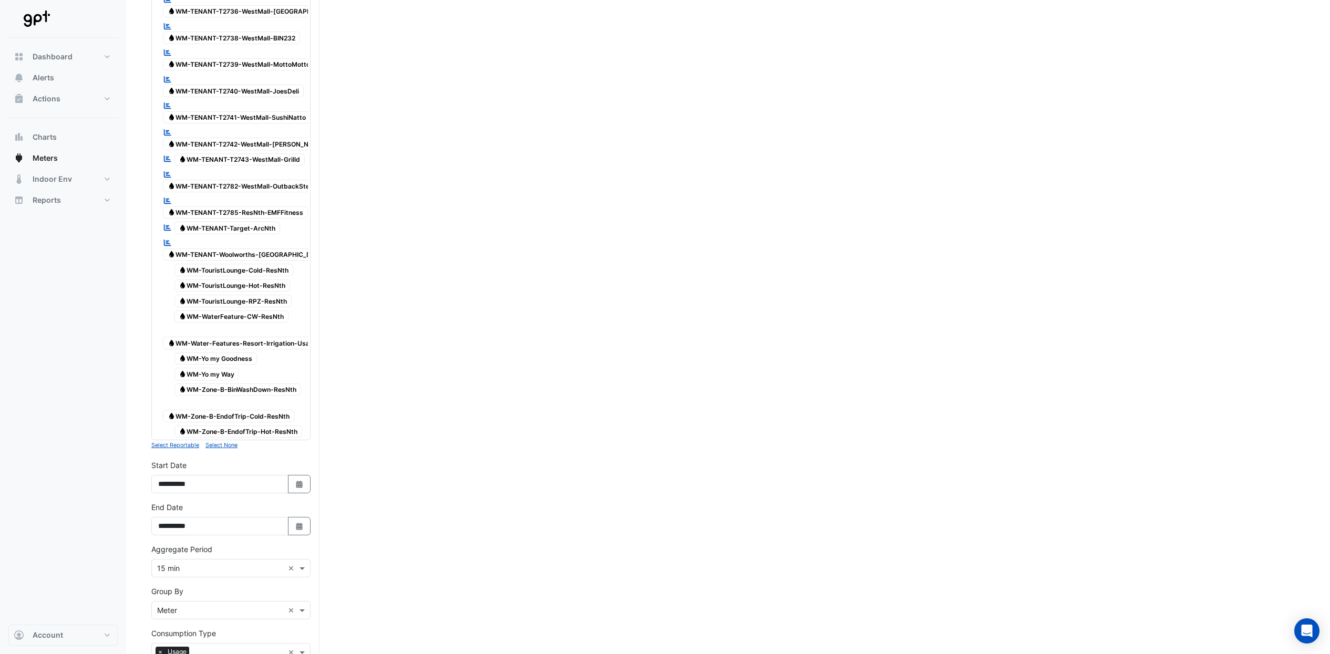
scroll to position [3079, 0]
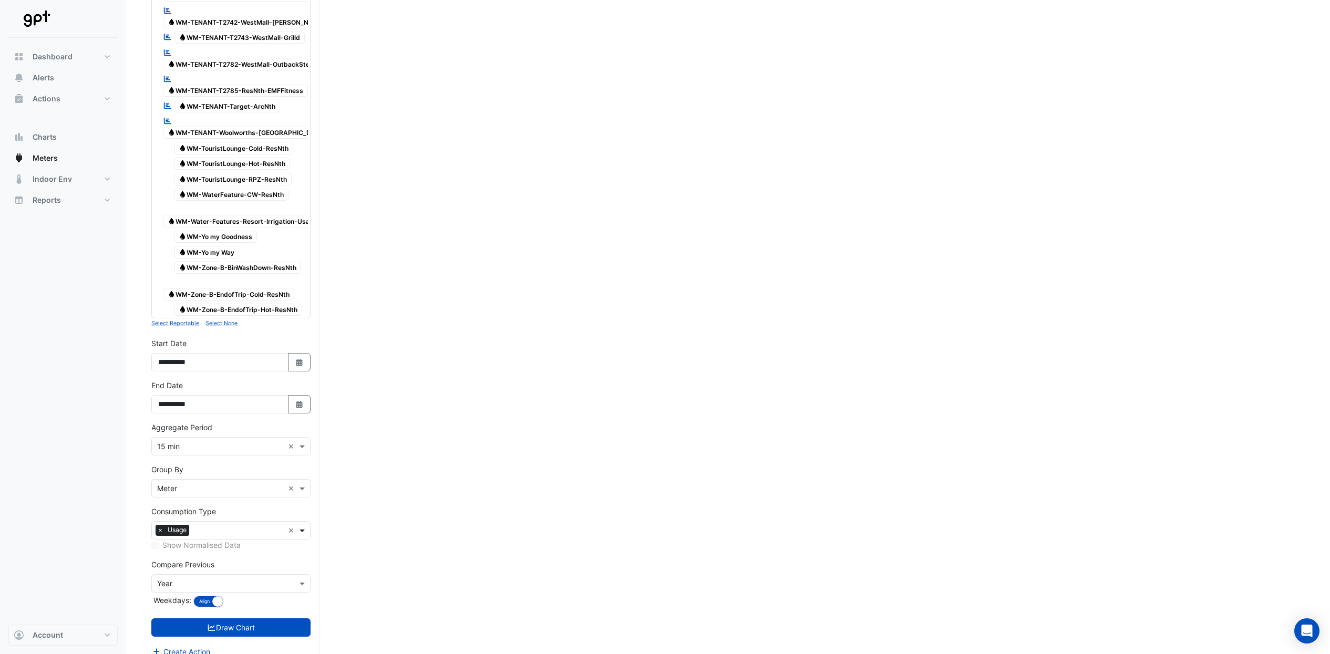
click at [302, 525] on span at bounding box center [303, 530] width 13 height 11
click at [204, 540] on label "Show Normalised Data" at bounding box center [201, 545] width 78 height 11
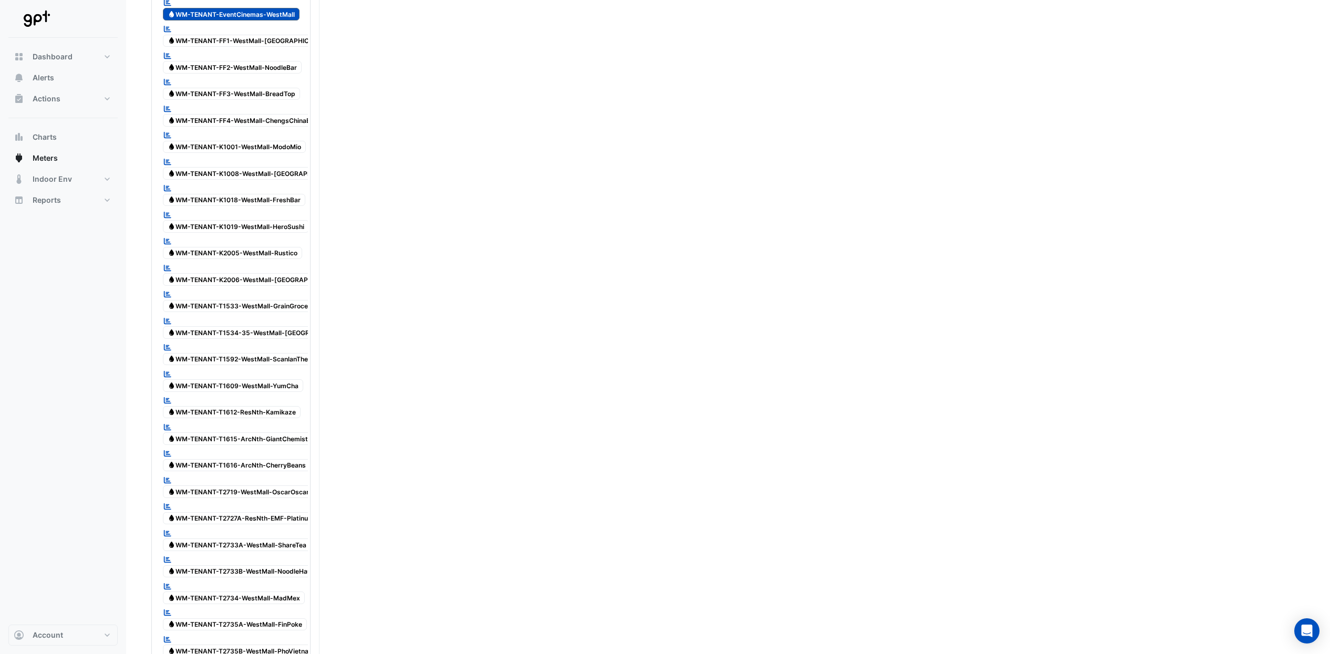
scroll to position [1765, 0]
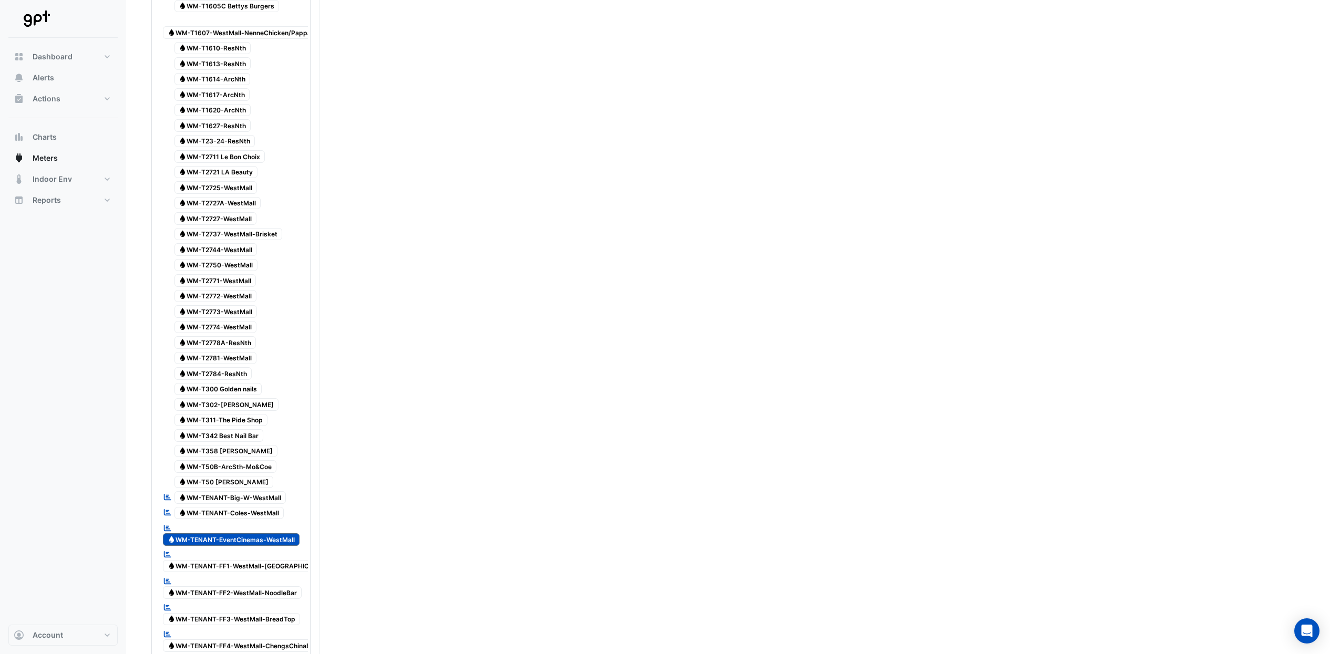
click at [165, 551] on icon "Reportable" at bounding box center [167, 554] width 9 height 7
click at [172, 560] on span "Water WM-TENANT-FF1-WestMall-HakatayaRamen" at bounding box center [250, 566] width 174 height 13
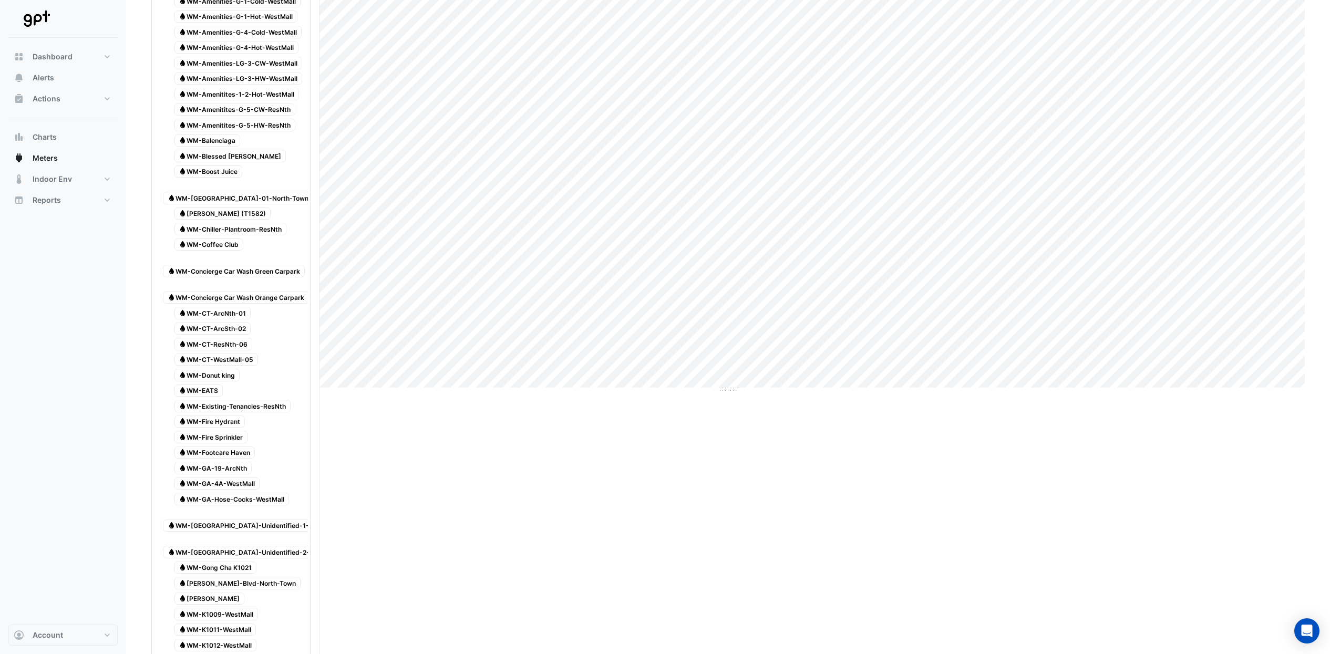
scroll to position [0, 0]
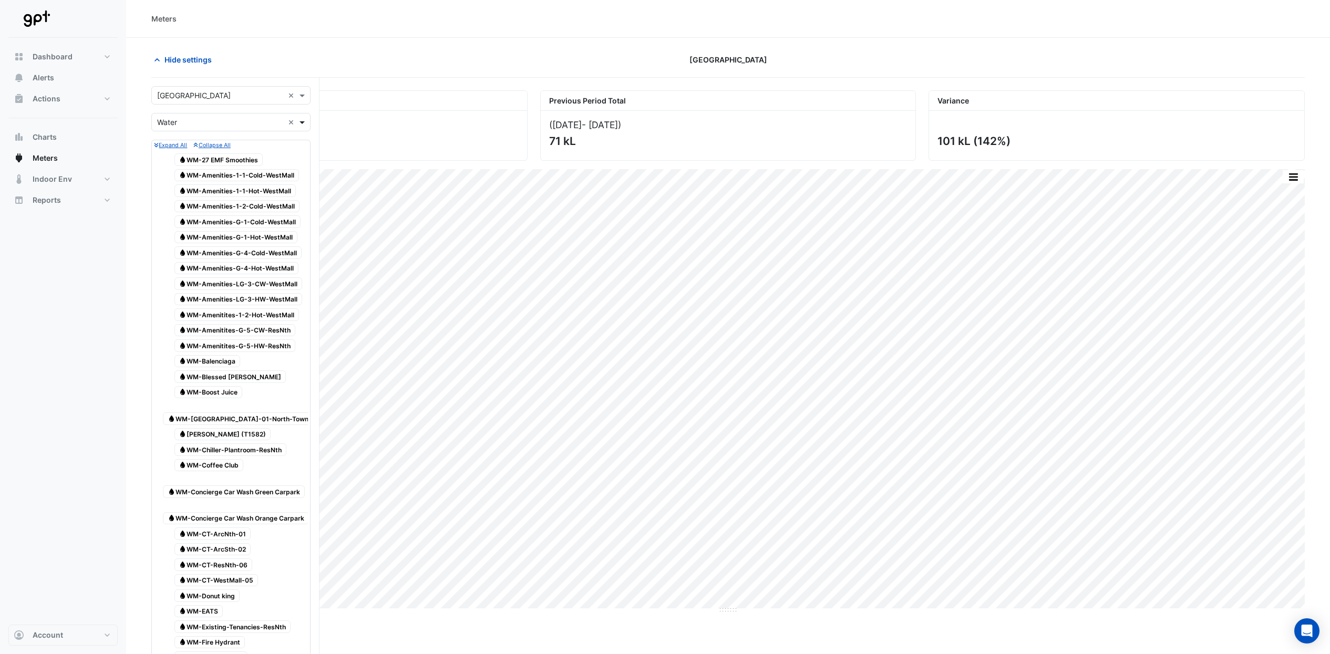
click at [304, 124] on span at bounding box center [303, 122] width 13 height 11
click at [305, 122] on span at bounding box center [303, 122] width 13 height 11
click at [194, 52] on button "Hide settings" at bounding box center [184, 59] width 67 height 18
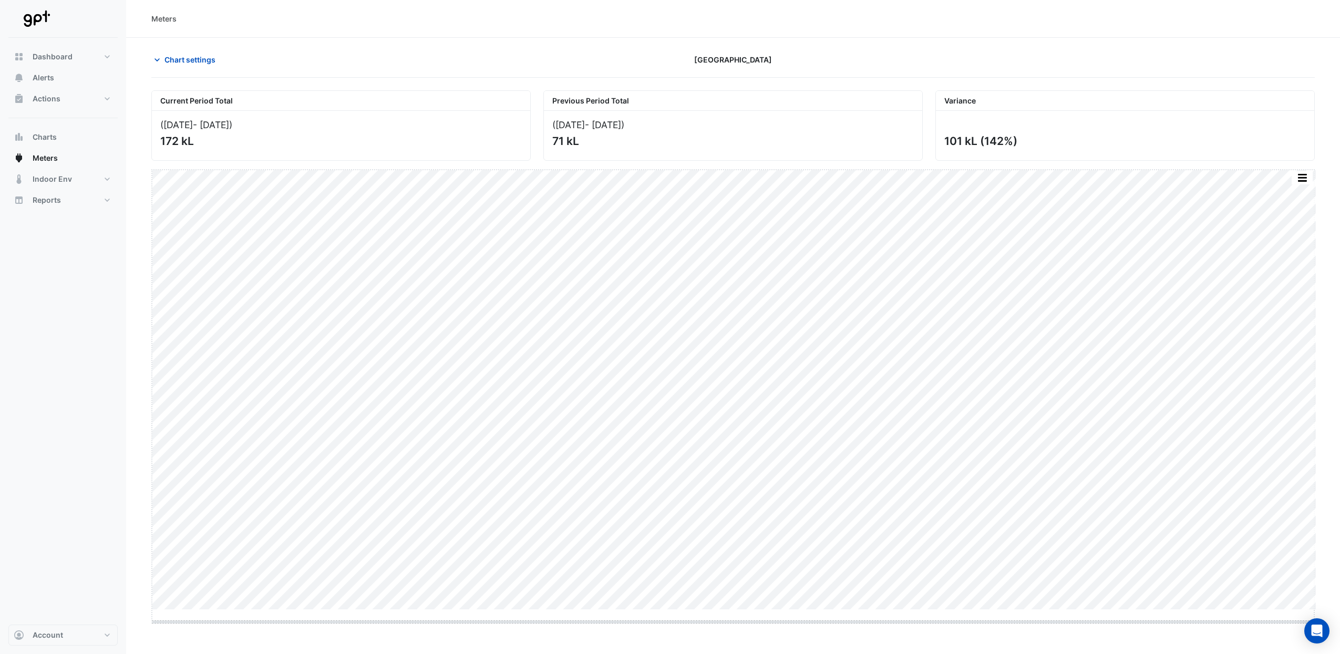
drag, startPoint x: 728, startPoint y: 611, endPoint x: 731, endPoint y: 628, distance: 17.7
click at [59, 79] on button "Alerts" at bounding box center [62, 77] width 109 height 21
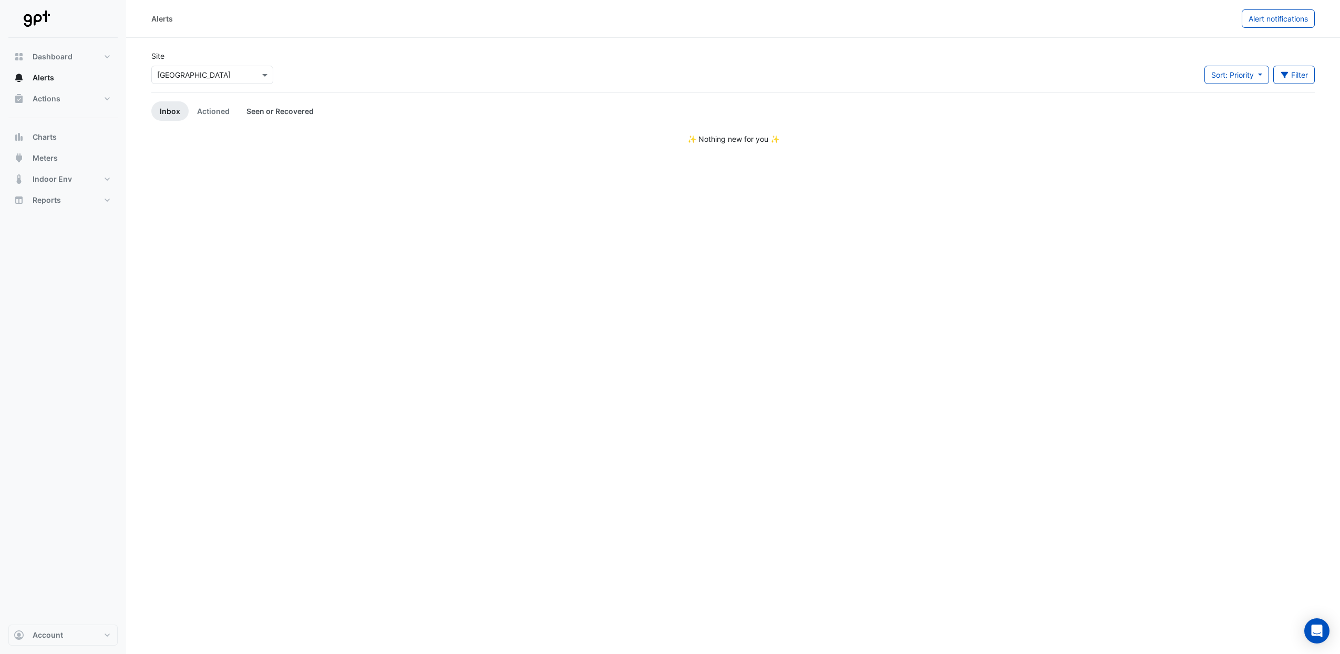
click at [293, 111] on link "Seen or Recovered" at bounding box center [280, 110] width 84 height 19
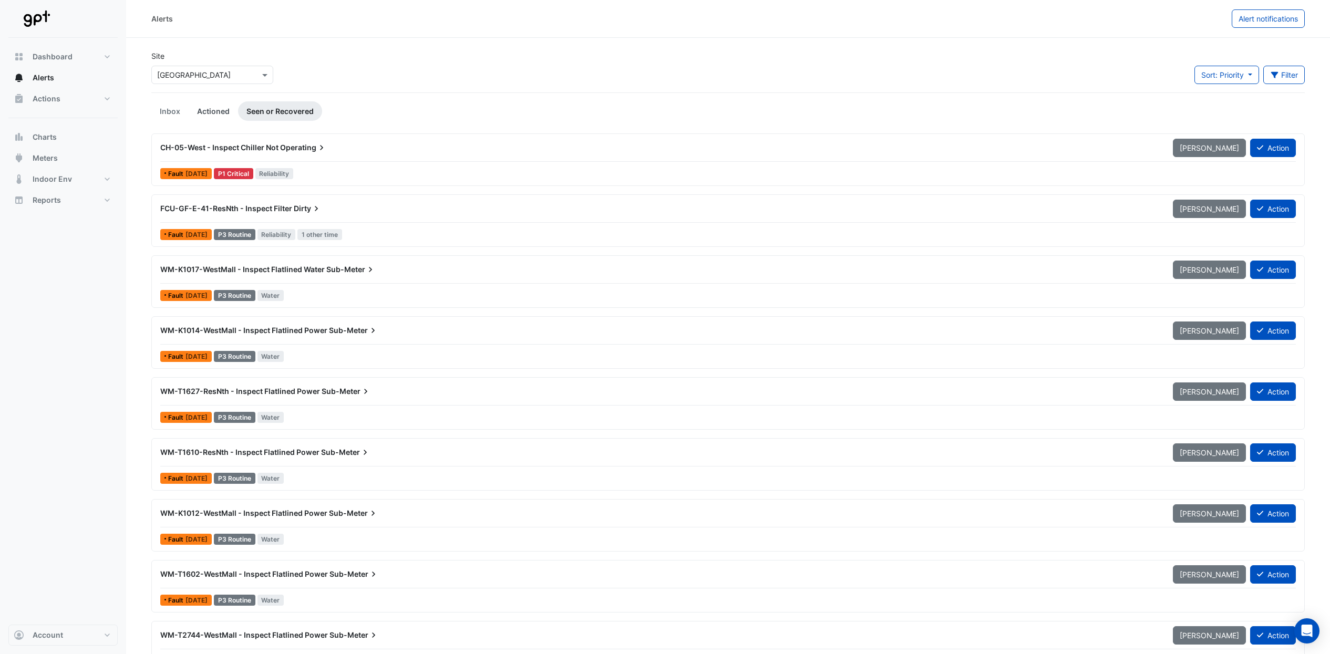
click at [212, 113] on link "Actioned" at bounding box center [213, 110] width 49 height 19
